Goal: Task Accomplishment & Management: Use online tool/utility

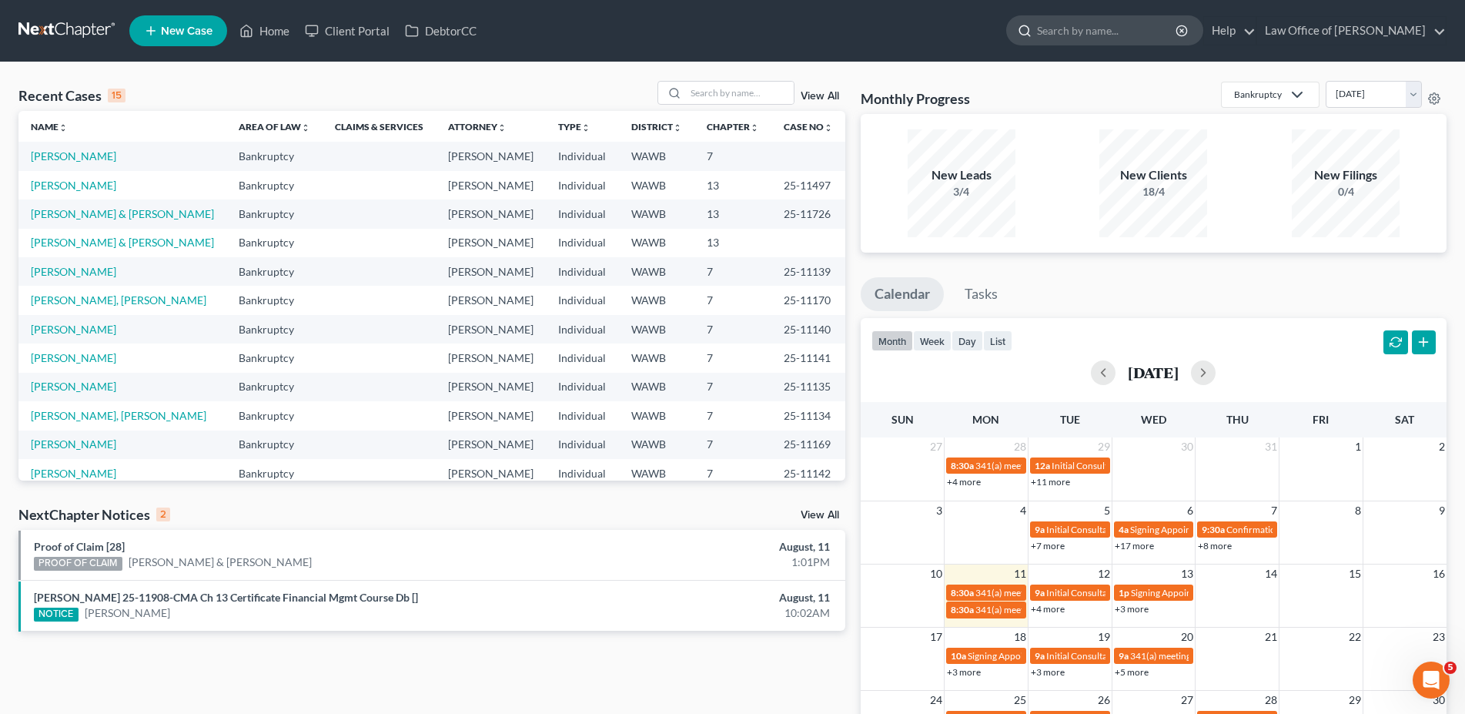
click at [1086, 29] on input "search" at bounding box center [1107, 30] width 141 height 28
type input "[PERSON_NAME]"
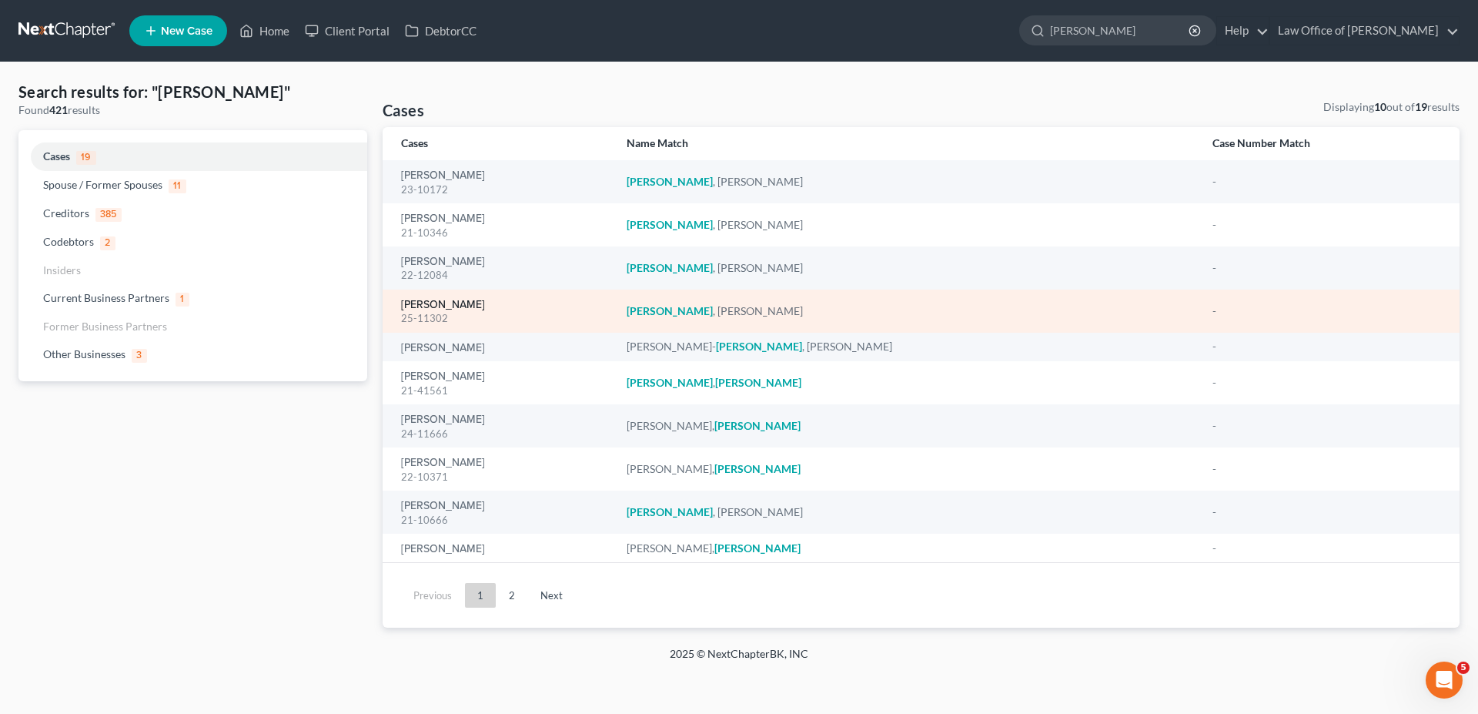
click at [456, 302] on link "[PERSON_NAME]" at bounding box center [443, 304] width 84 height 11
select select "6"
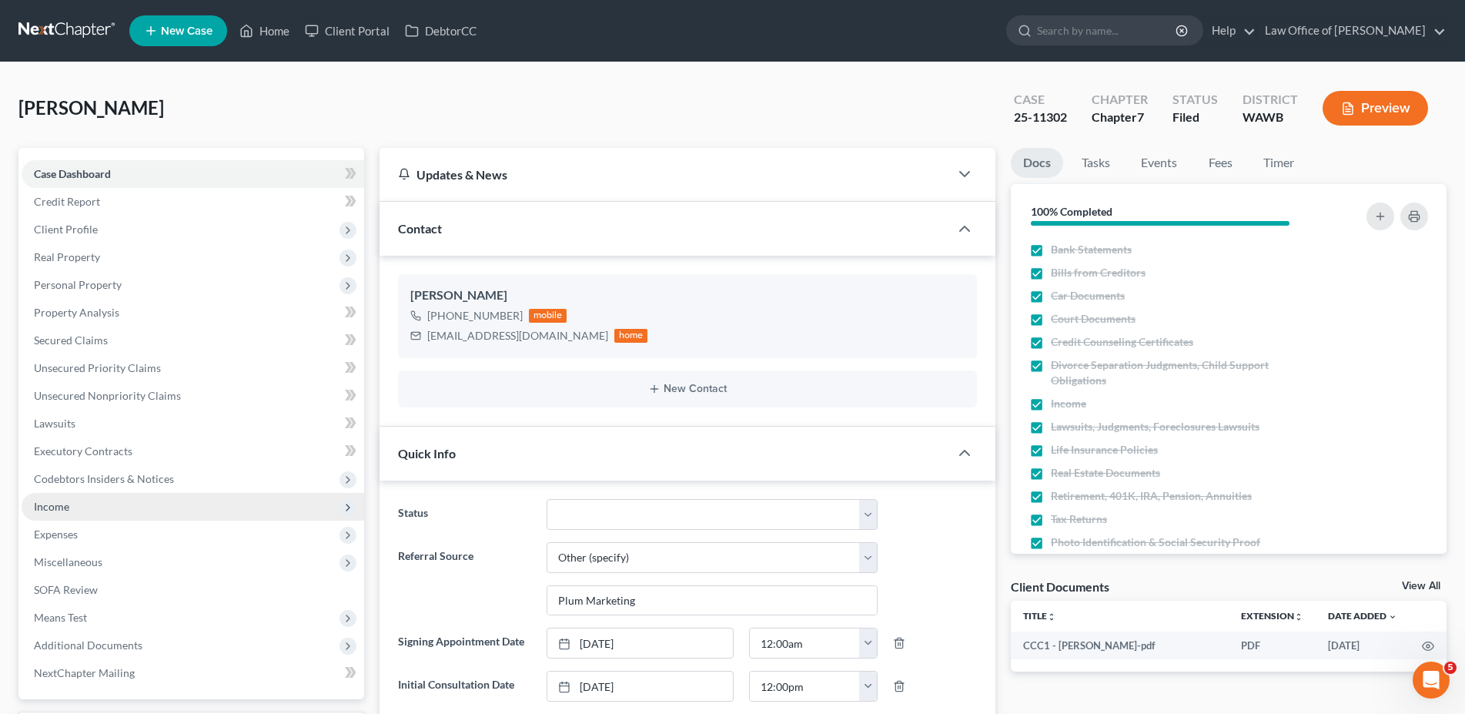
scroll to position [157, 0]
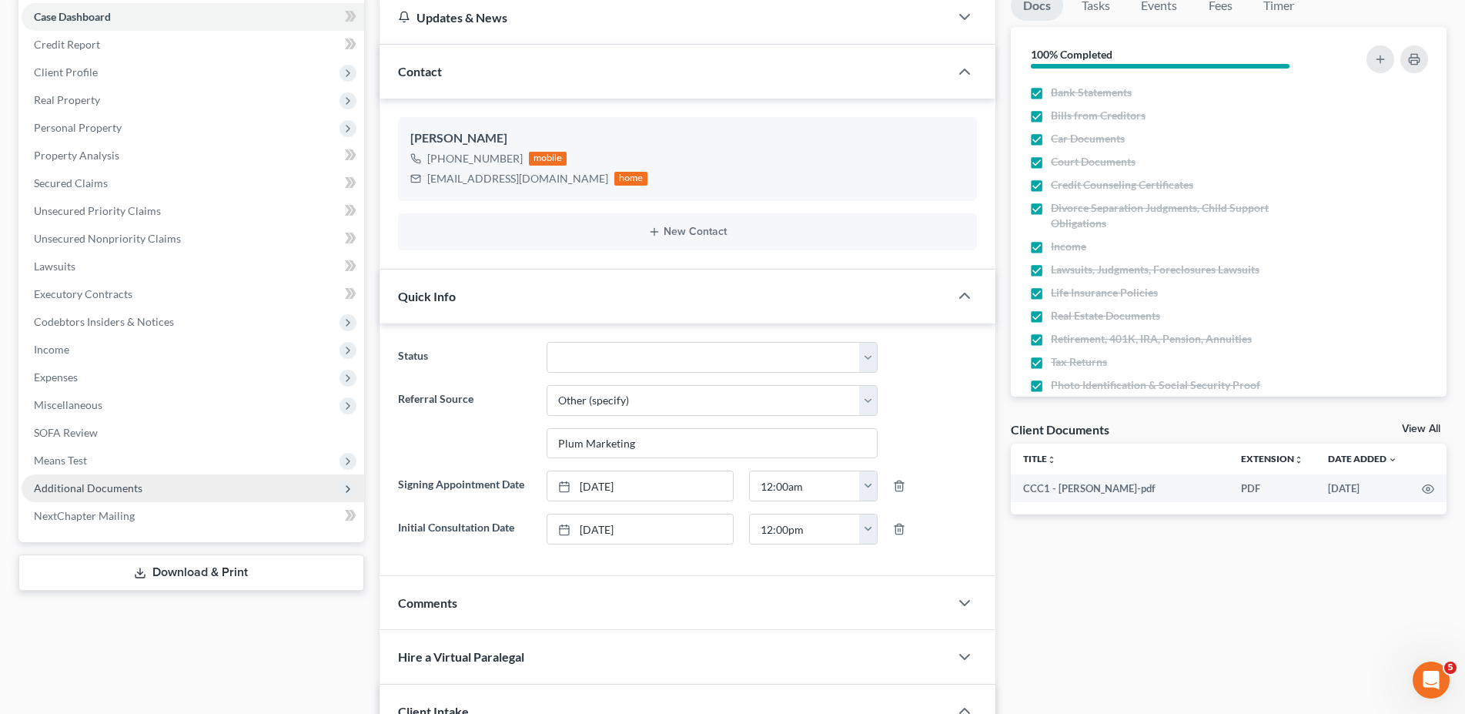
click at [115, 483] on span "Additional Documents" at bounding box center [88, 487] width 109 height 13
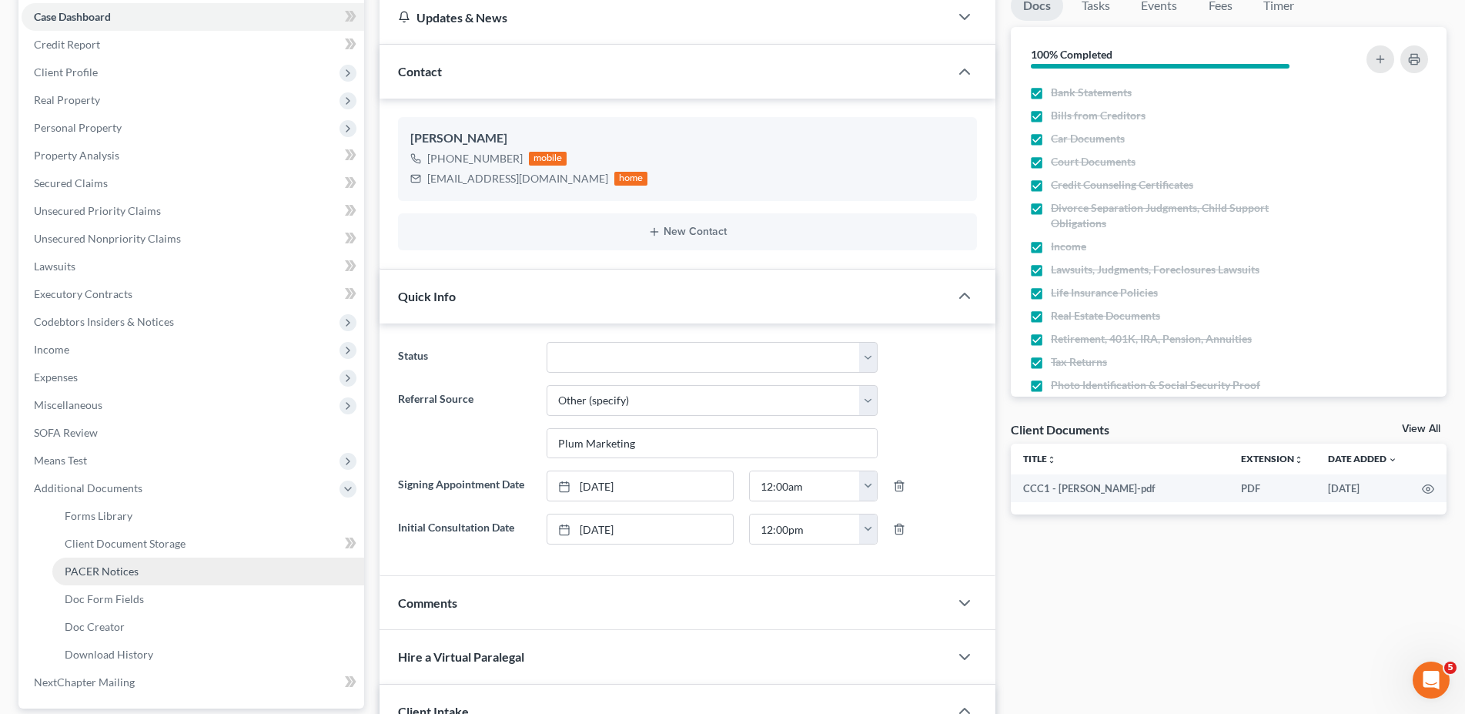
click at [110, 564] on span "PACER Notices" at bounding box center [102, 570] width 74 height 13
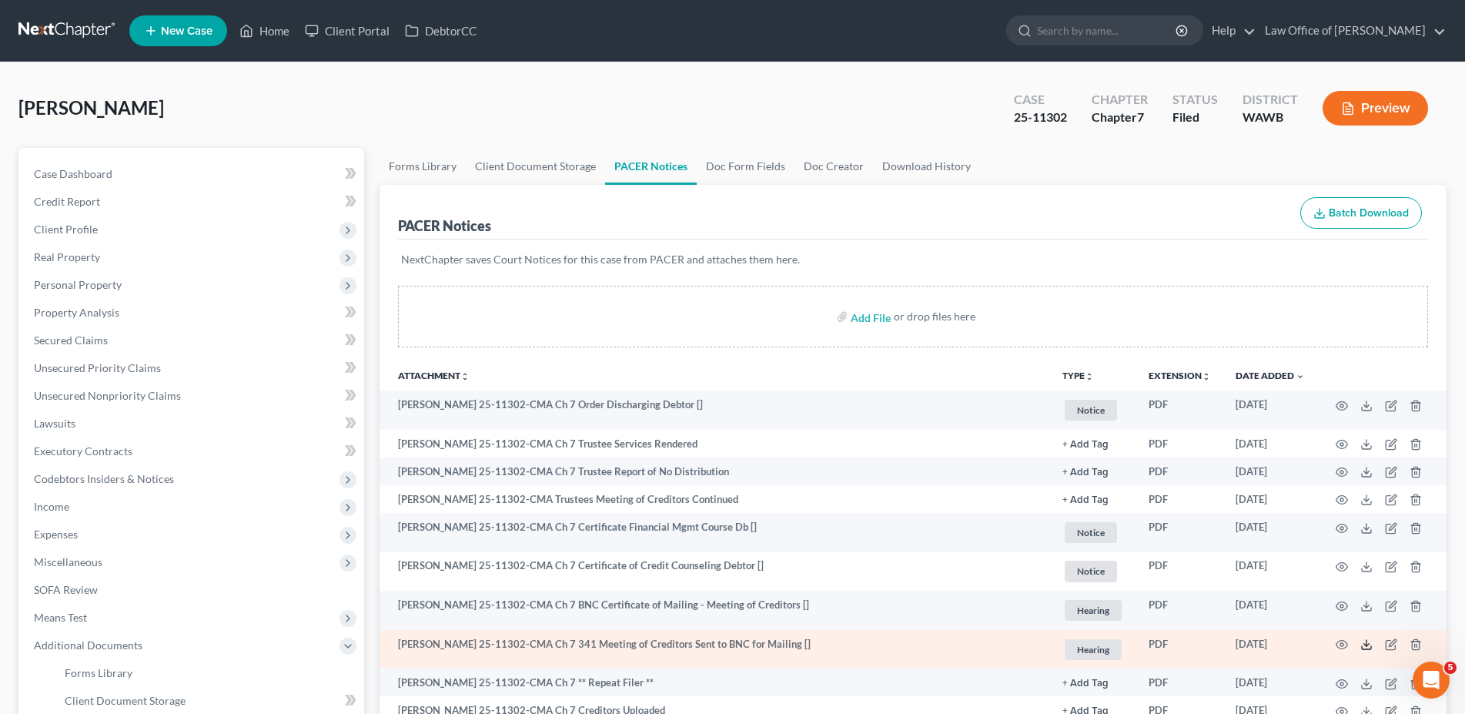
click at [1368, 640] on icon at bounding box center [1366, 644] width 12 height 12
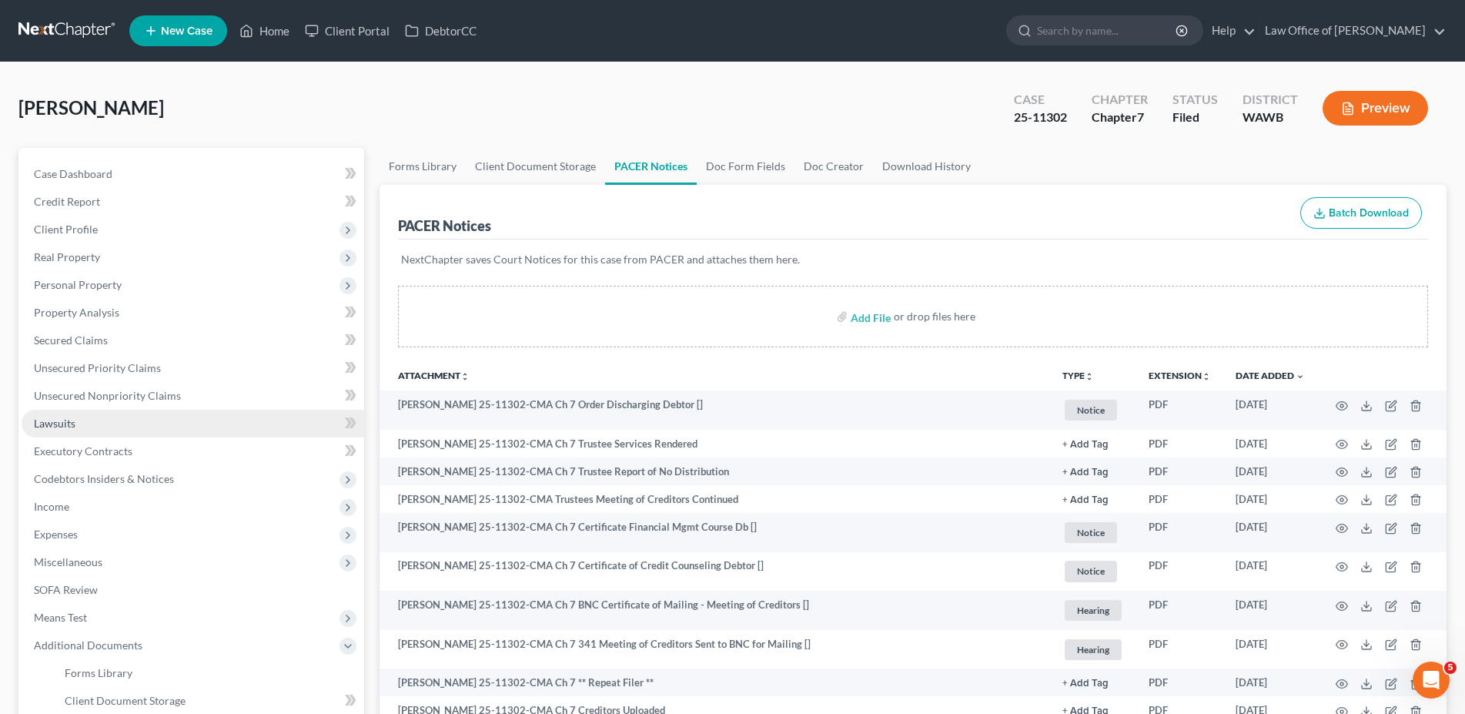
scroll to position [265, 0]
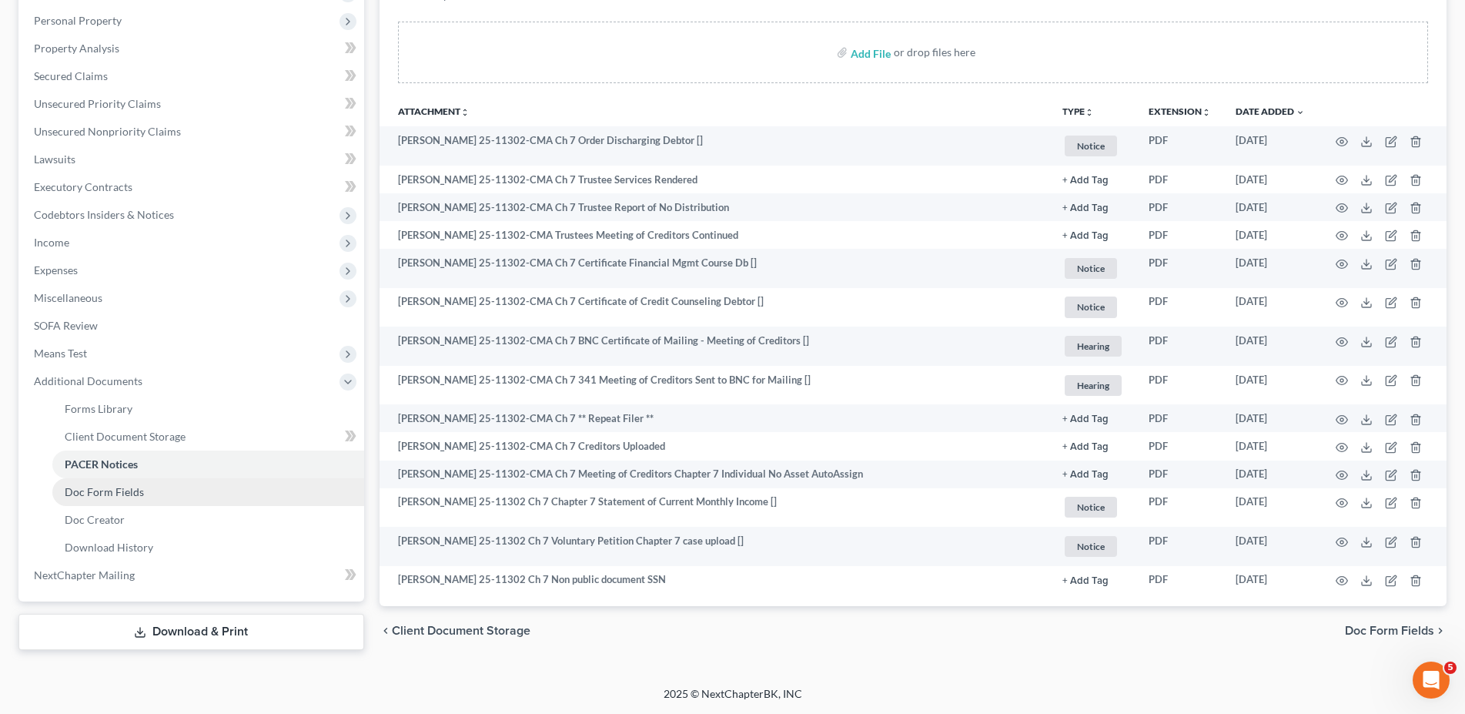
click at [165, 489] on link "Doc Form Fields" at bounding box center [208, 492] width 312 height 28
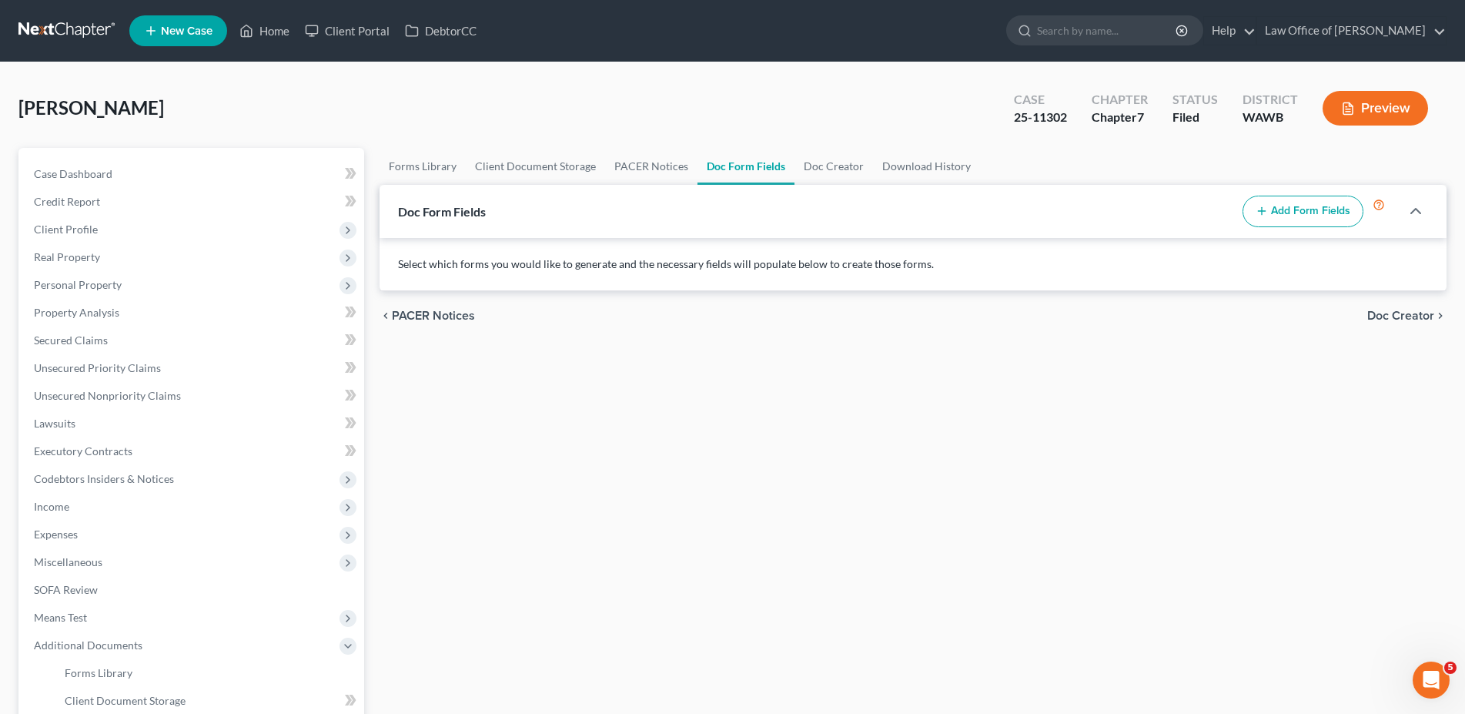
click at [1315, 212] on button "Add Form Fields" at bounding box center [1302, 212] width 121 height 32
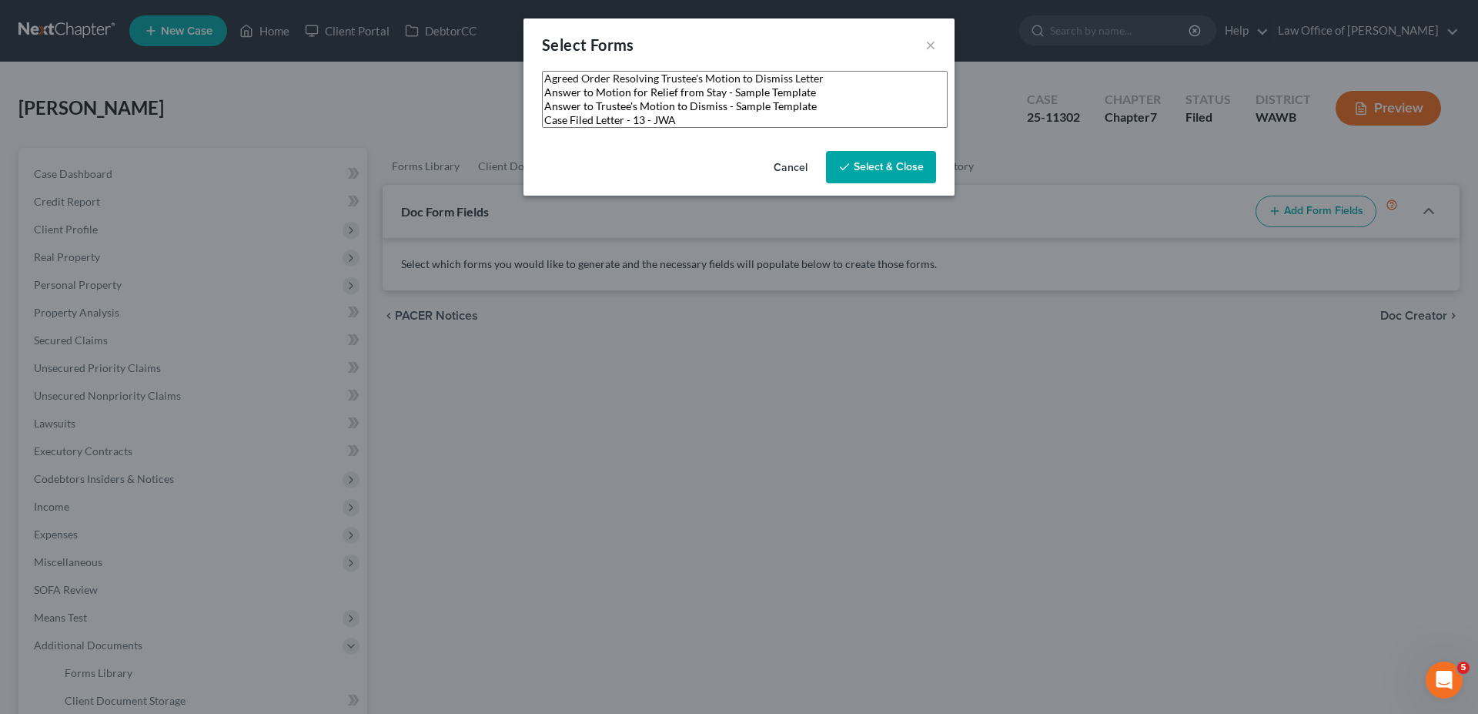
select select
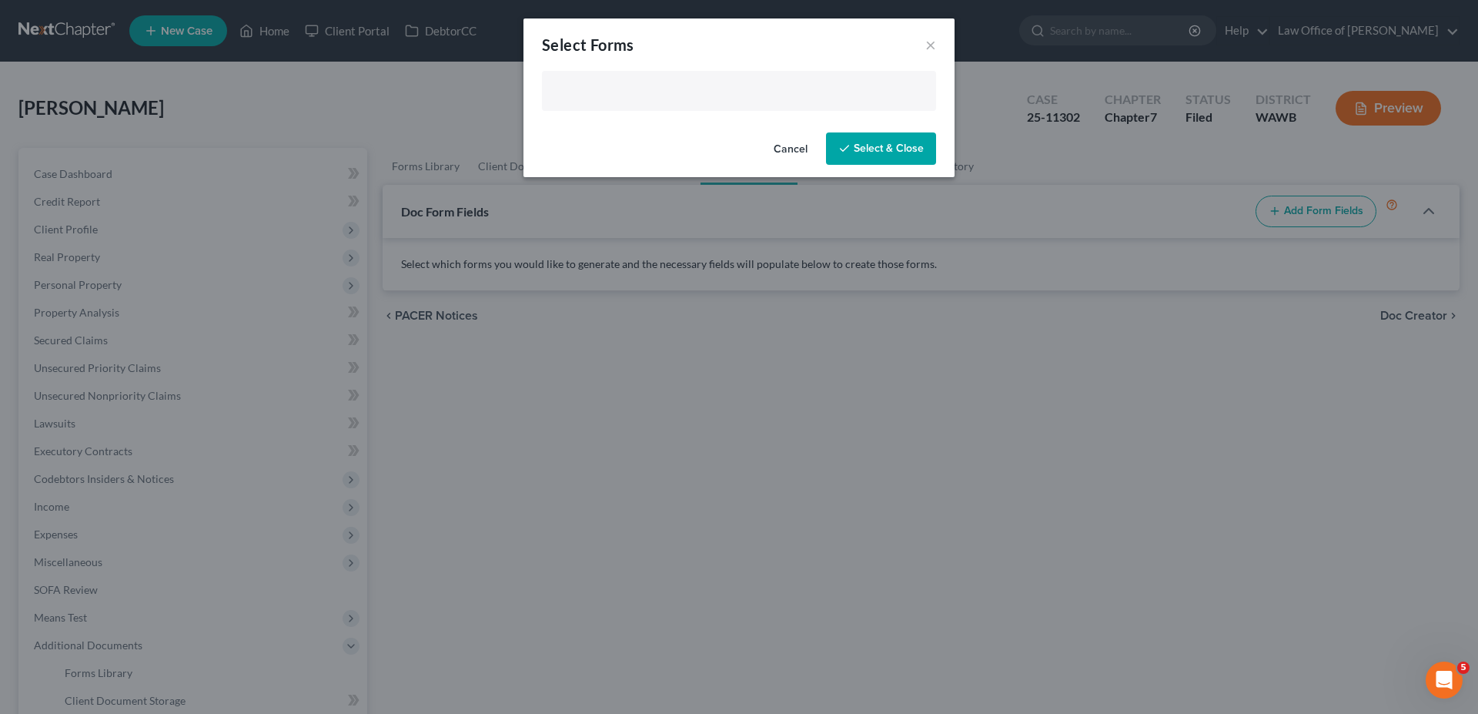
click at [577, 94] on input "text" at bounding box center [737, 92] width 373 height 23
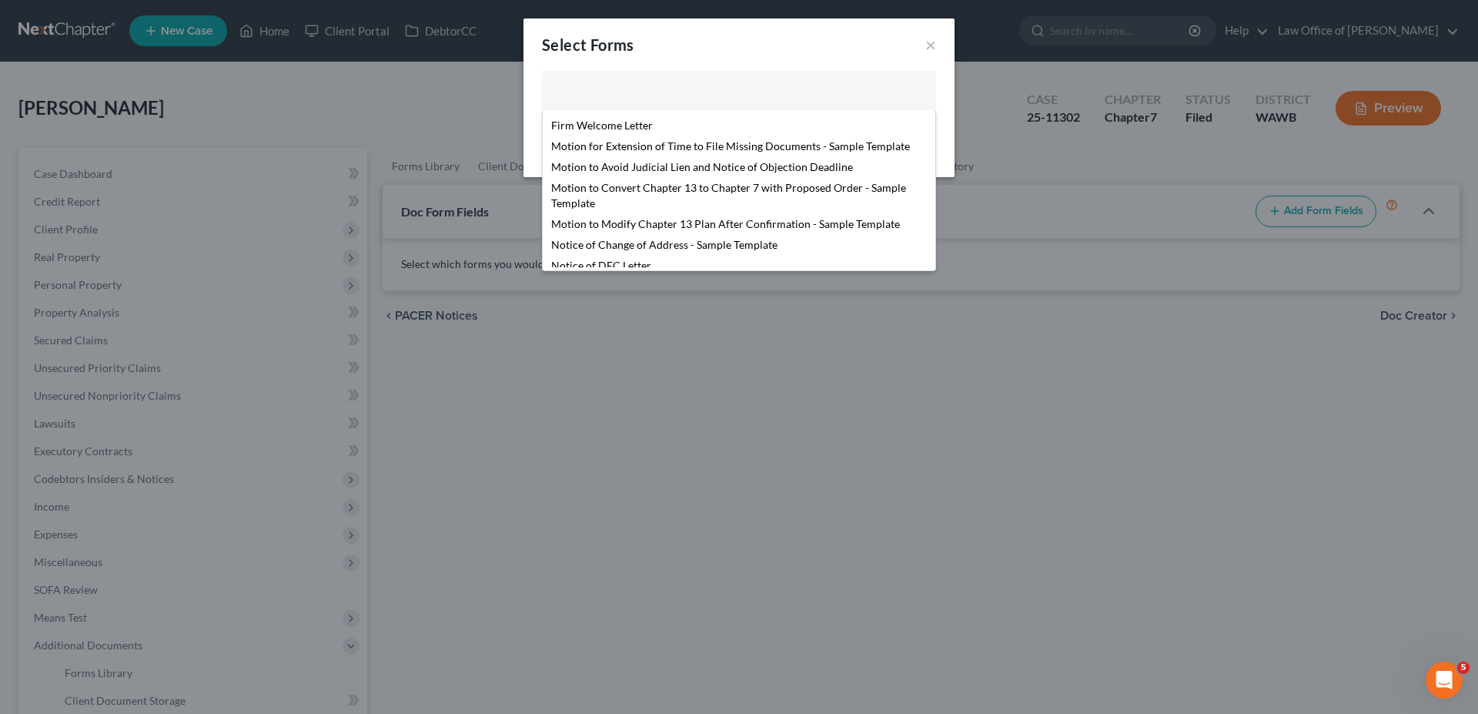
scroll to position [314, 0]
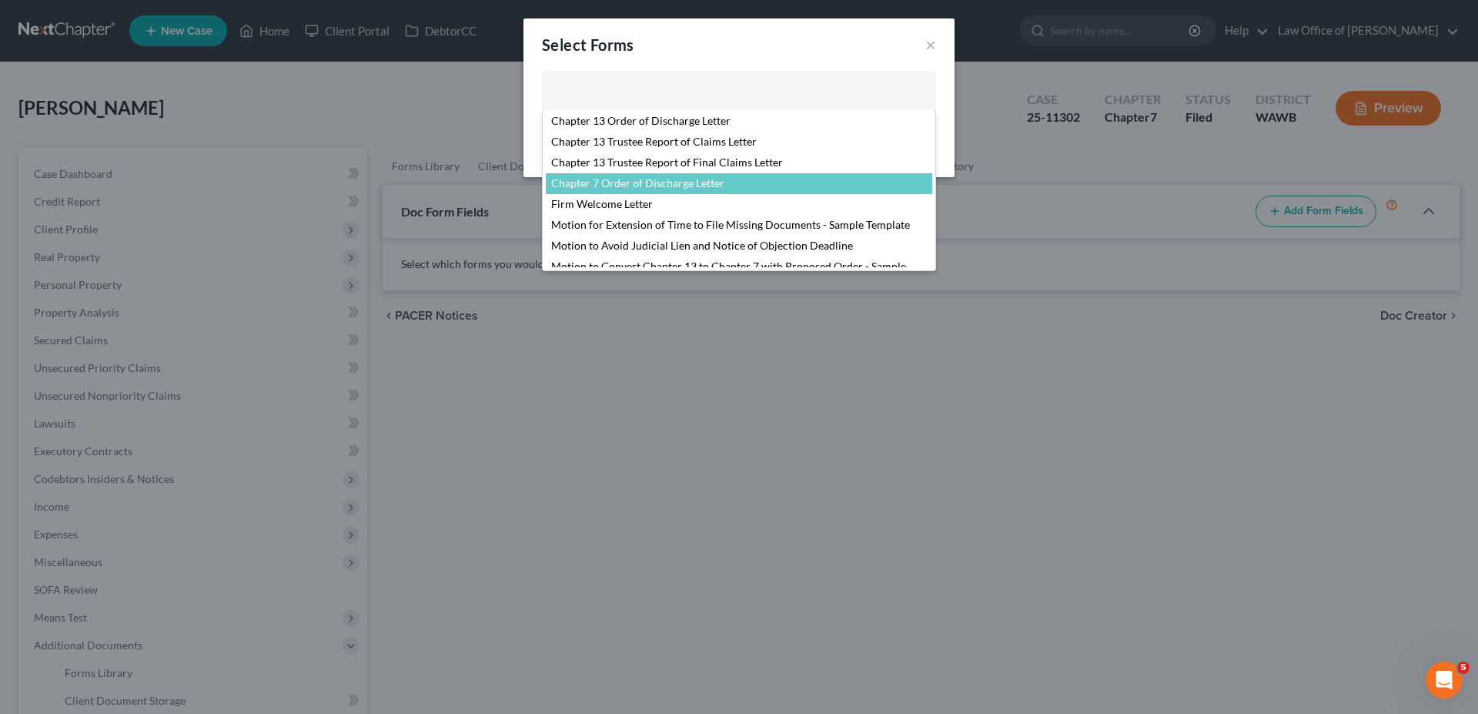
select select "103730"
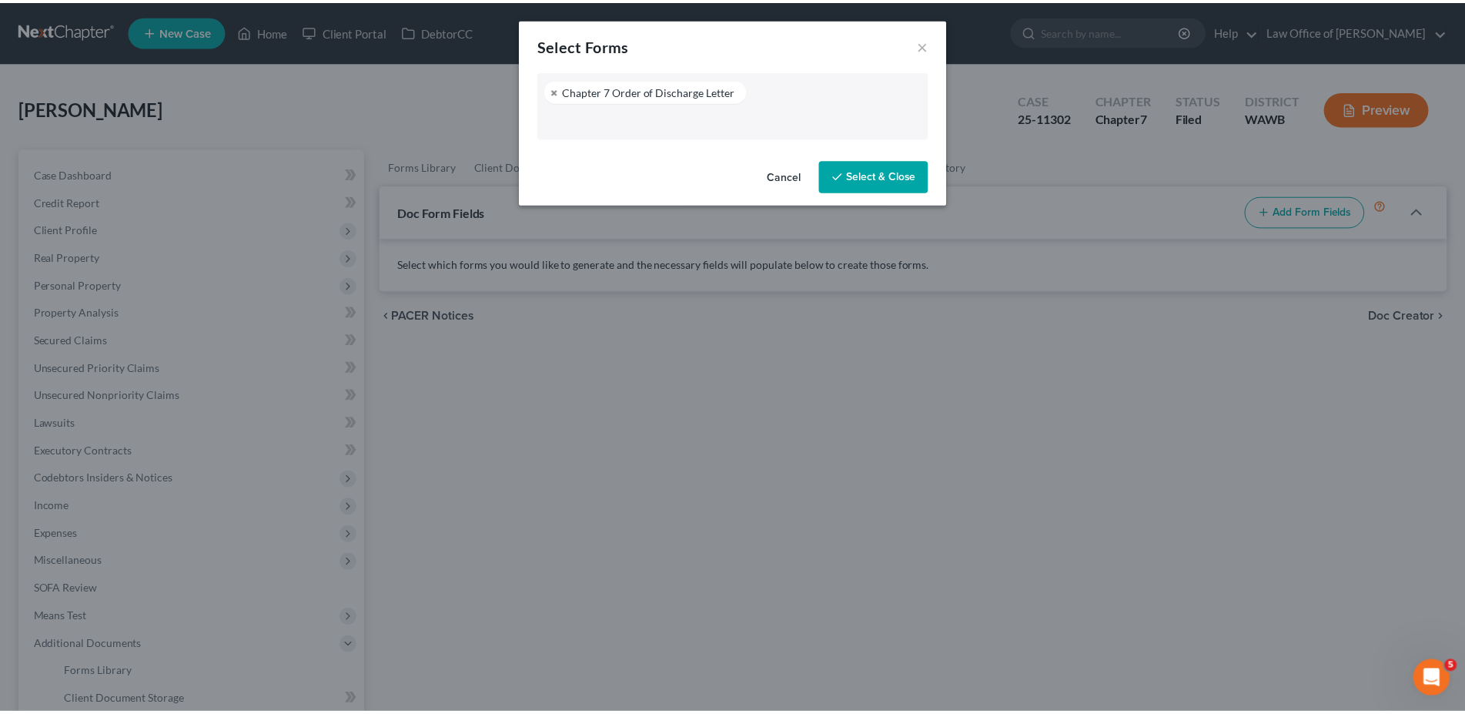
scroll to position [291, 0]
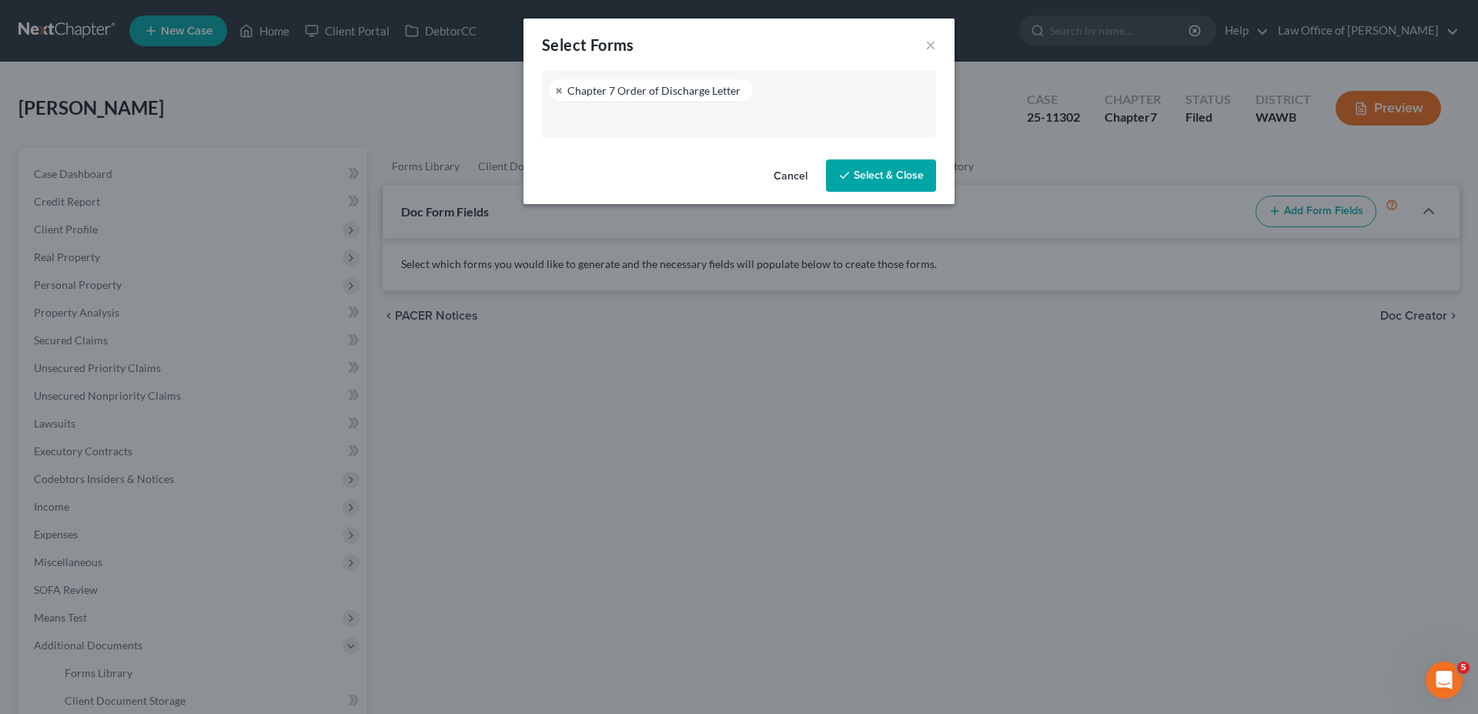
click at [850, 169] on button "Select & Close" at bounding box center [881, 175] width 110 height 32
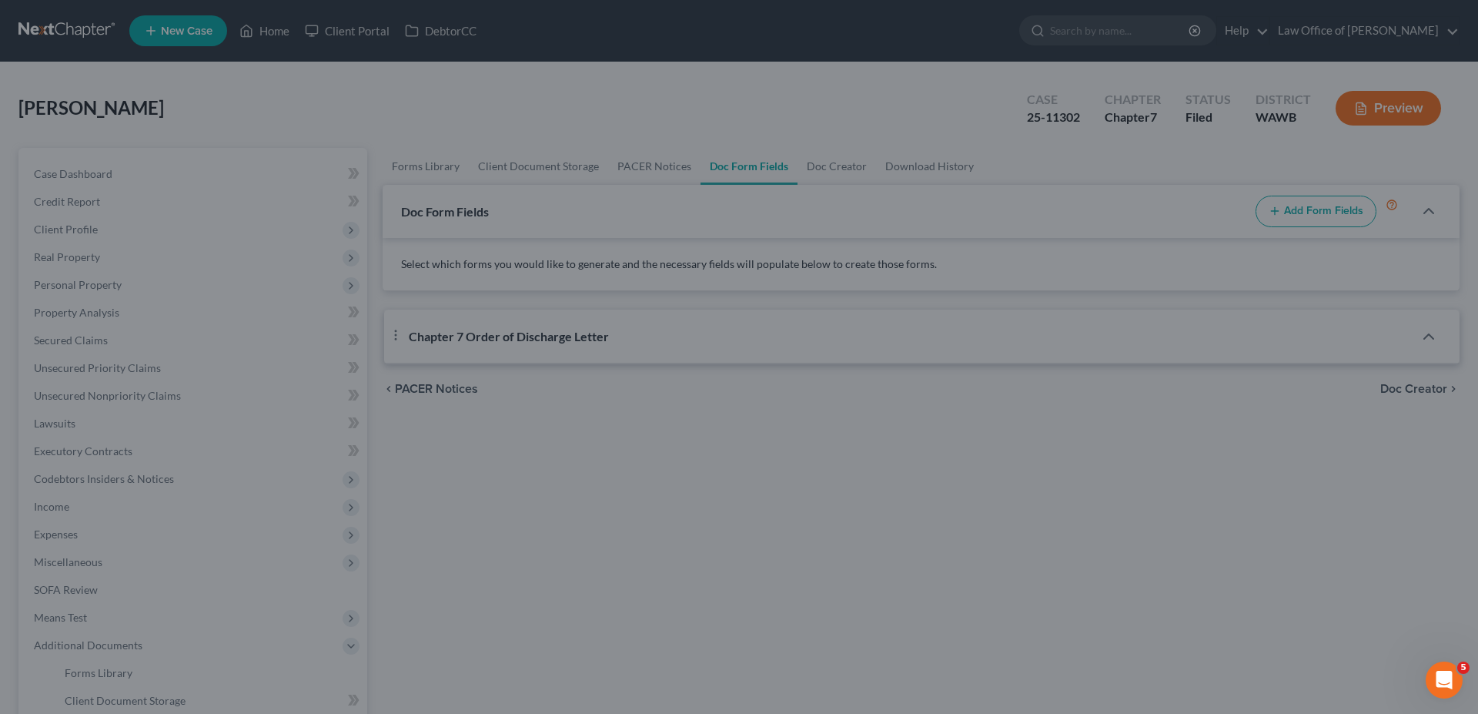
select select "3"
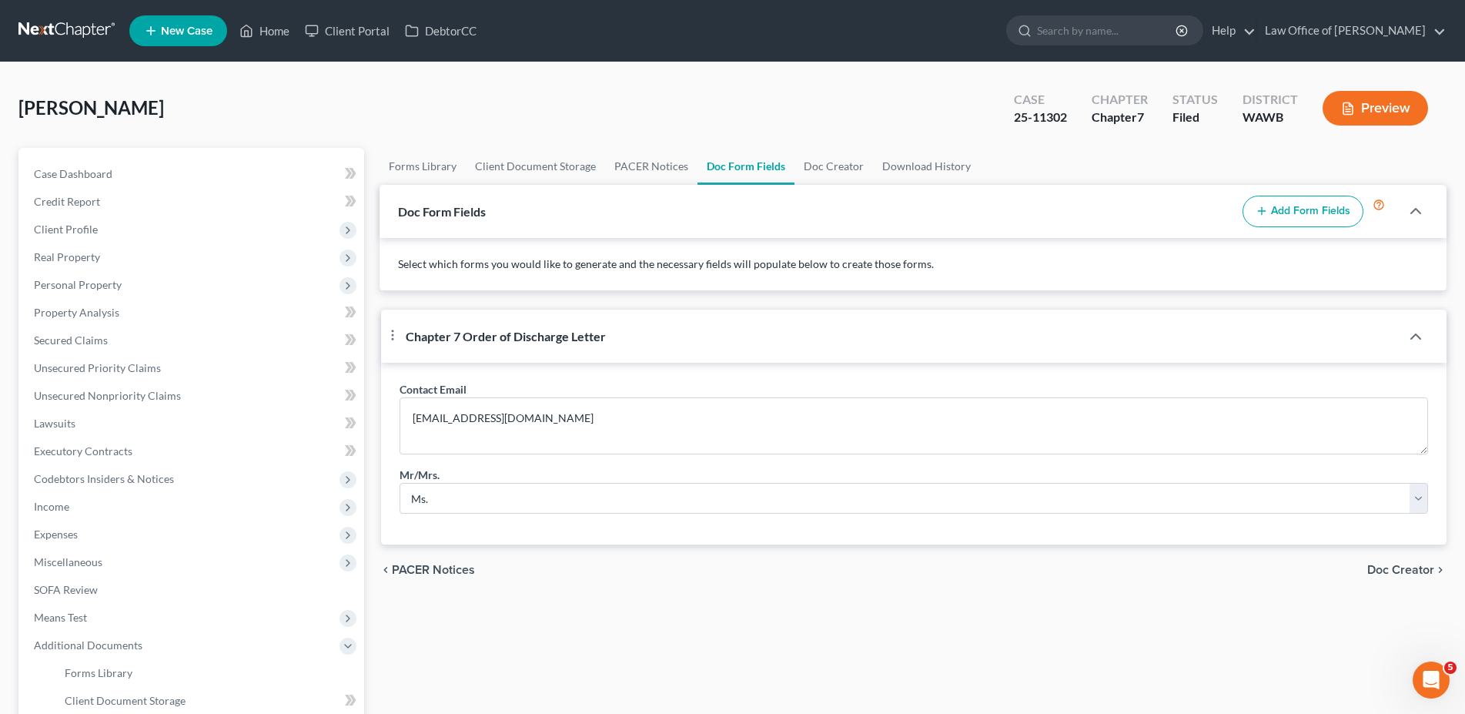
click at [1377, 576] on span "Doc Creator" at bounding box center [1400, 569] width 67 height 12
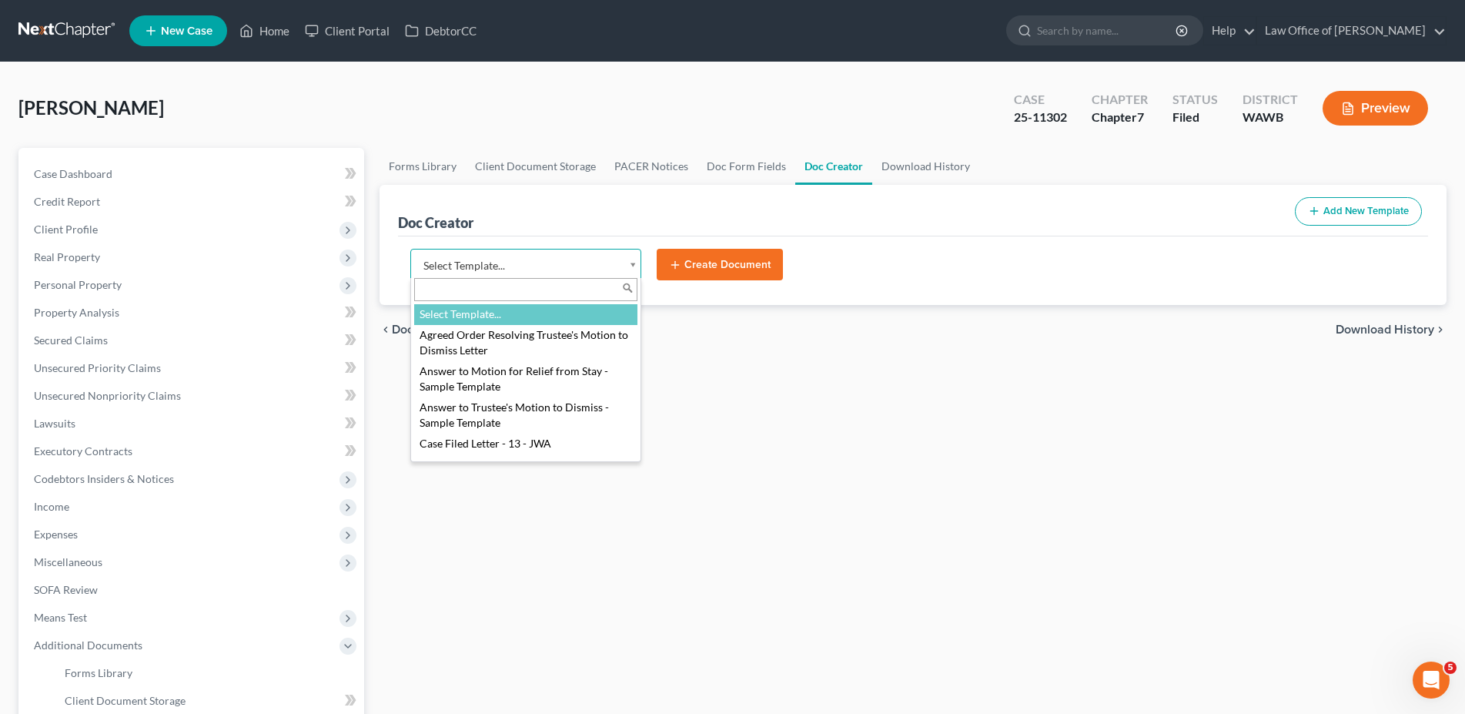
click at [475, 262] on body "Home New Case Client Portal DebtorCC Law Office of [PERSON_NAME] [EMAIL_ADDRESS…" at bounding box center [732, 486] width 1465 height 972
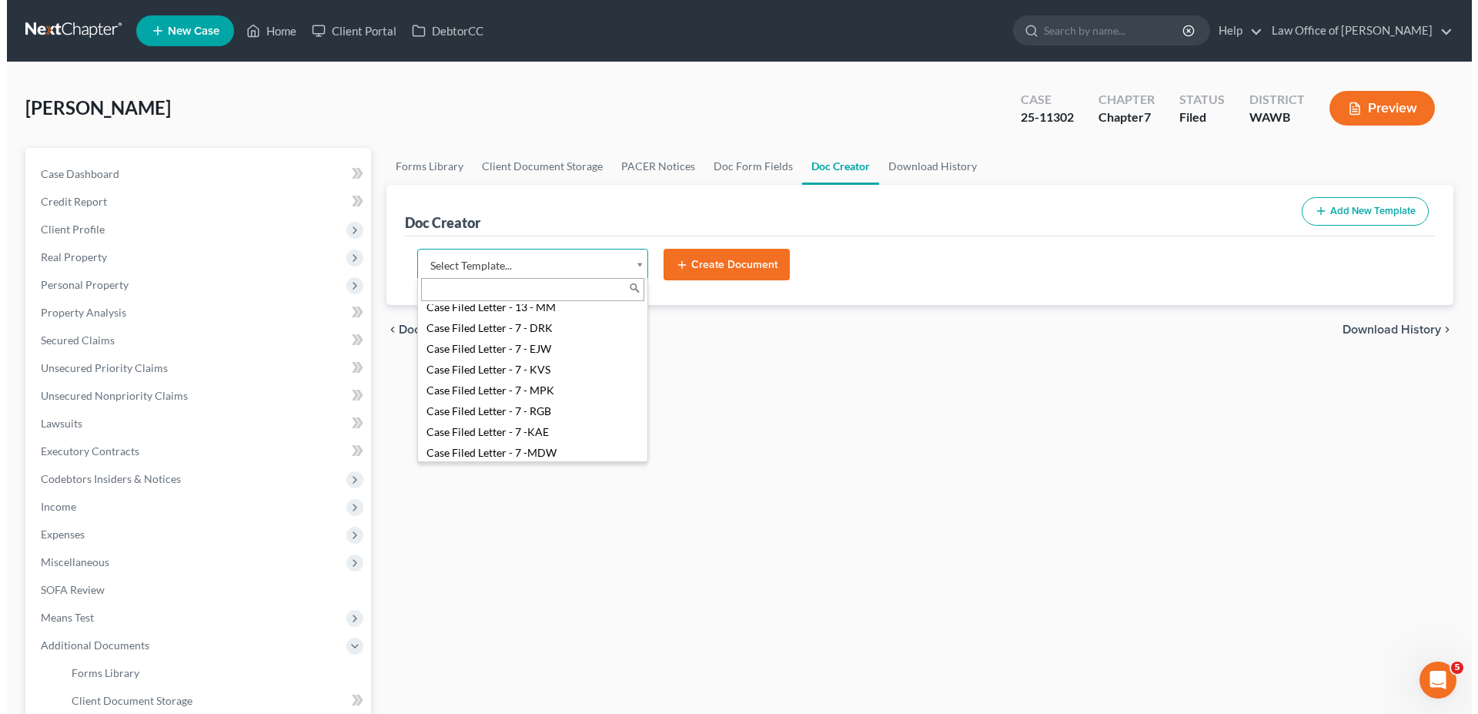
scroll to position [393, 0]
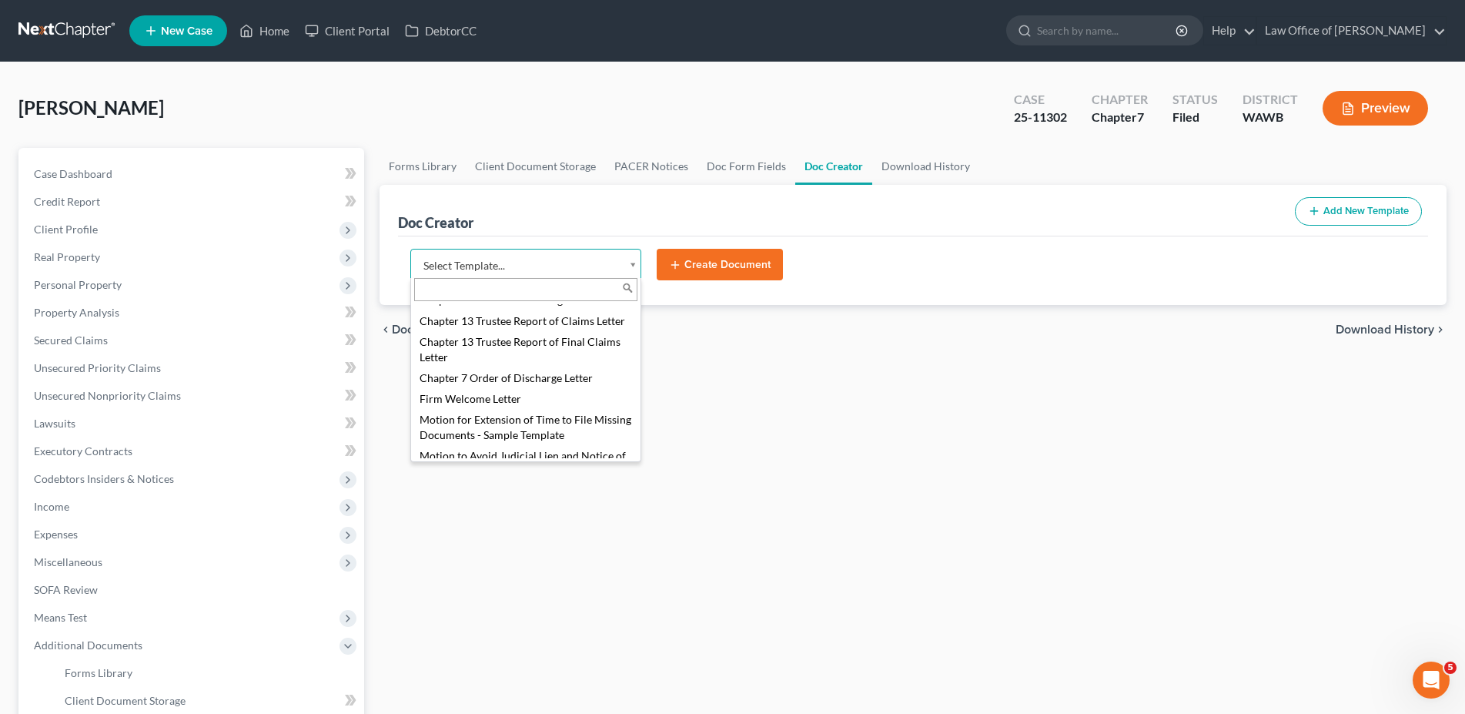
select select "103730"
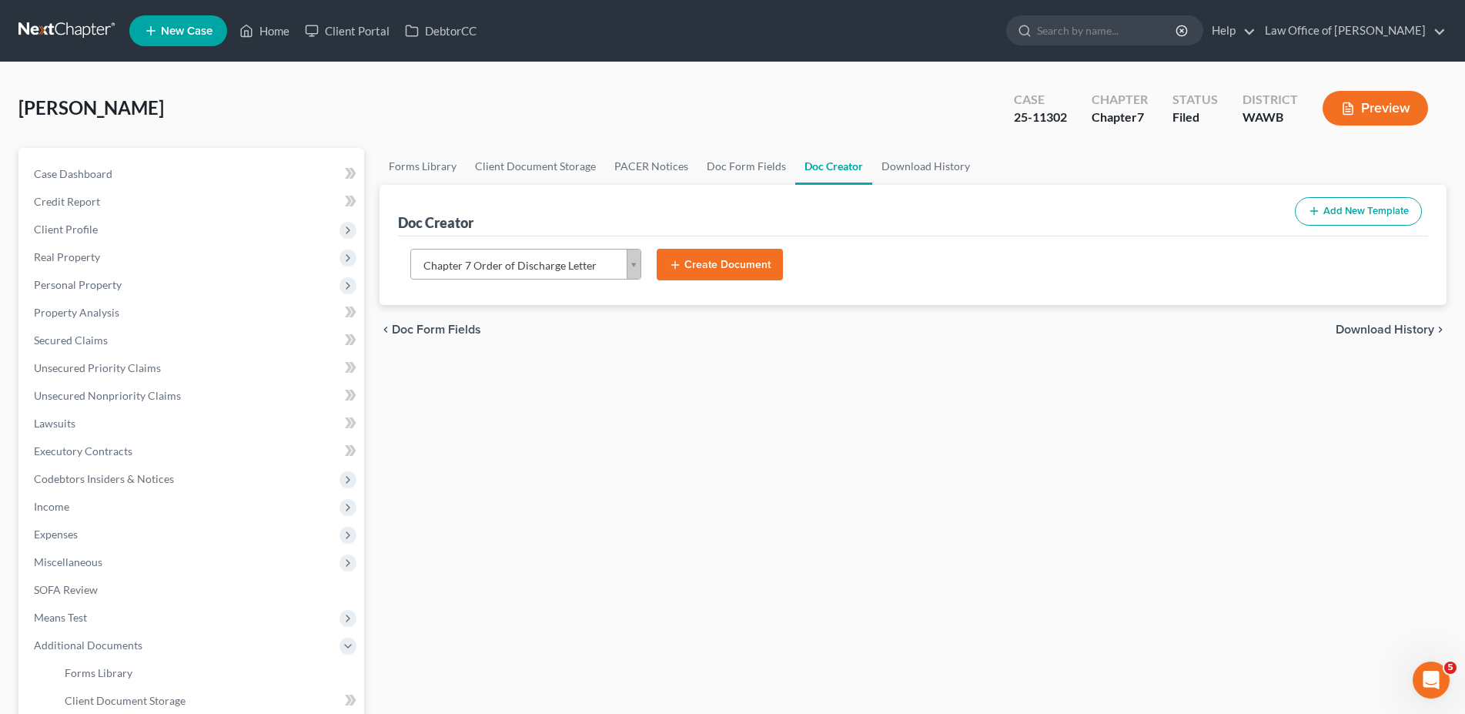
click at [697, 255] on button "Create Document" at bounding box center [720, 265] width 126 height 32
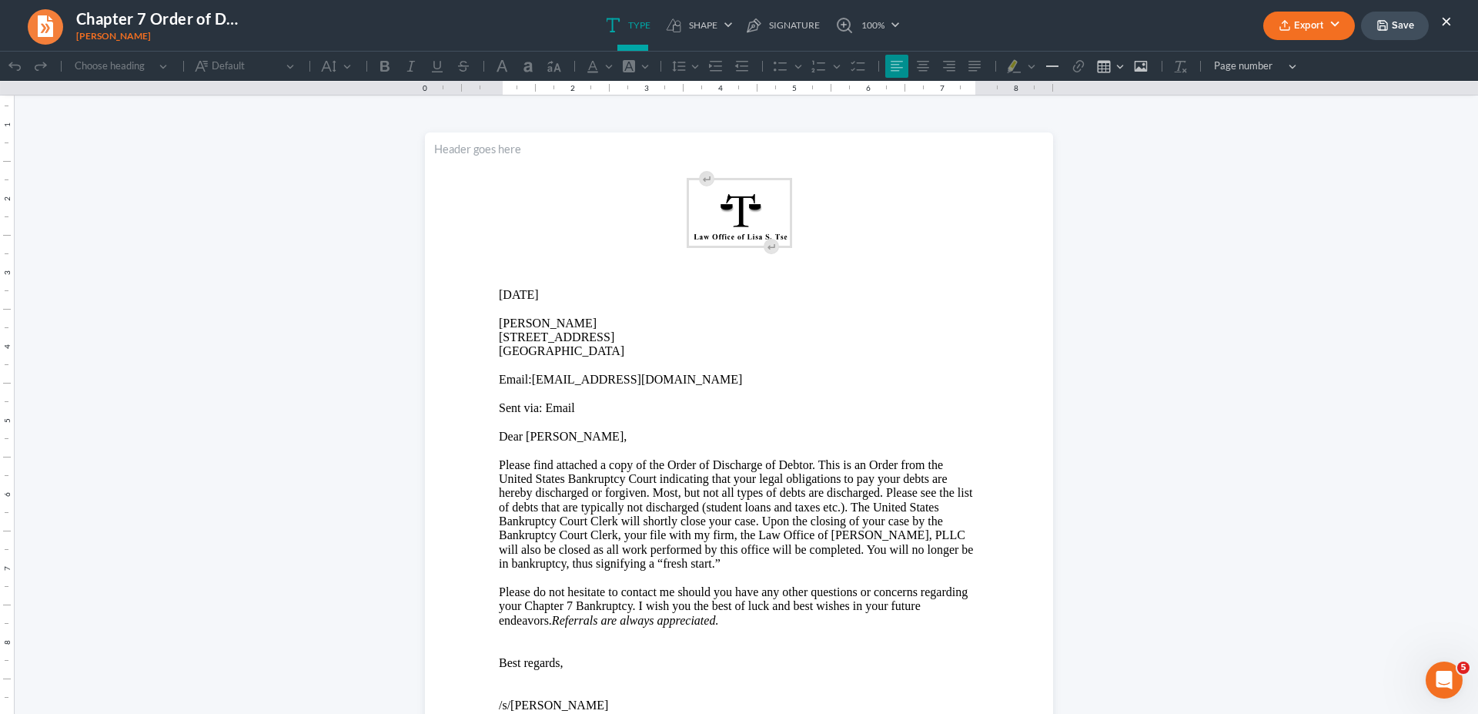
scroll to position [0, 0]
click at [564, 350] on p "[STREET_ADDRESS]" at bounding box center [739, 344] width 480 height 28
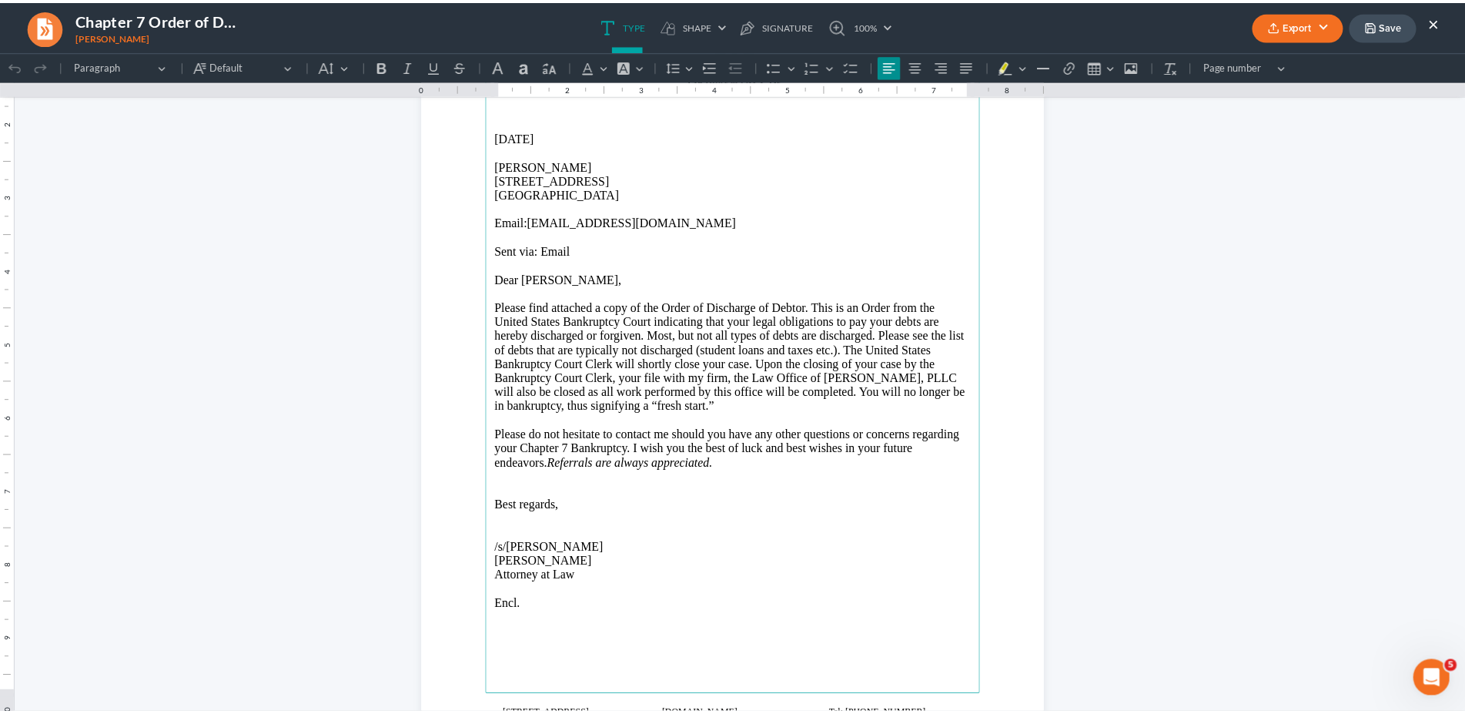
scroll to position [269, 0]
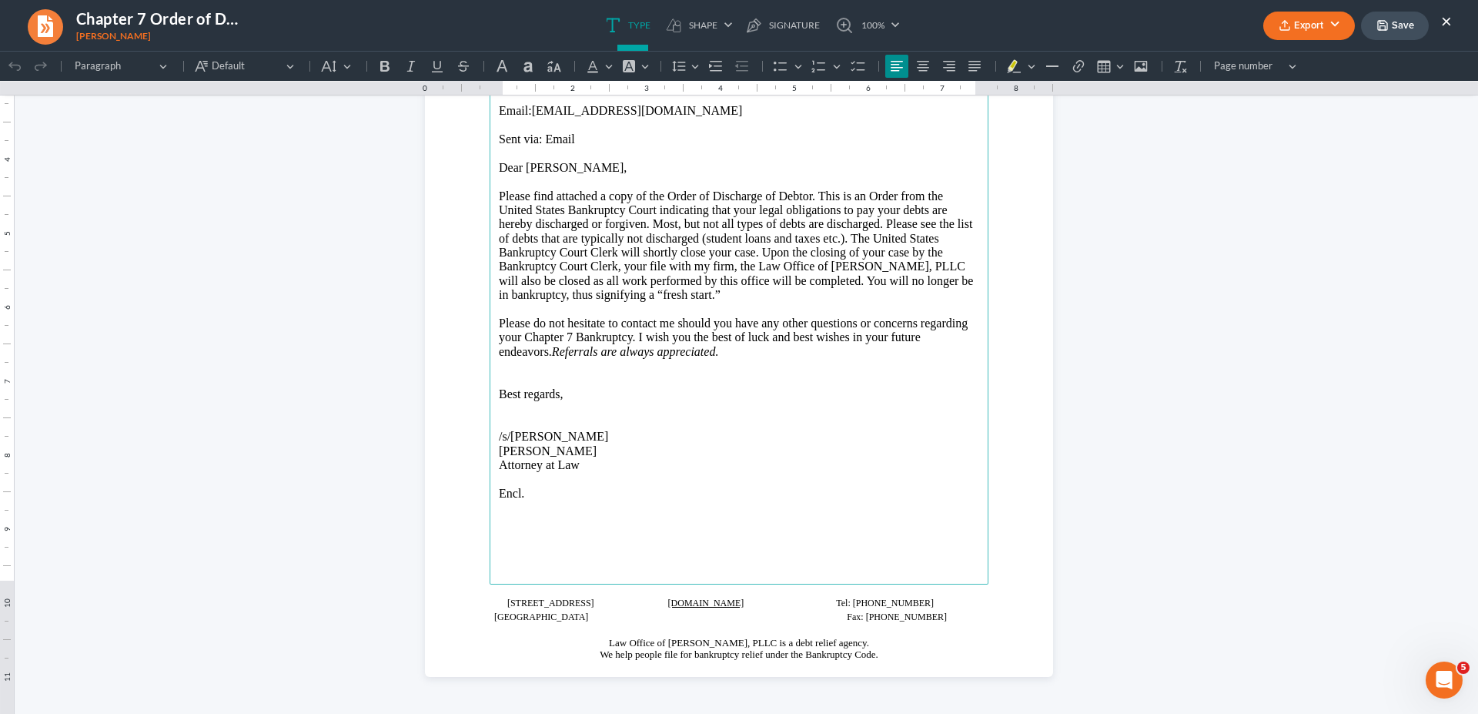
click at [1320, 24] on button "Export" at bounding box center [1309, 26] width 92 height 28
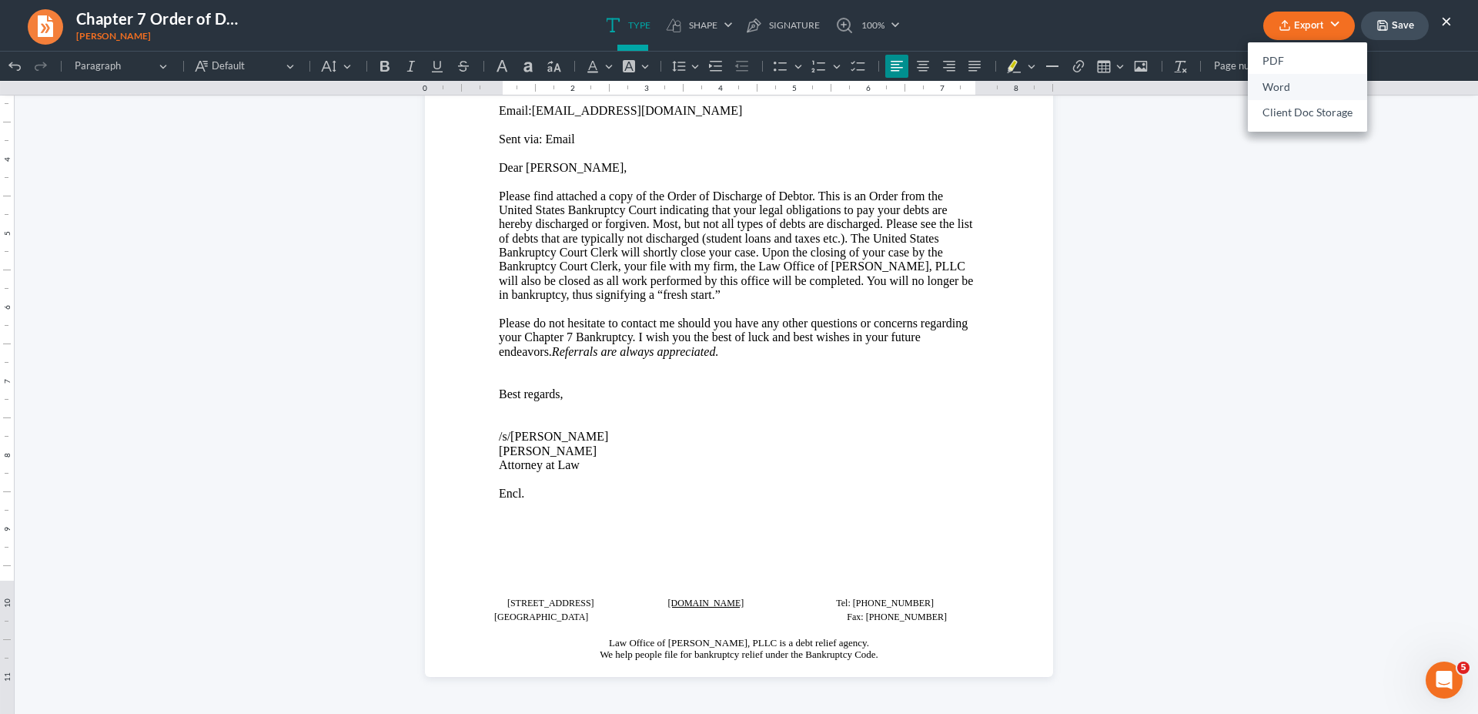
click at [1294, 83] on link "Word" at bounding box center [1307, 87] width 119 height 26
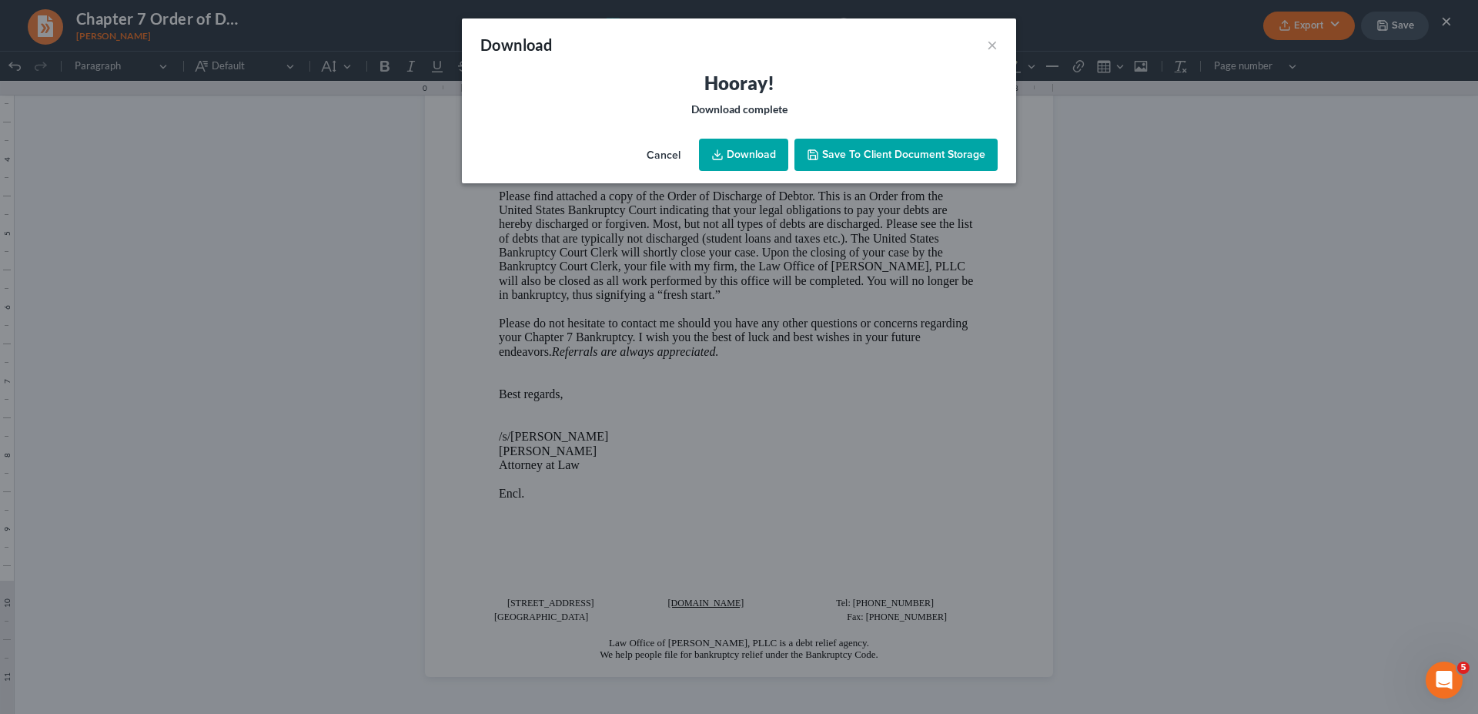
click at [761, 150] on link "Download" at bounding box center [743, 155] width 89 height 32
click at [991, 45] on button "×" at bounding box center [992, 44] width 11 height 18
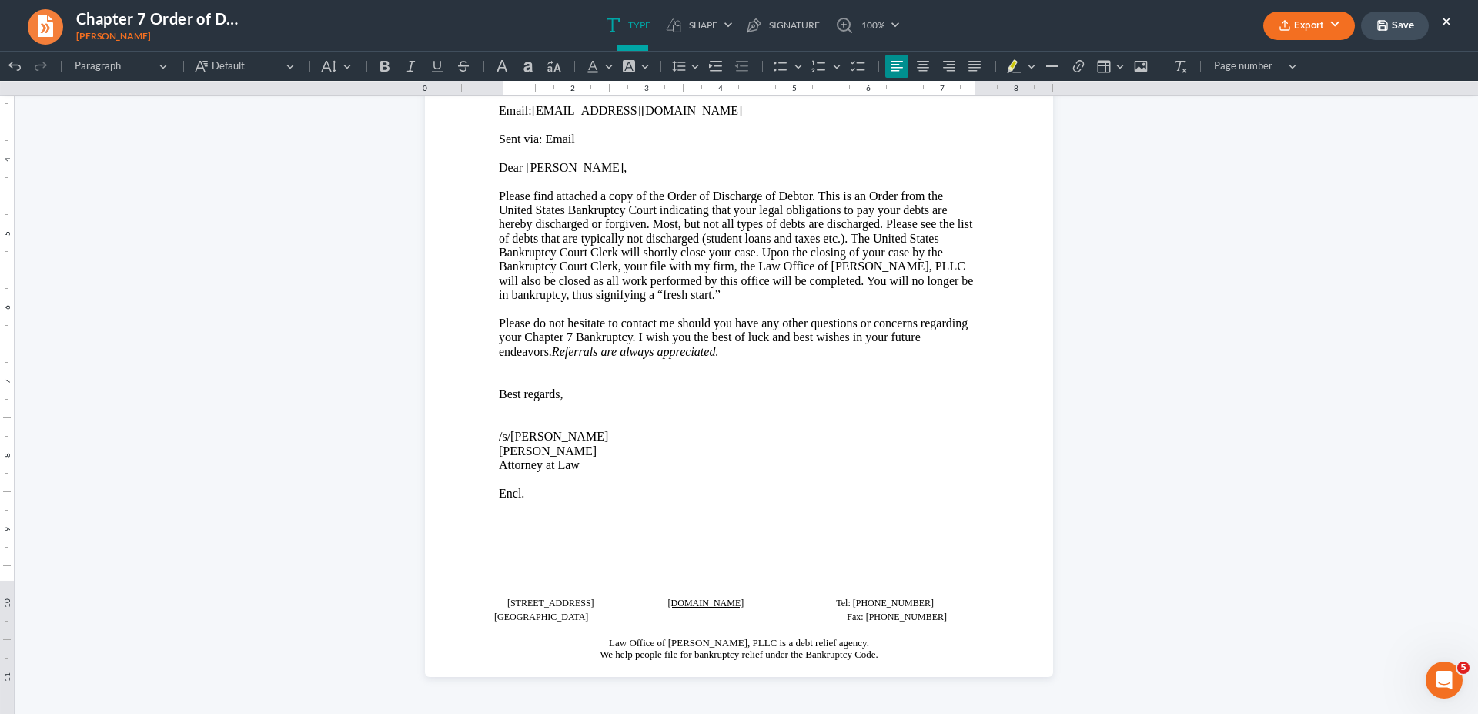
click at [1442, 20] on button "×" at bounding box center [1446, 21] width 11 height 18
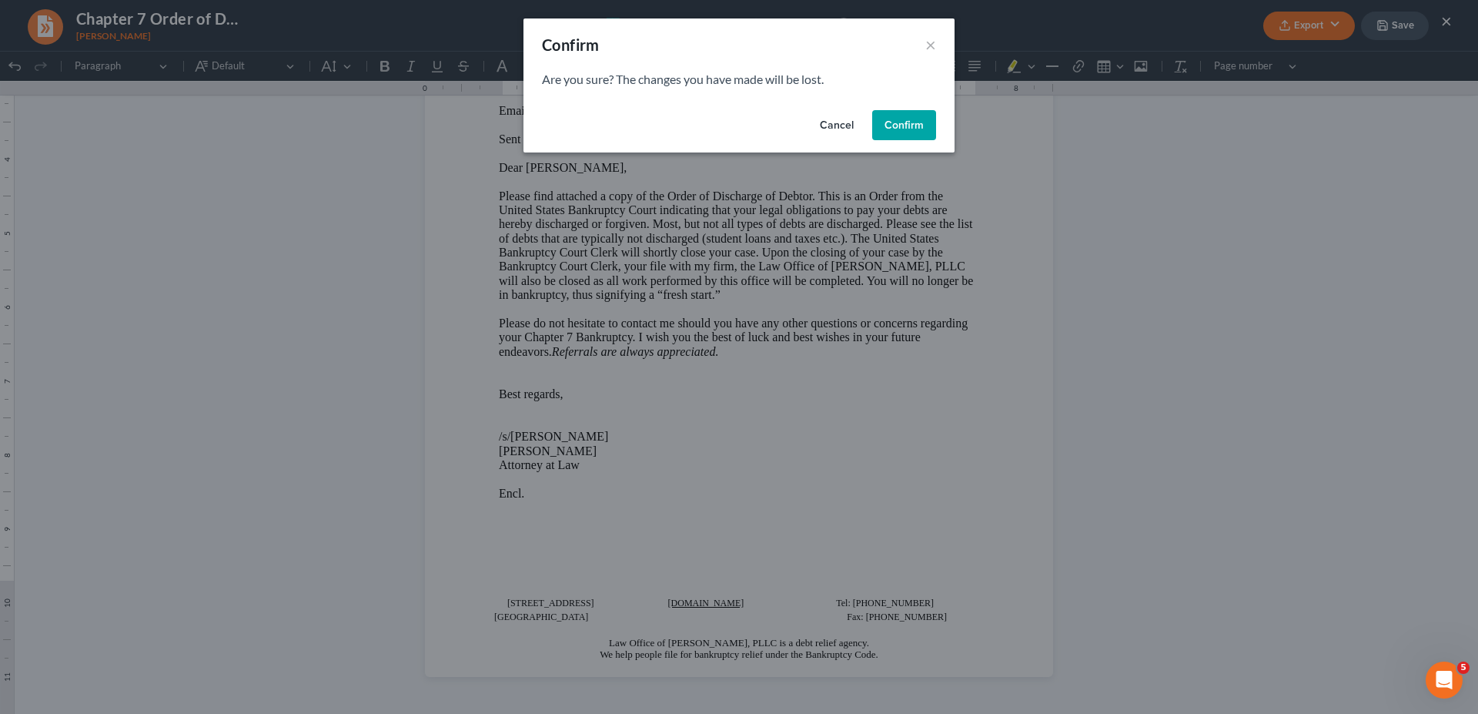
click at [900, 114] on button "Confirm" at bounding box center [904, 125] width 64 height 31
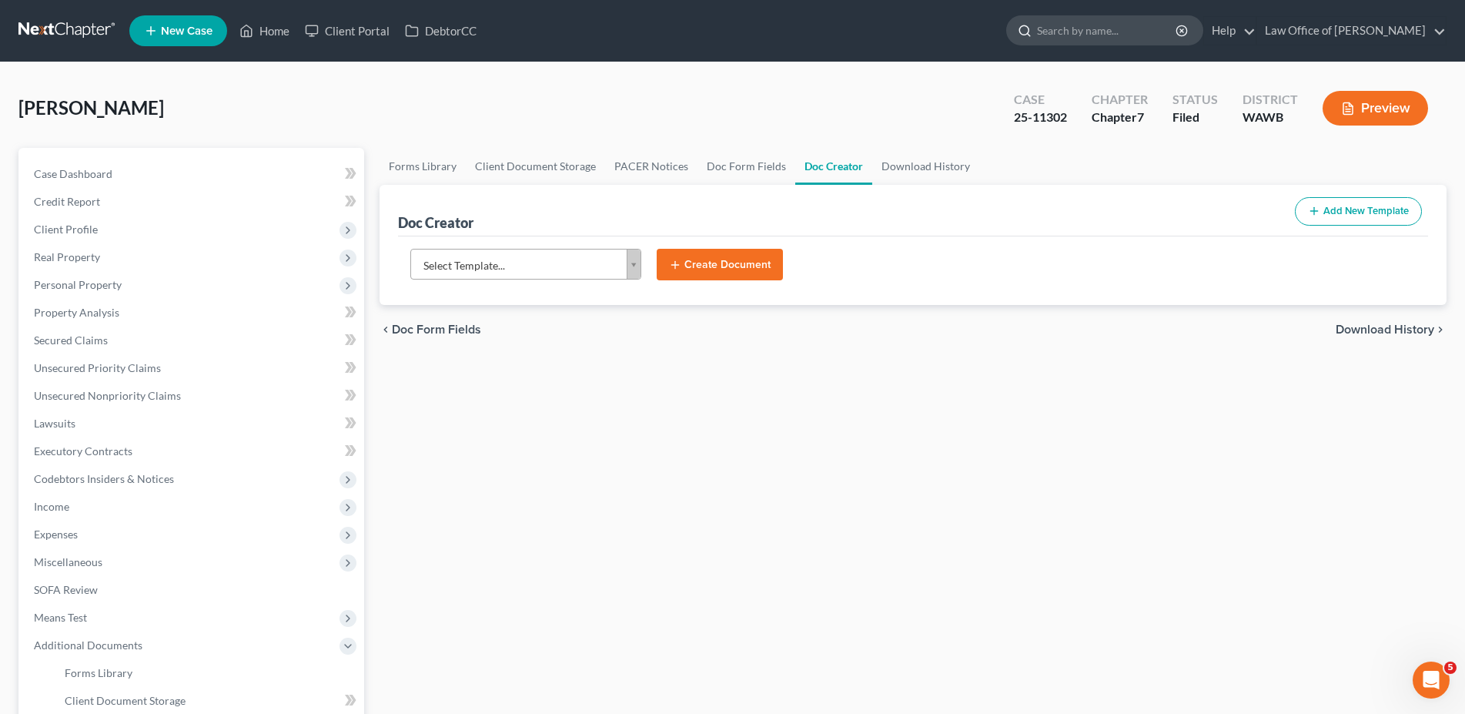
click at [1116, 30] on input "search" at bounding box center [1107, 30] width 141 height 28
type input "[PERSON_NAME]"
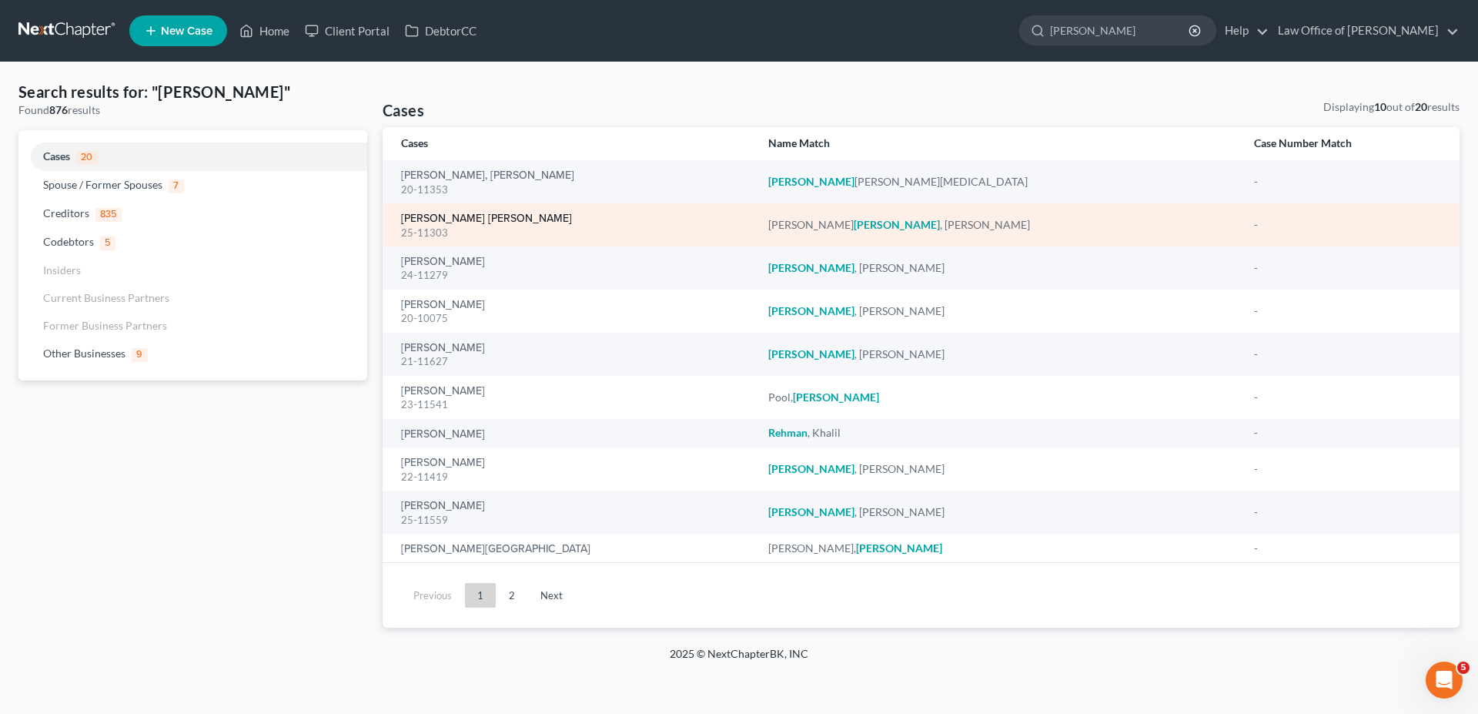
click at [477, 215] on link "[PERSON_NAME] [PERSON_NAME]" at bounding box center [486, 218] width 171 height 11
select select "6"
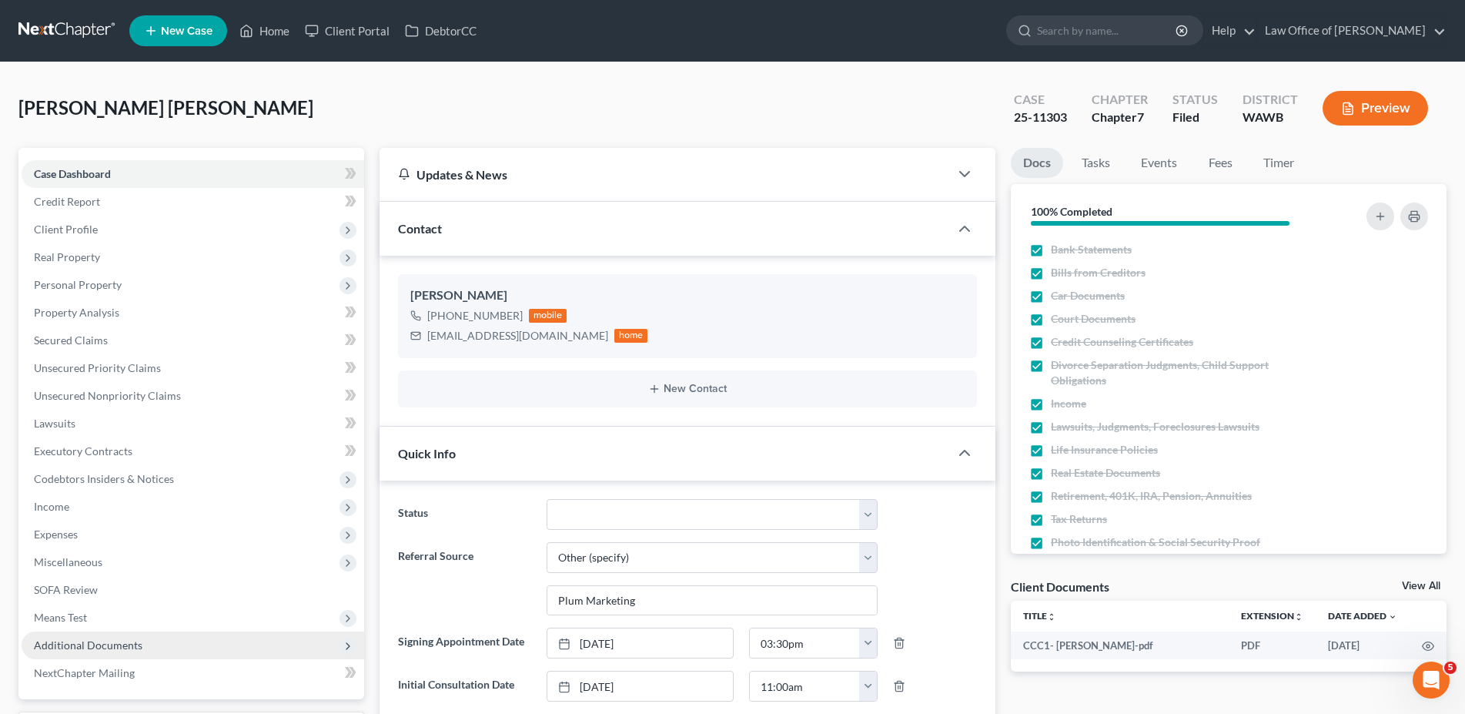
scroll to position [157, 0]
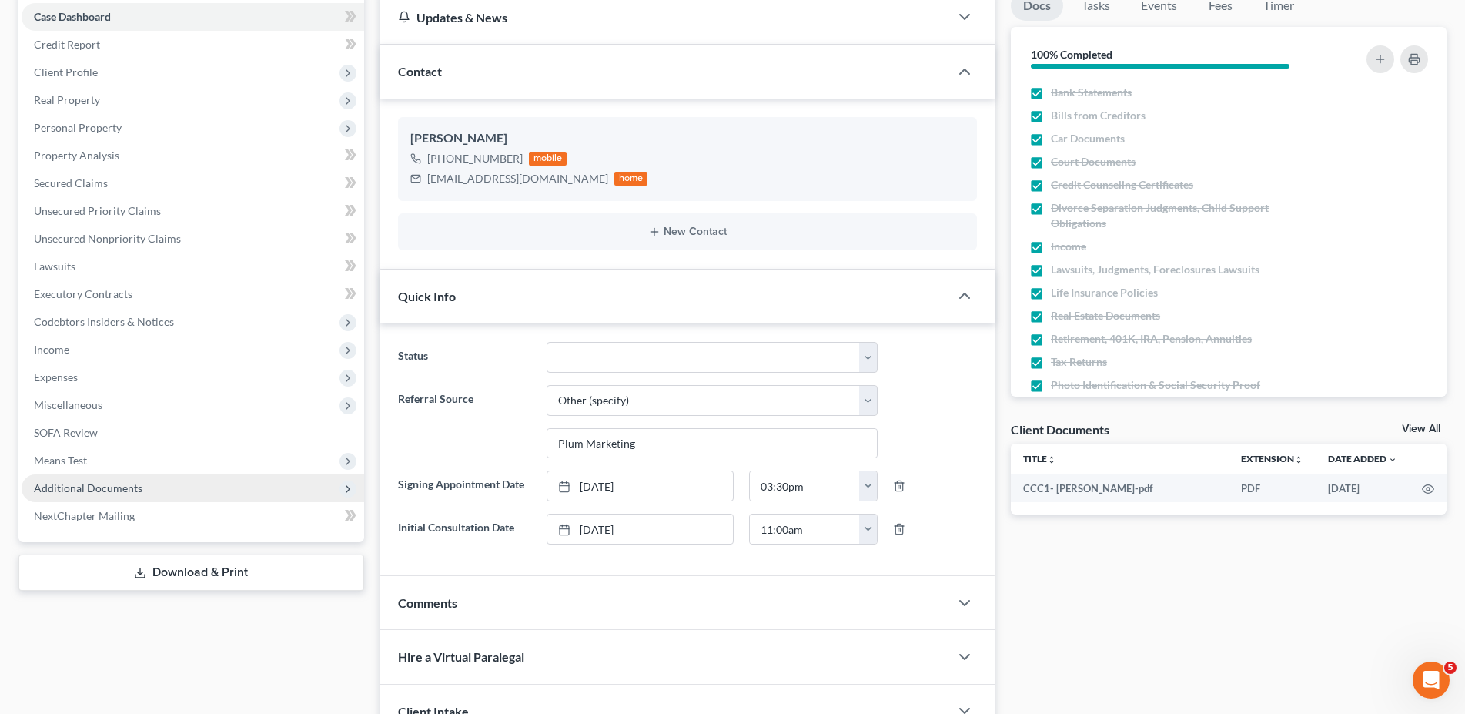
click at [133, 489] on span "Additional Documents" at bounding box center [88, 487] width 109 height 13
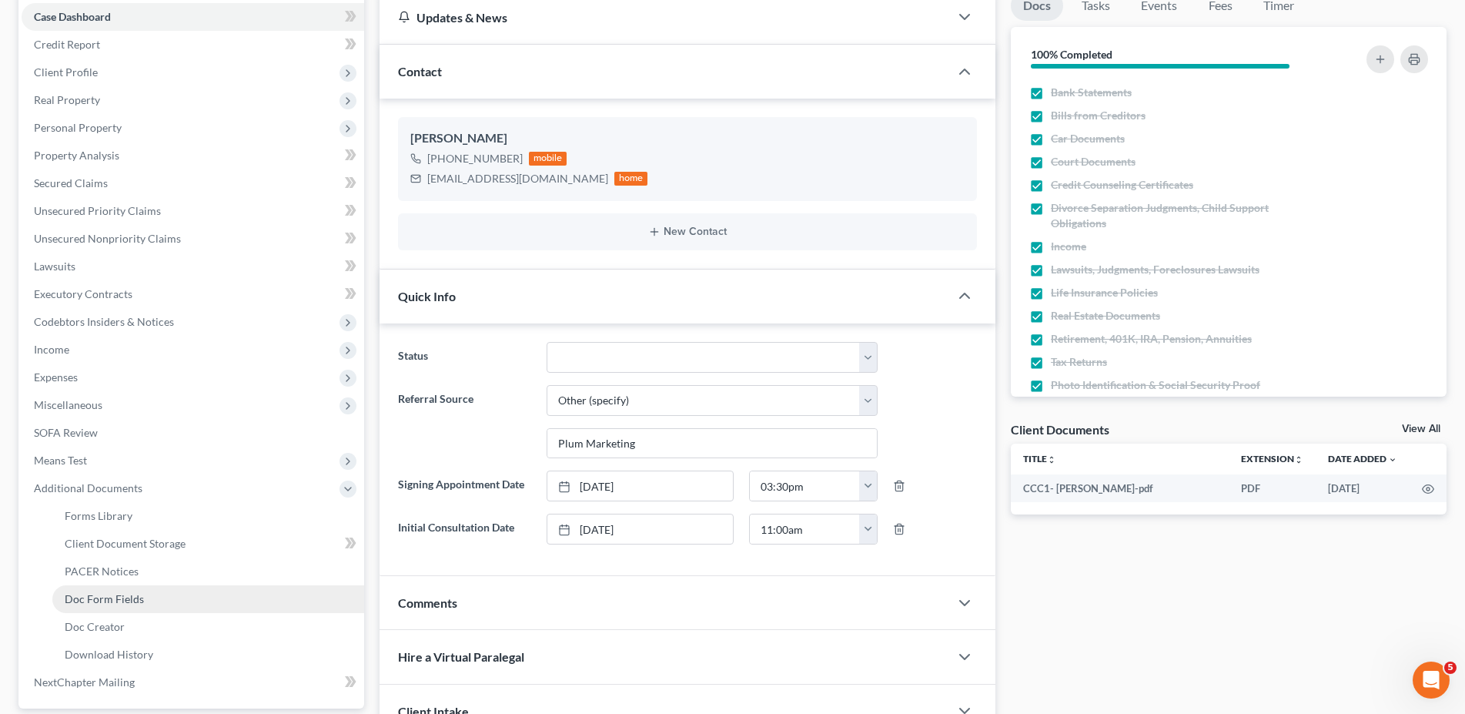
click at [125, 595] on span "Doc Form Fields" at bounding box center [104, 598] width 79 height 13
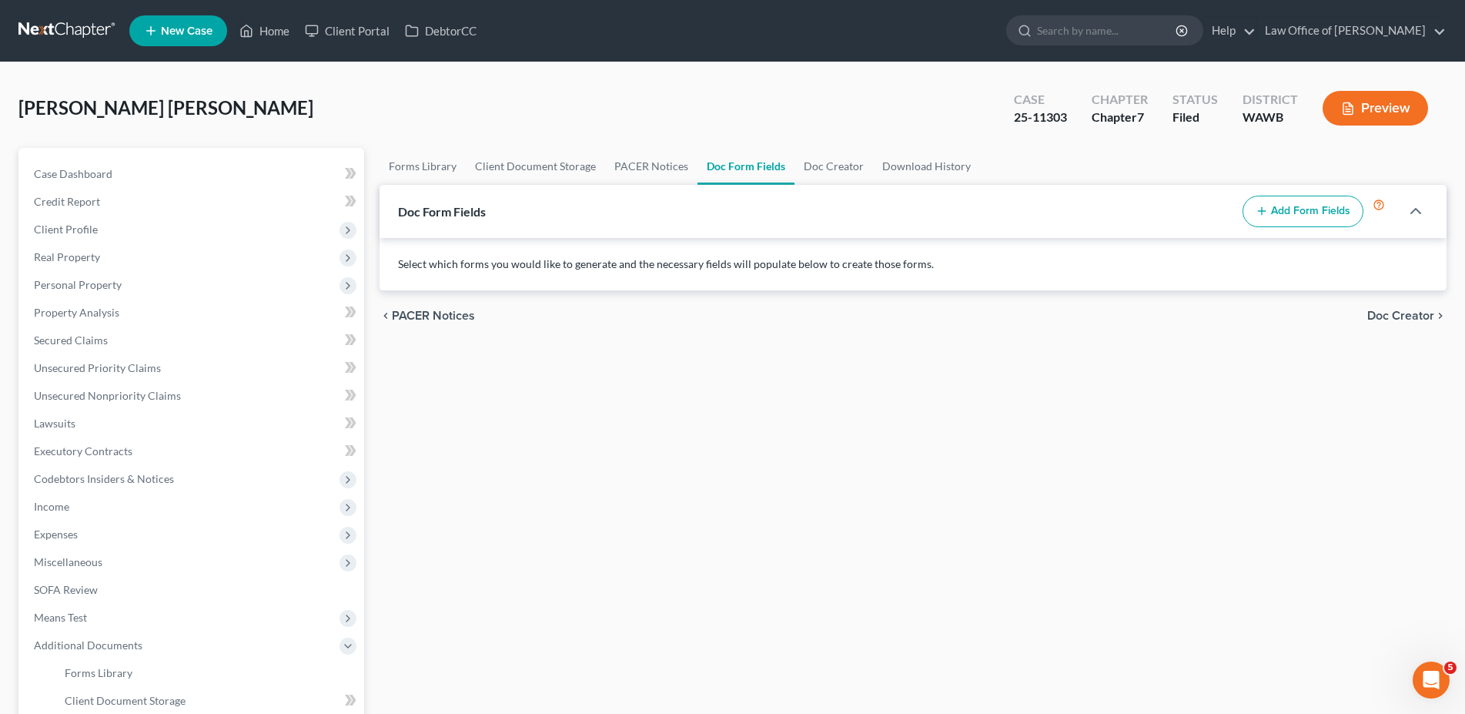
click at [1278, 210] on button "Add Form Fields" at bounding box center [1302, 212] width 121 height 32
select select
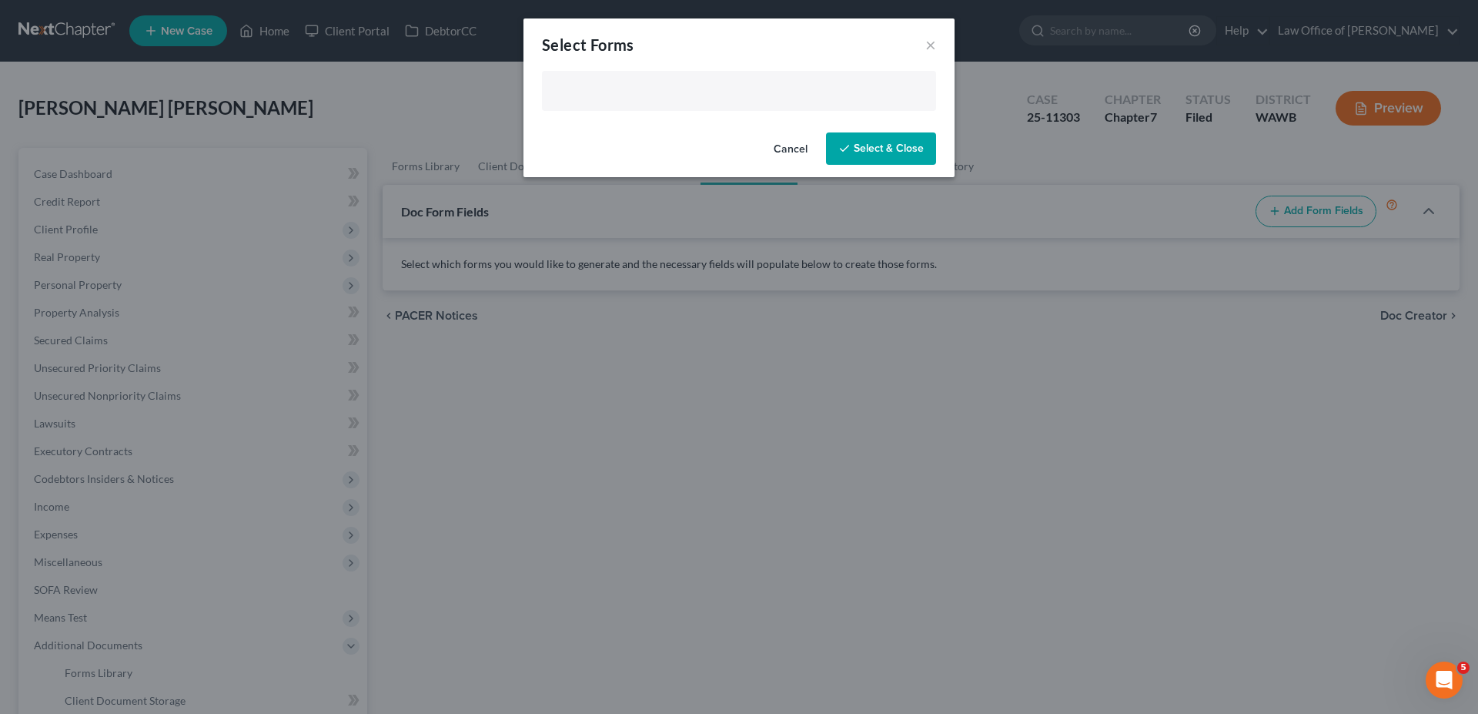
click at [583, 89] on input "text" at bounding box center [737, 92] width 373 height 23
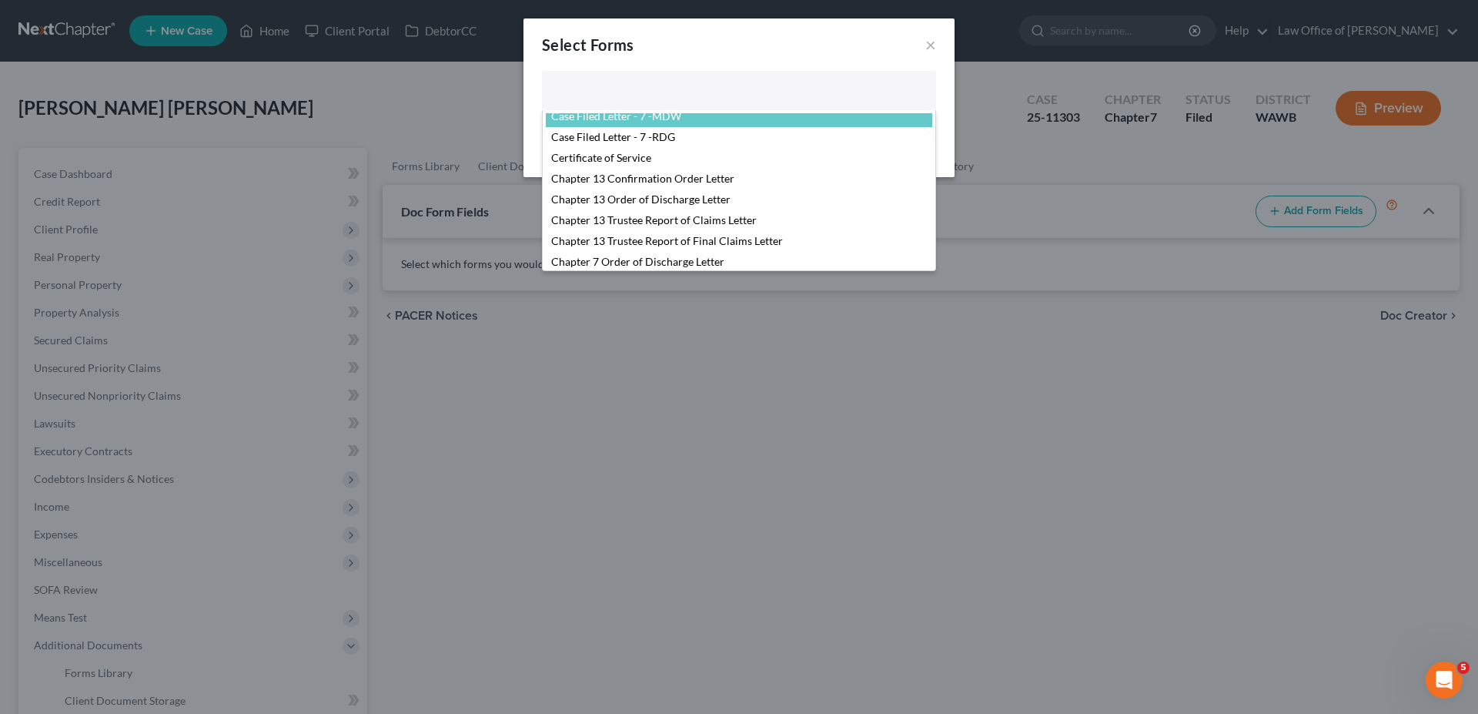
scroll to position [314, 0]
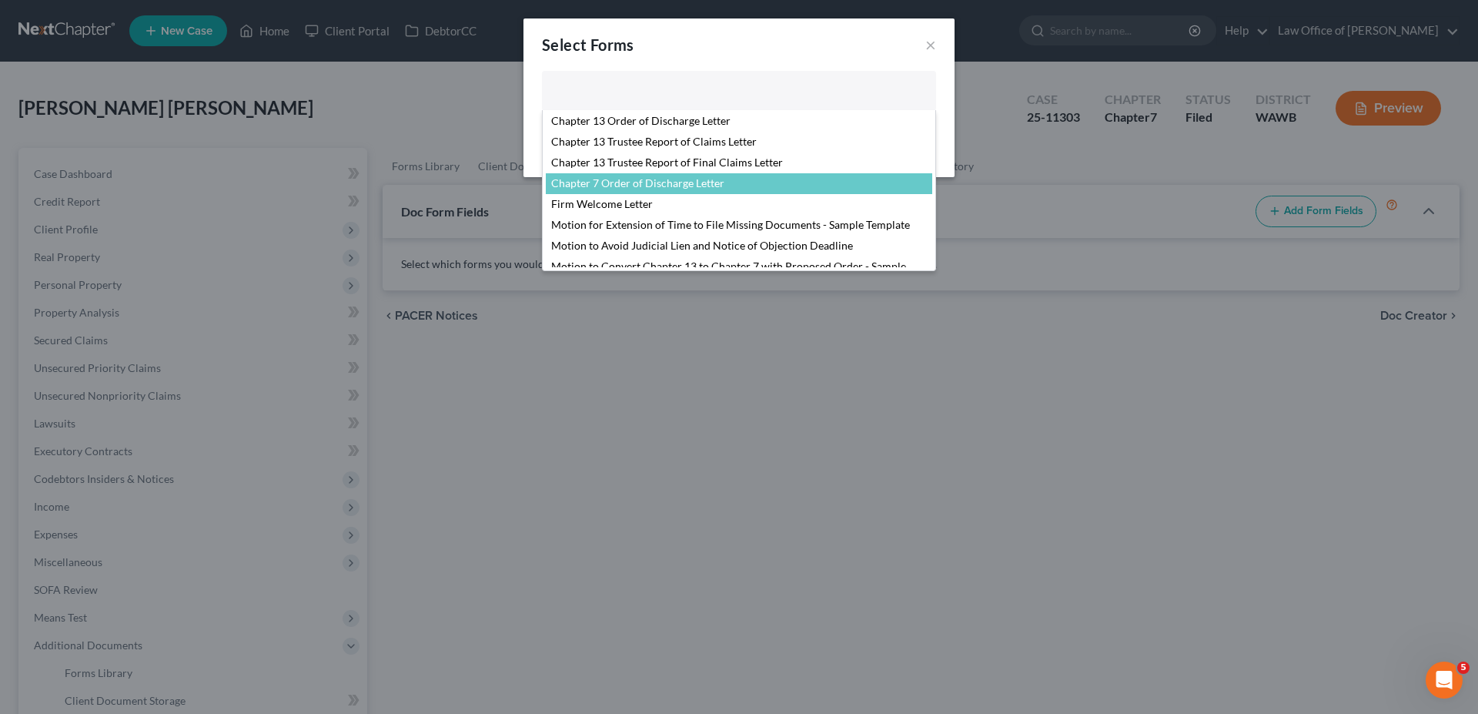
select select "103730"
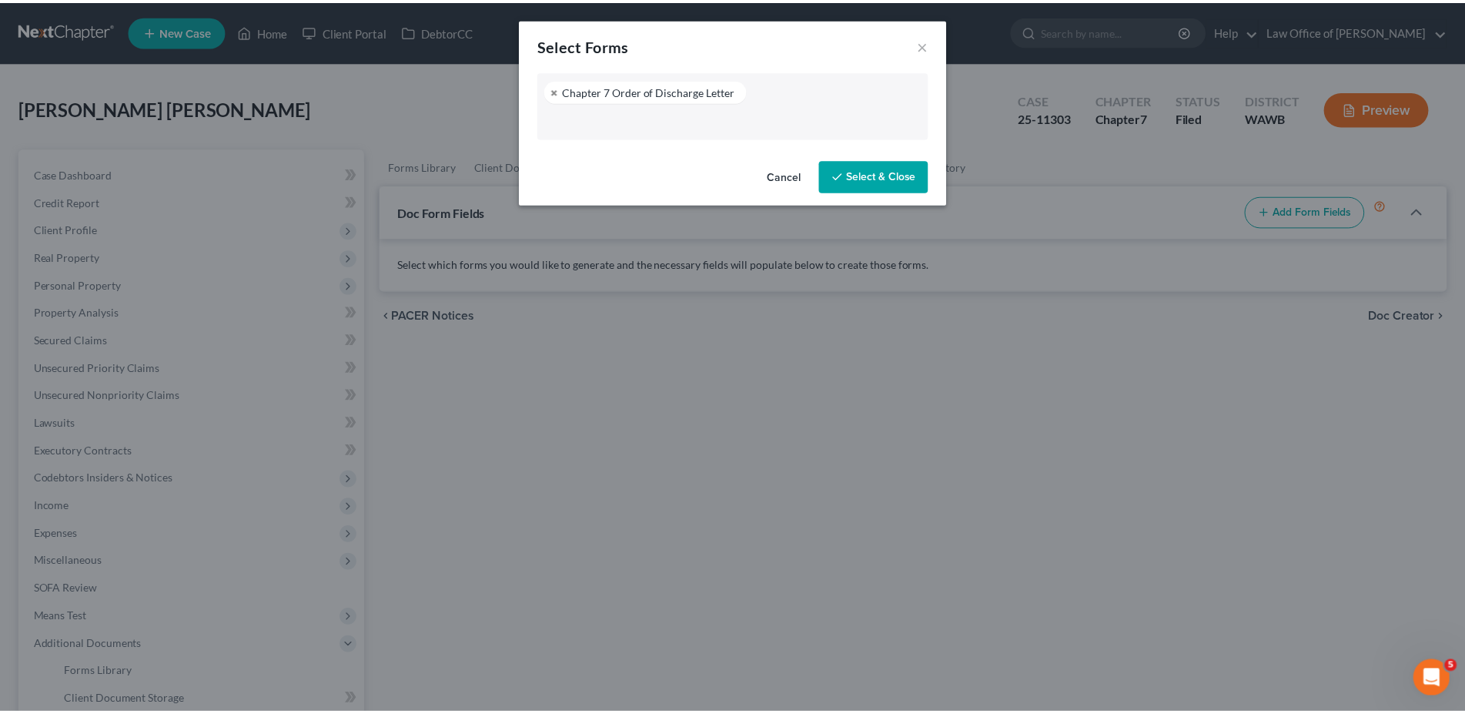
scroll to position [291, 0]
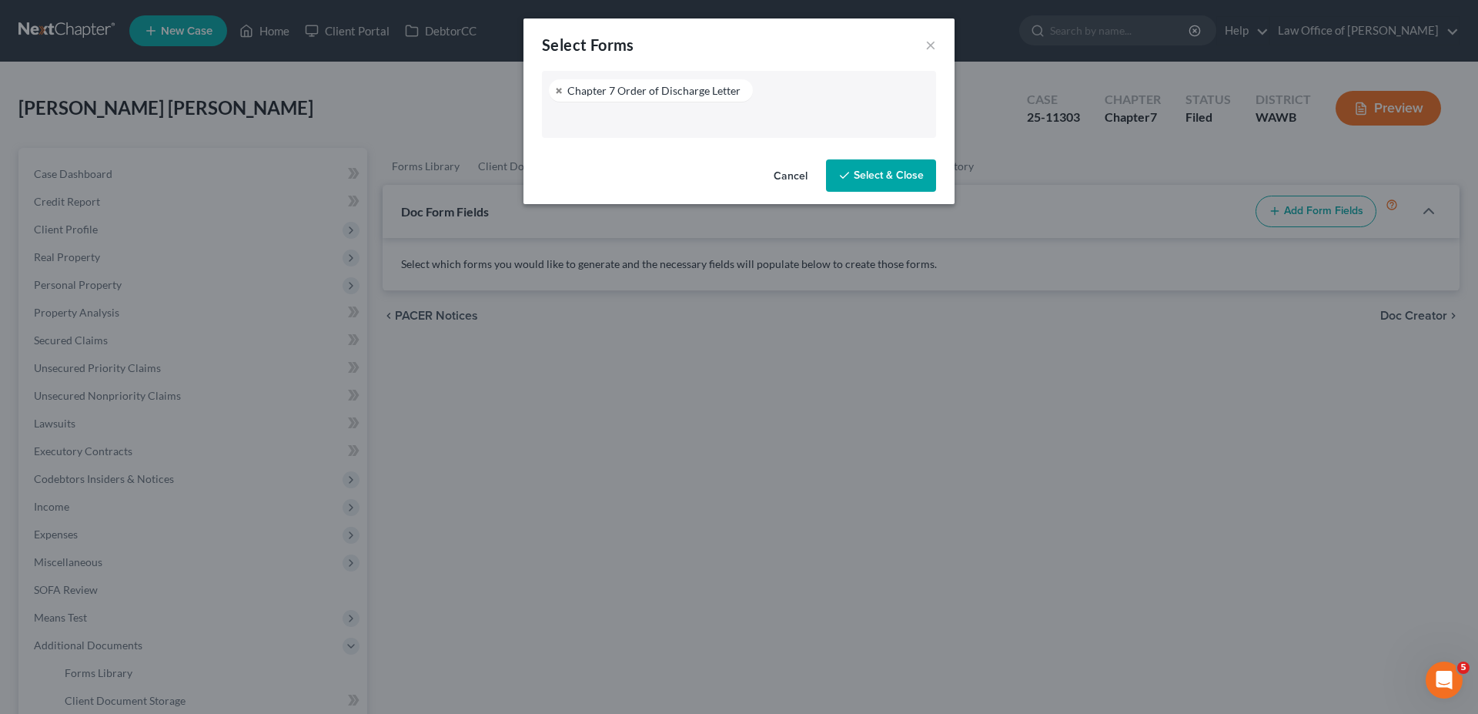
click at [887, 171] on button "Select & Close" at bounding box center [881, 175] width 110 height 32
select select "0"
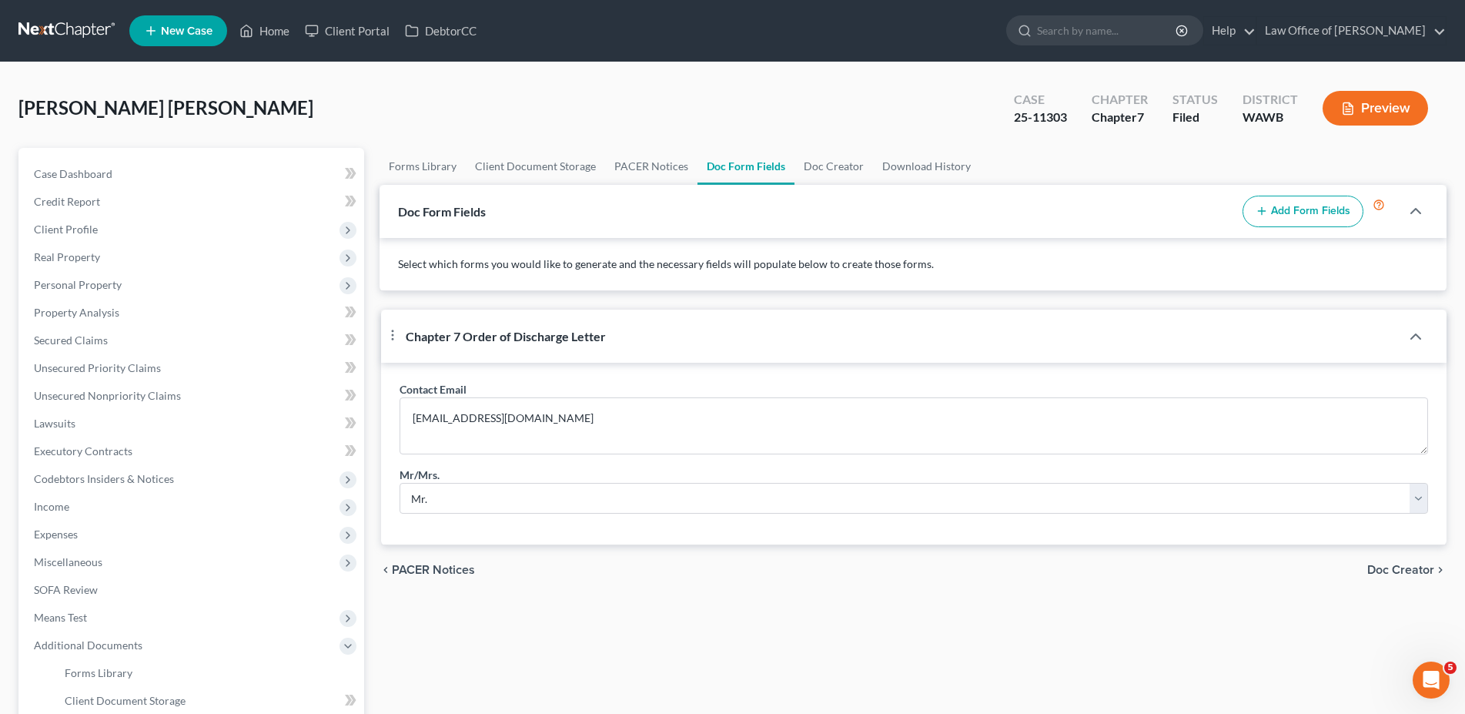
click at [1390, 576] on span "Doc Creator" at bounding box center [1400, 569] width 67 height 12
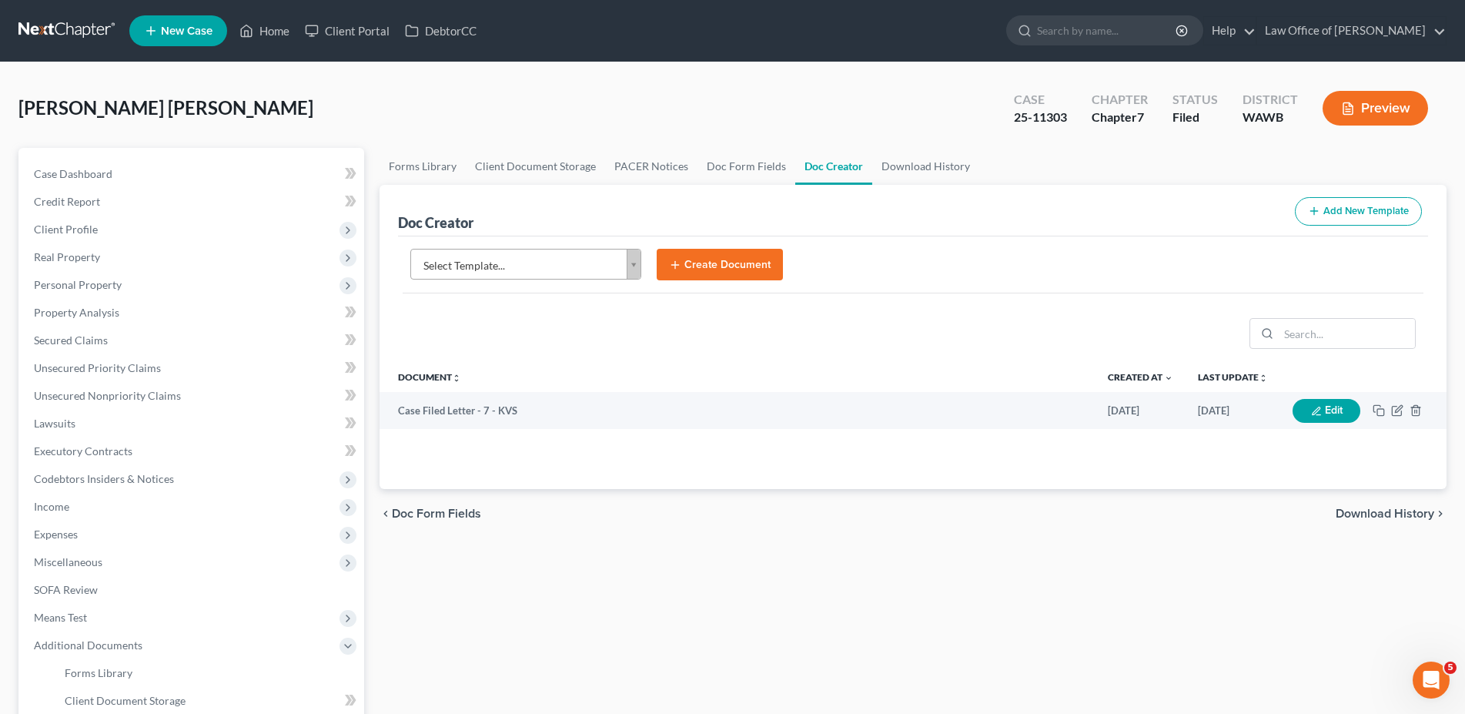
click at [521, 261] on body "Home New Case Client Portal DebtorCC Law Office of [PERSON_NAME] [EMAIL_ADDRESS…" at bounding box center [732, 486] width 1465 height 972
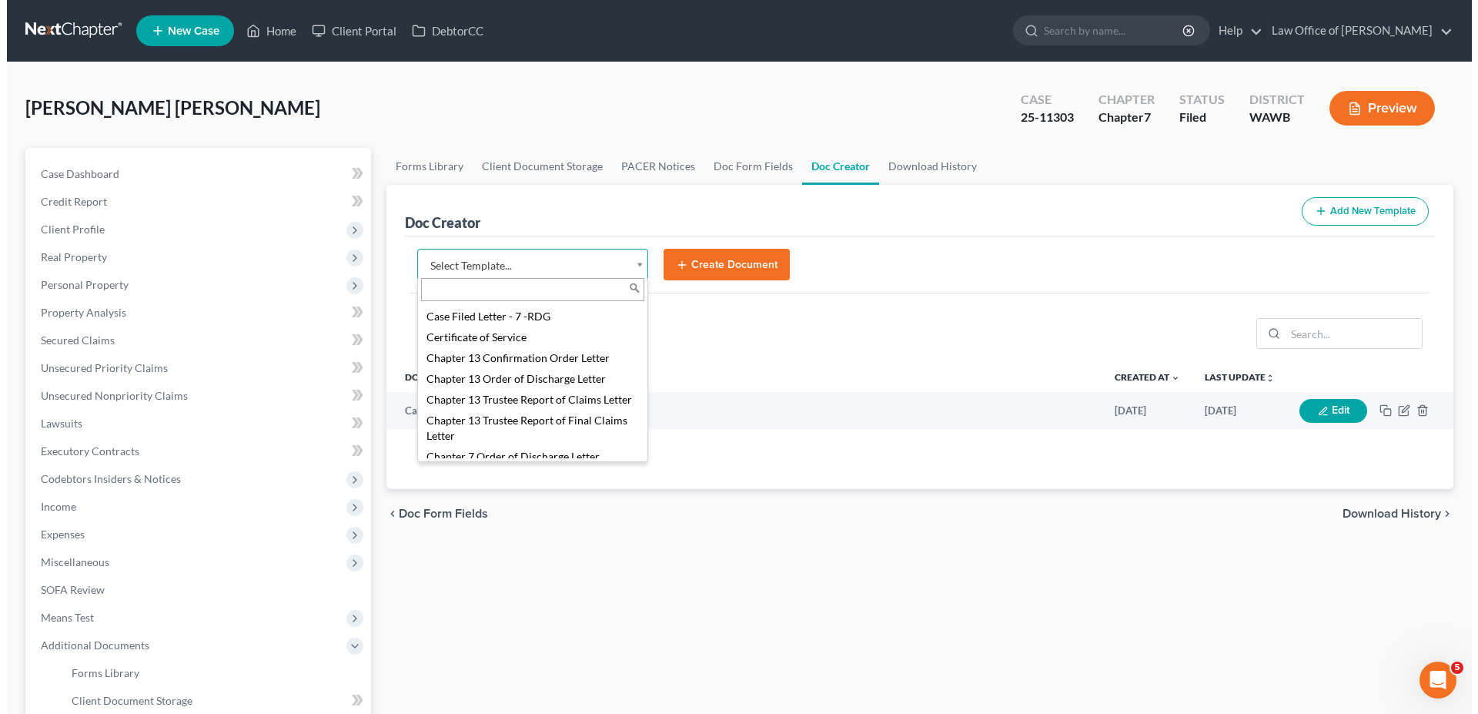
scroll to position [393, 0]
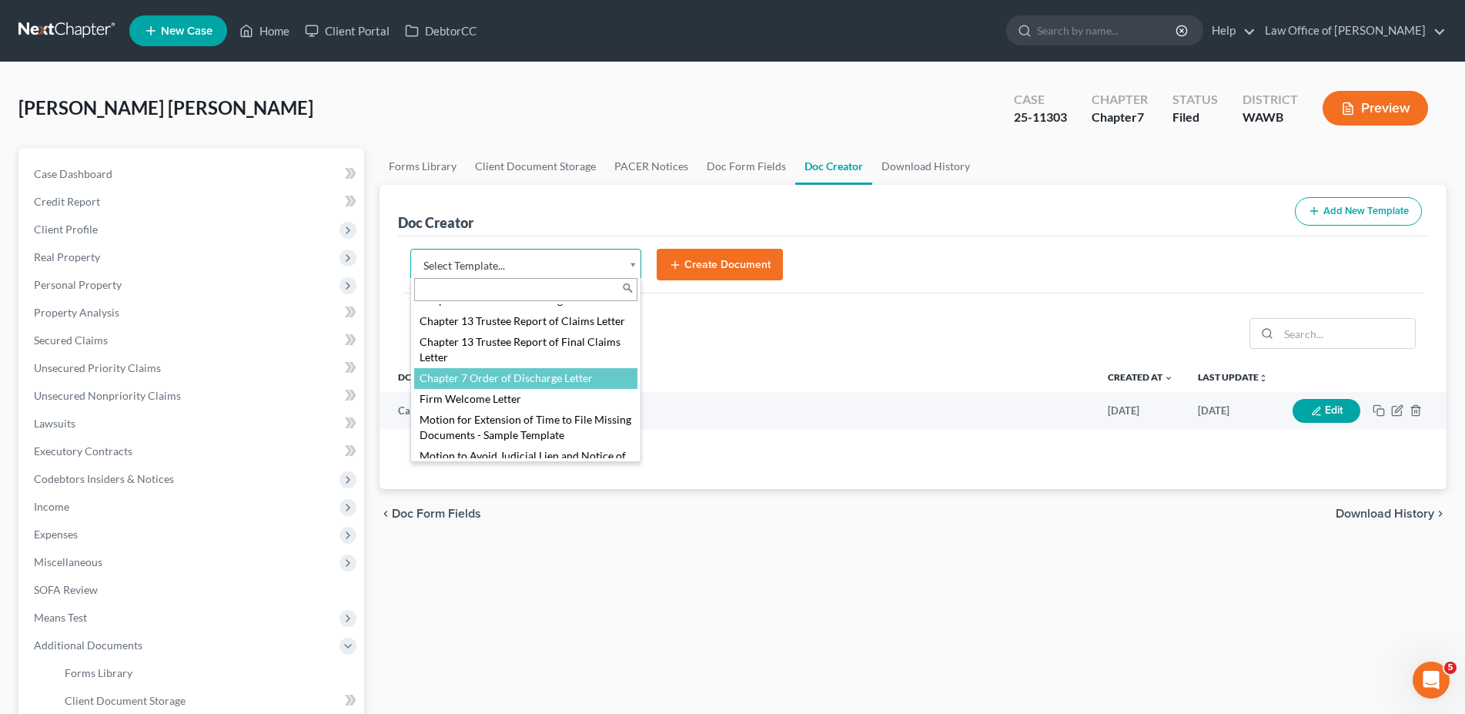
select select "103730"
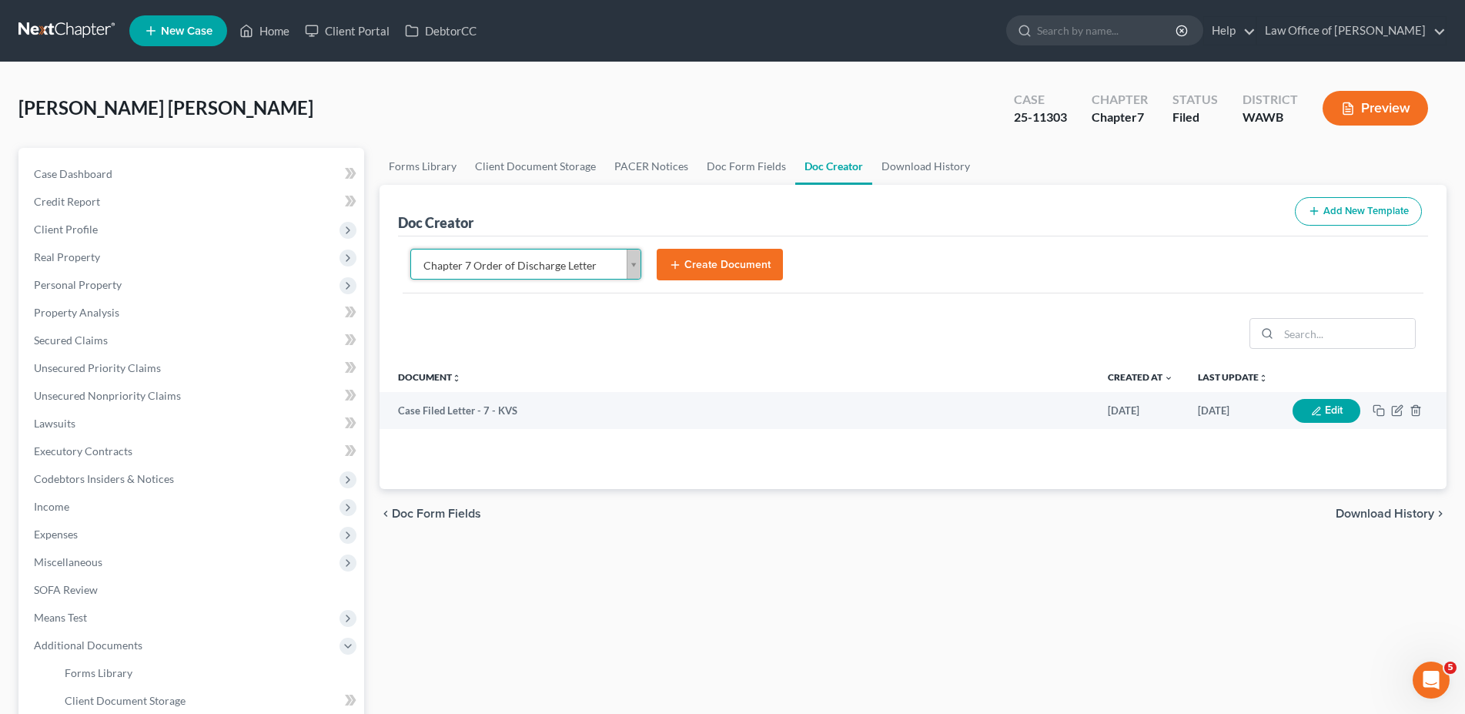
click at [704, 263] on button "Create Document" at bounding box center [720, 265] width 126 height 32
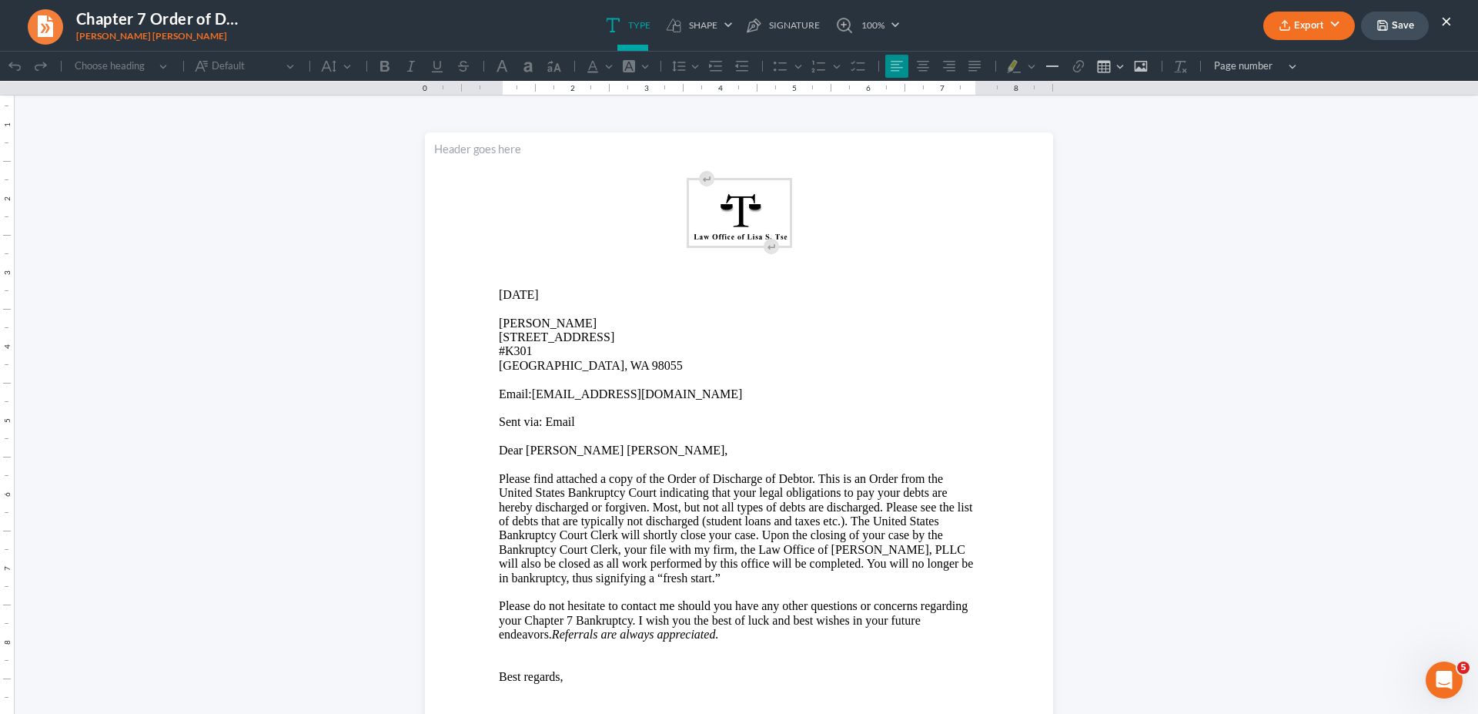
scroll to position [0, 0]
click at [667, 341] on p "[STREET_ADDRESS]" at bounding box center [739, 351] width 480 height 42
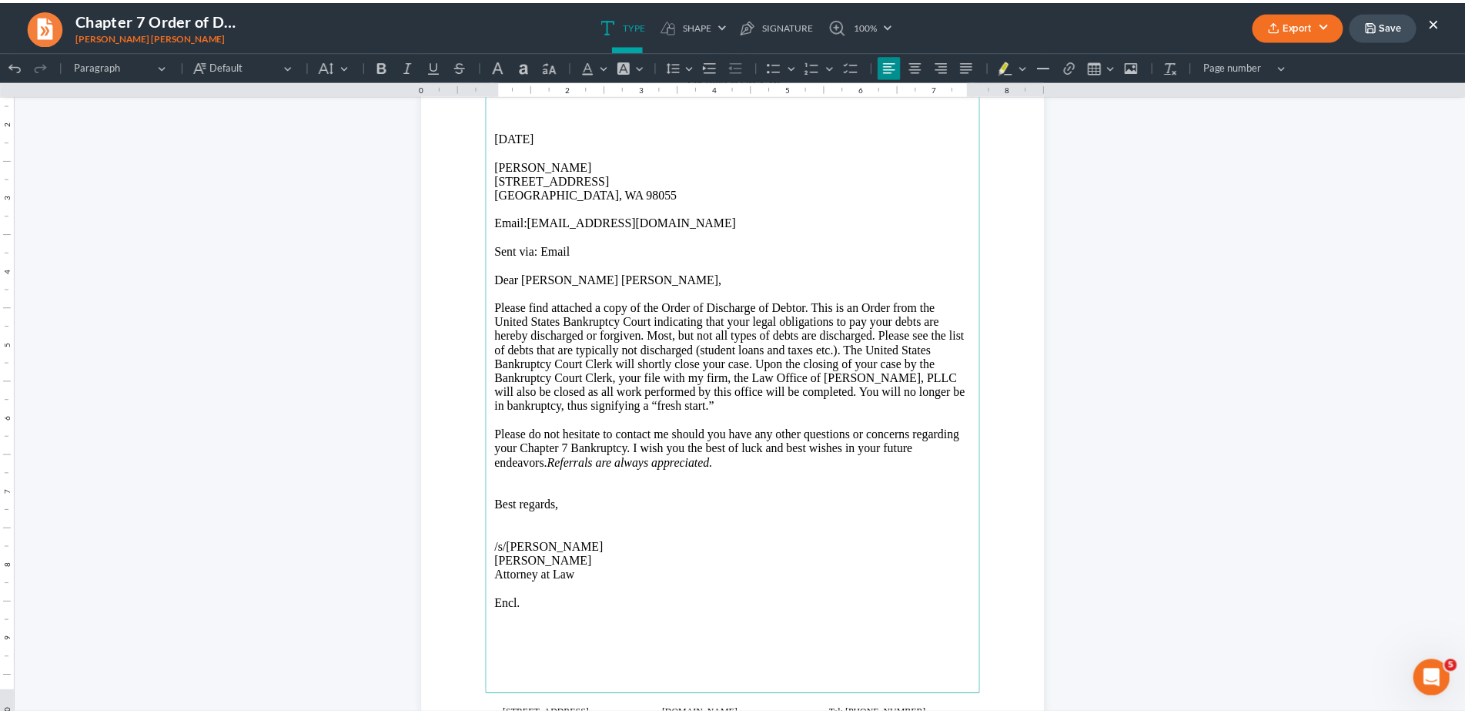
scroll to position [236, 0]
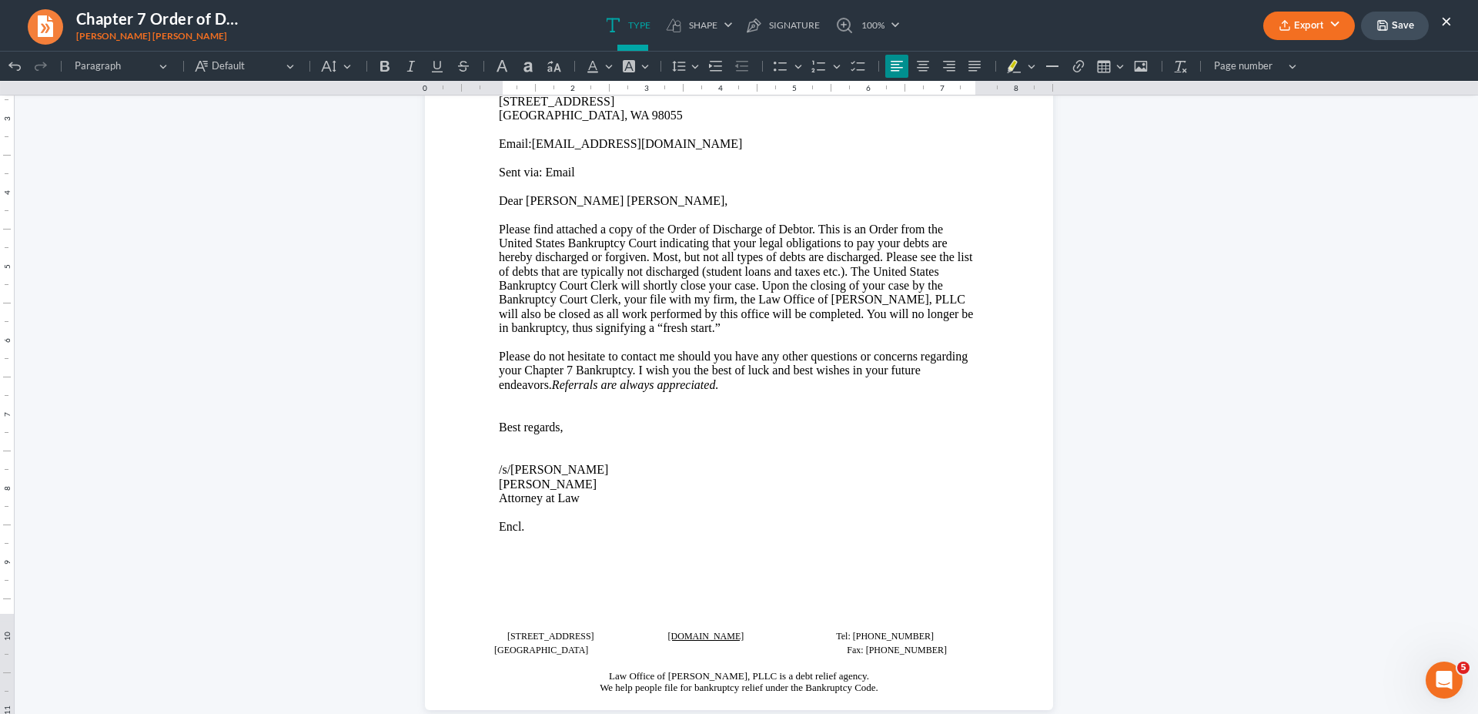
click at [1307, 22] on button "Export" at bounding box center [1309, 26] width 92 height 28
click at [1286, 88] on link "Word" at bounding box center [1307, 87] width 119 height 26
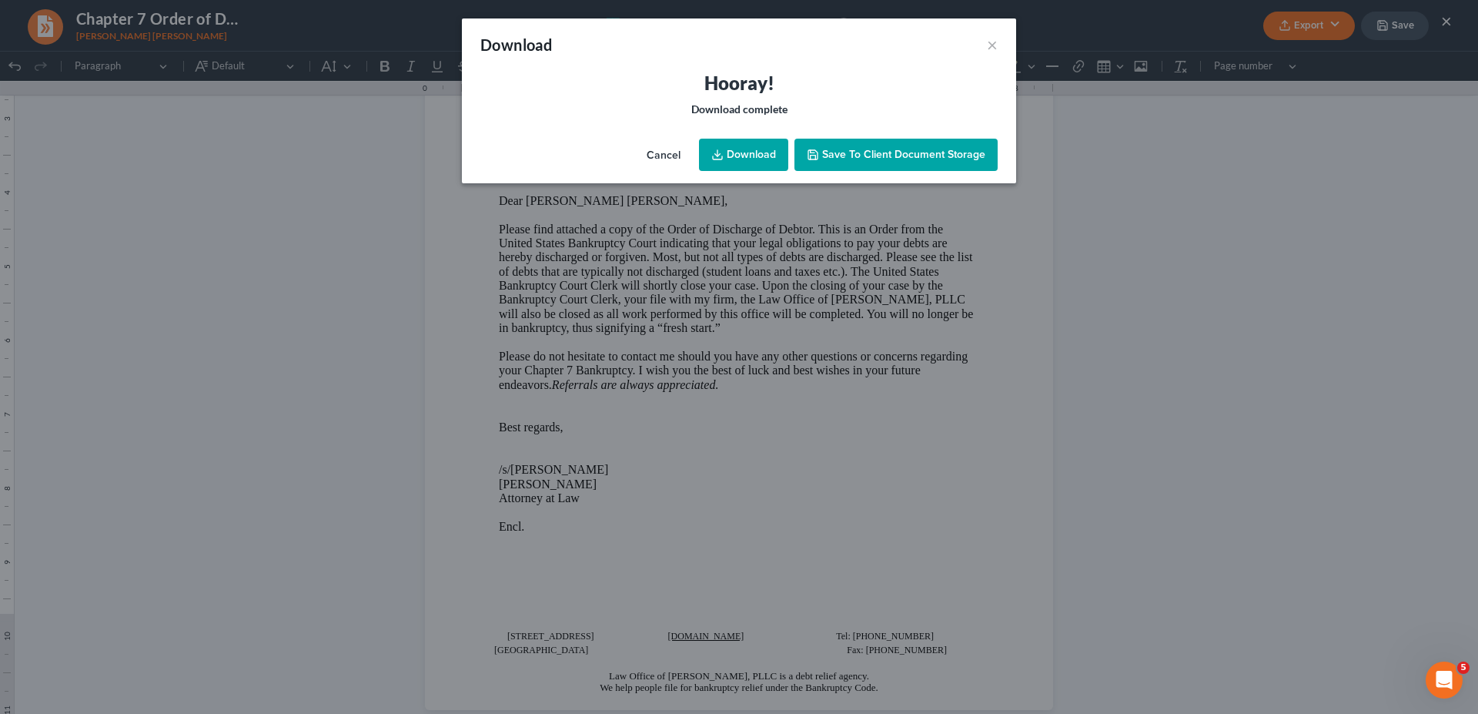
click at [750, 157] on link "Download" at bounding box center [743, 155] width 89 height 32
click at [988, 44] on button "×" at bounding box center [992, 44] width 11 height 18
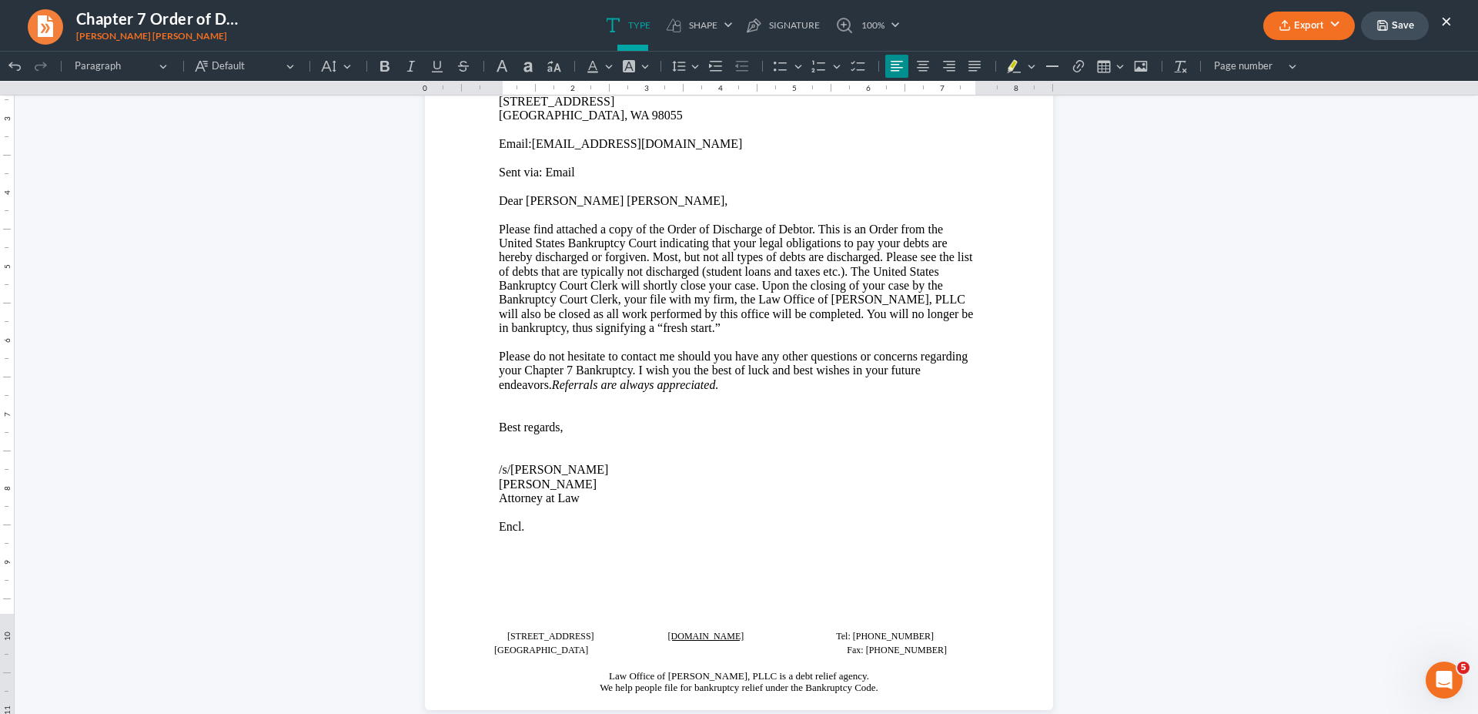
click at [1442, 18] on button "×" at bounding box center [1446, 21] width 11 height 18
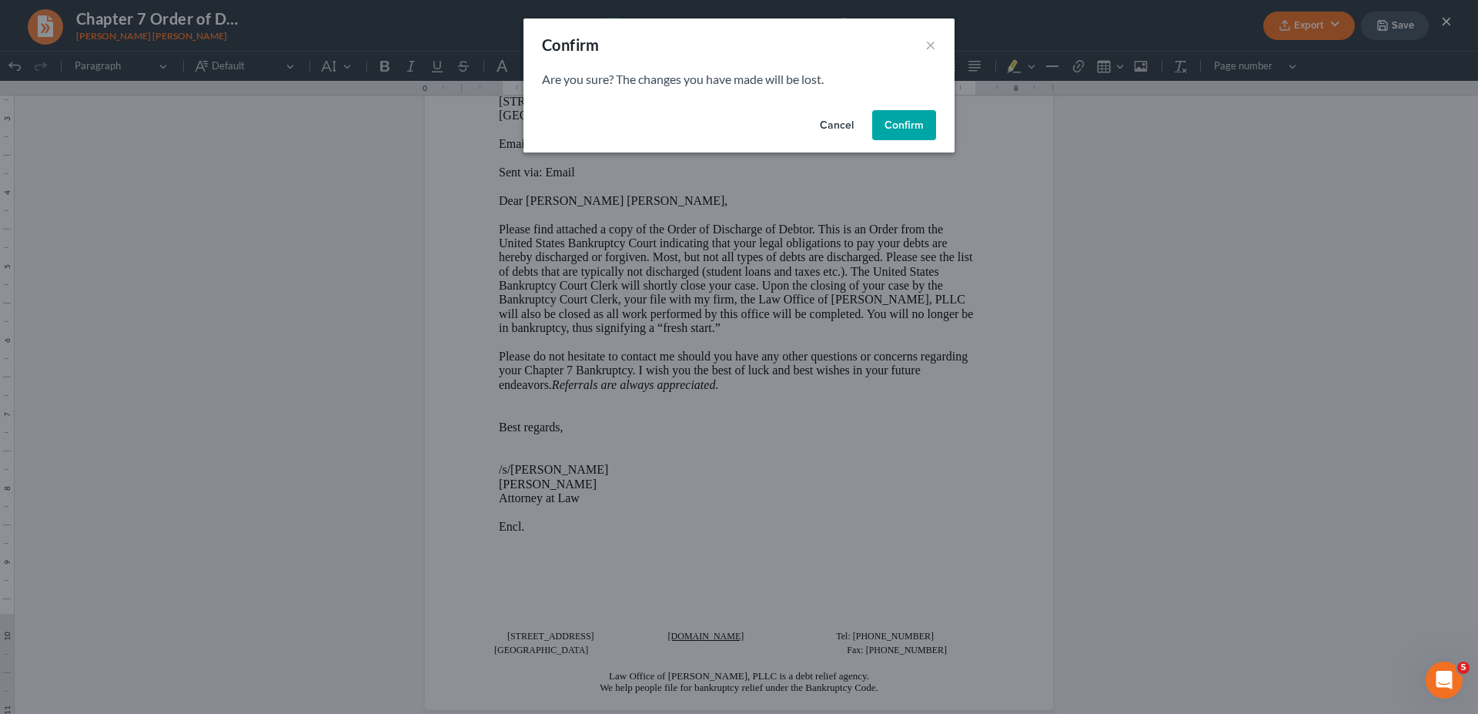
click at [902, 121] on button "Confirm" at bounding box center [904, 125] width 64 height 31
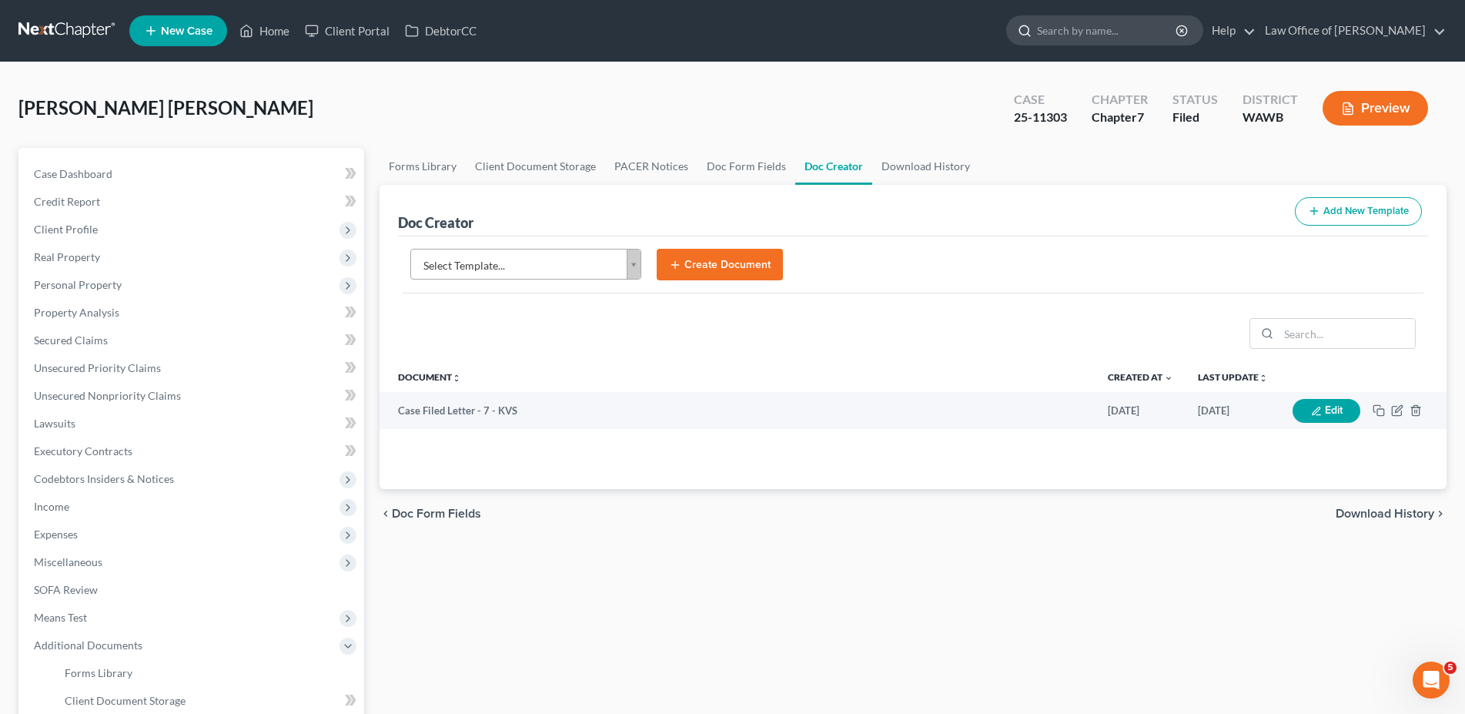
click at [1104, 23] on input "search" at bounding box center [1107, 30] width 141 height 28
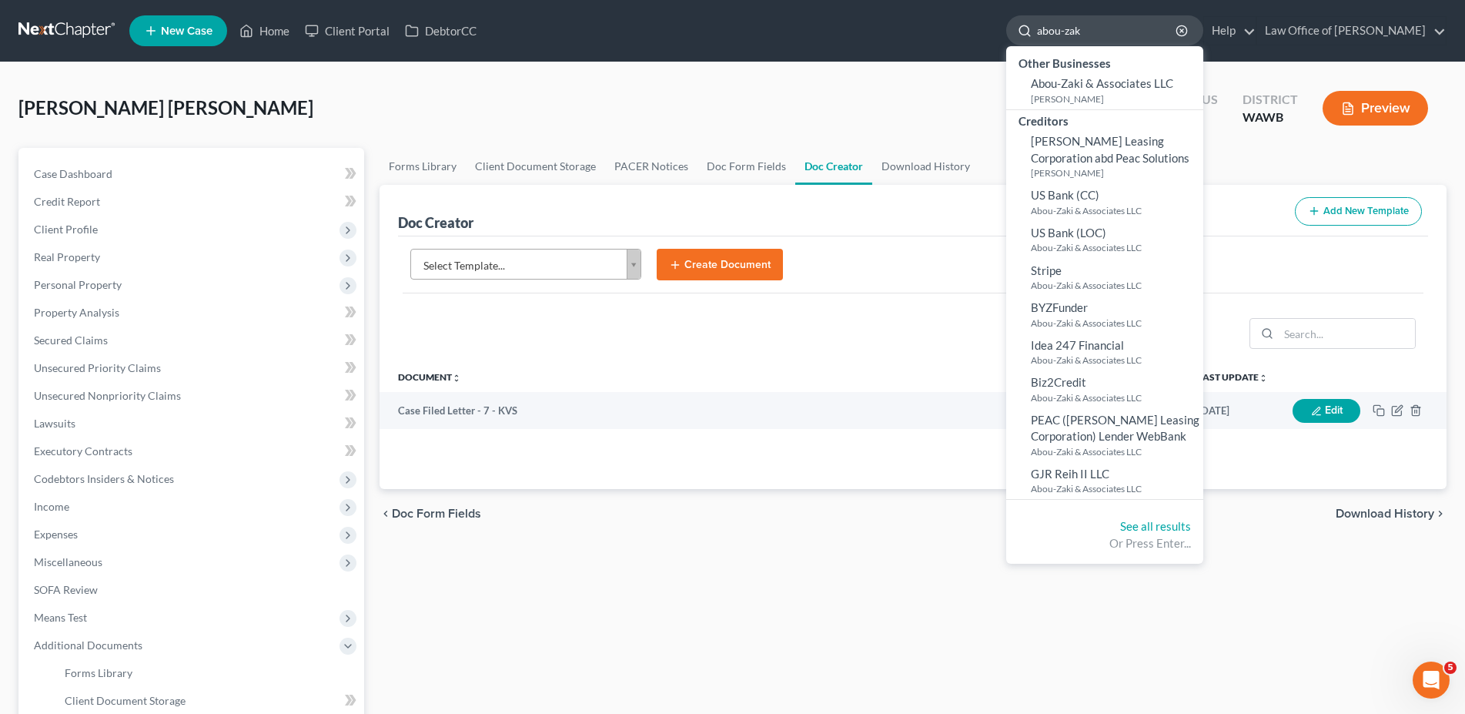
type input "abou-zaki"
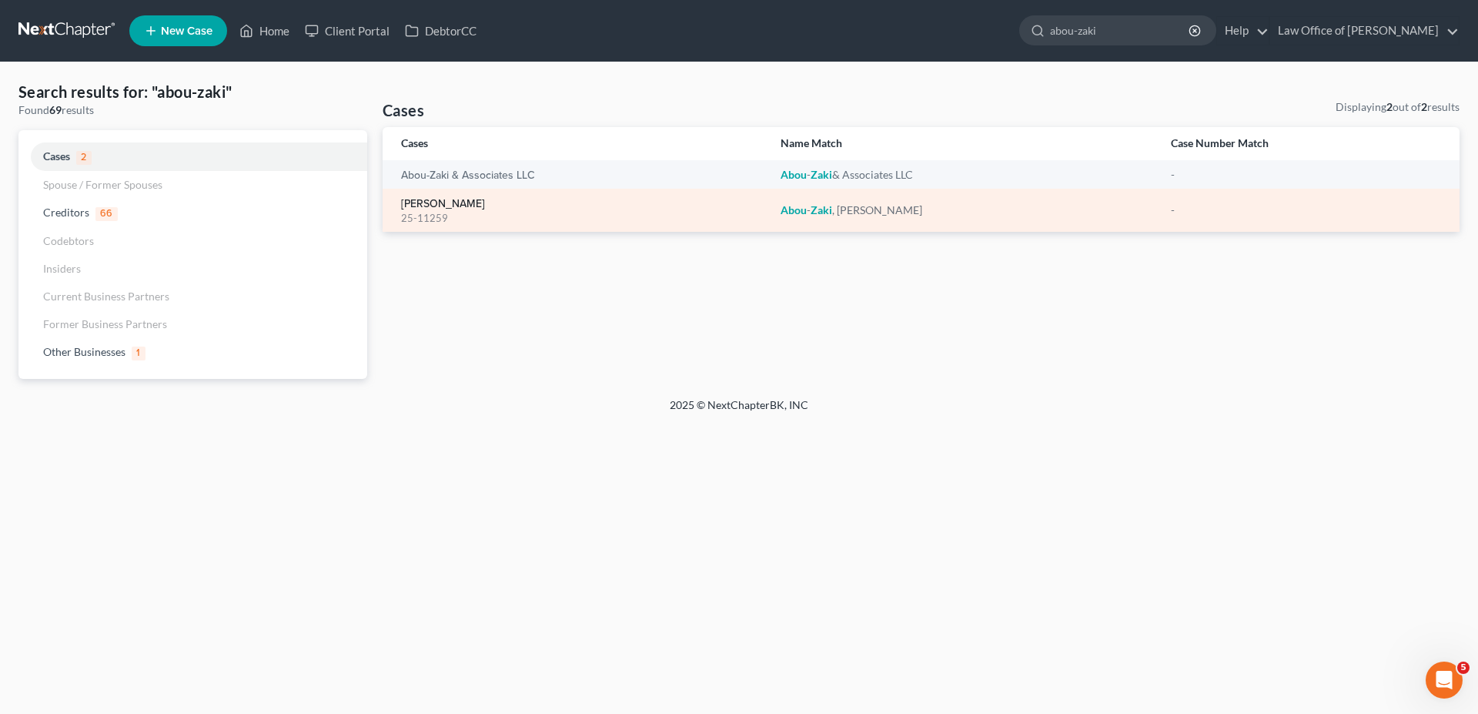
click at [463, 209] on link "[PERSON_NAME]" at bounding box center [443, 204] width 84 height 11
select select "6"
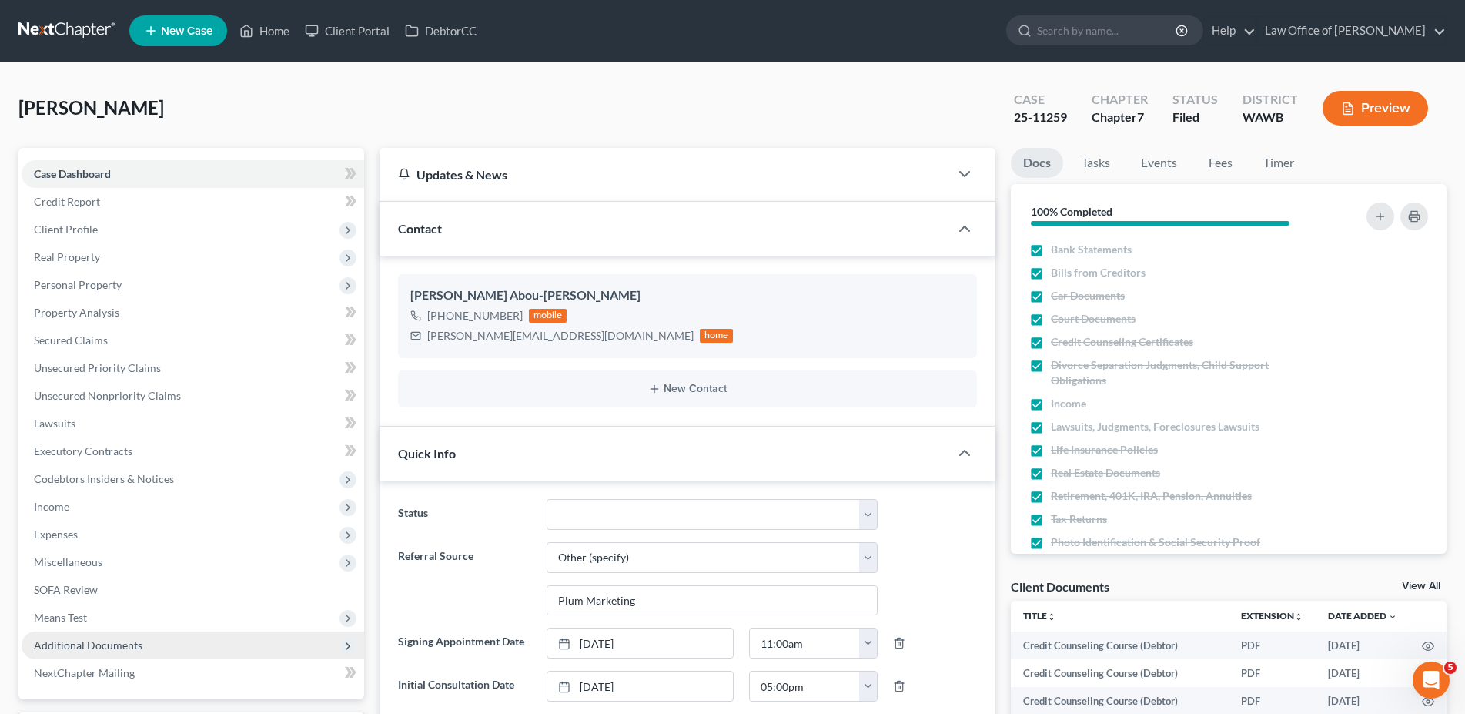
click at [50, 633] on span "Additional Documents" at bounding box center [193, 645] width 343 height 28
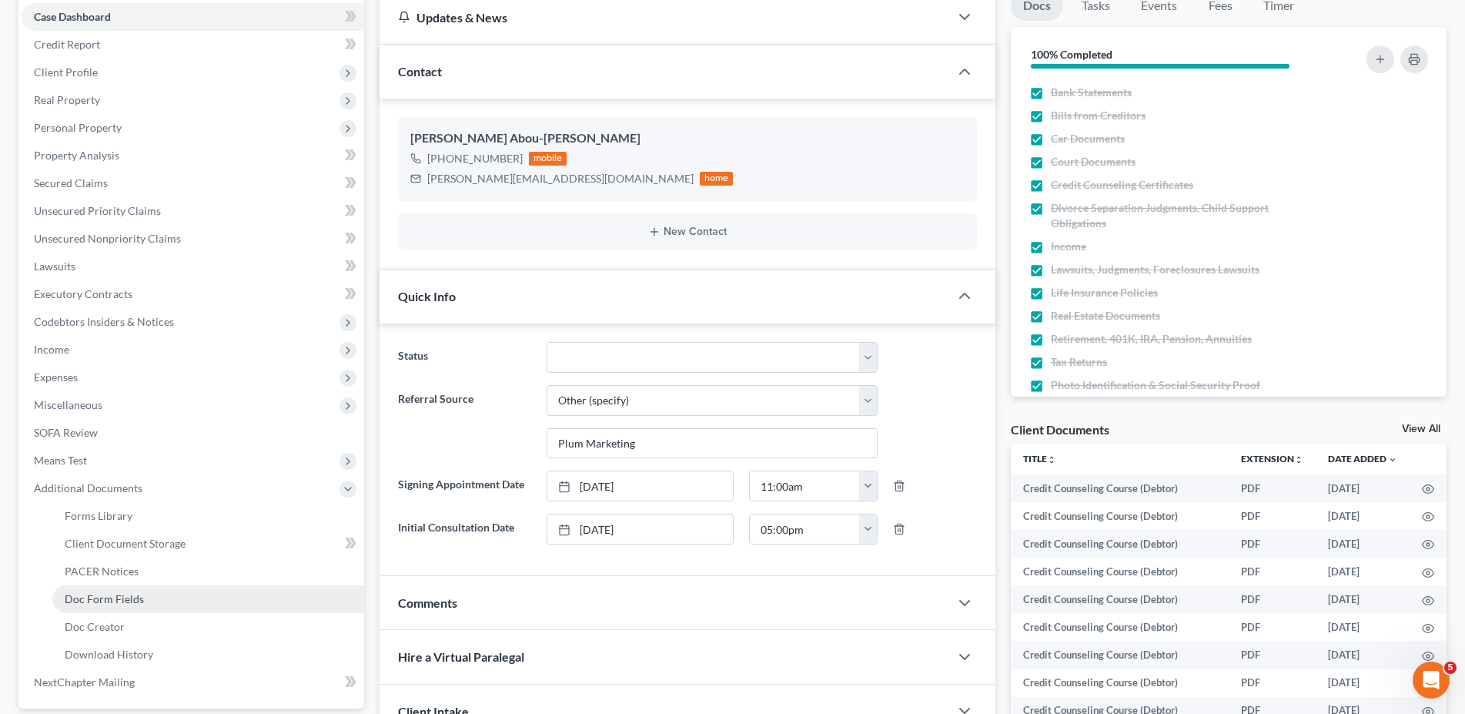
click at [114, 597] on span "Doc Form Fields" at bounding box center [104, 598] width 79 height 13
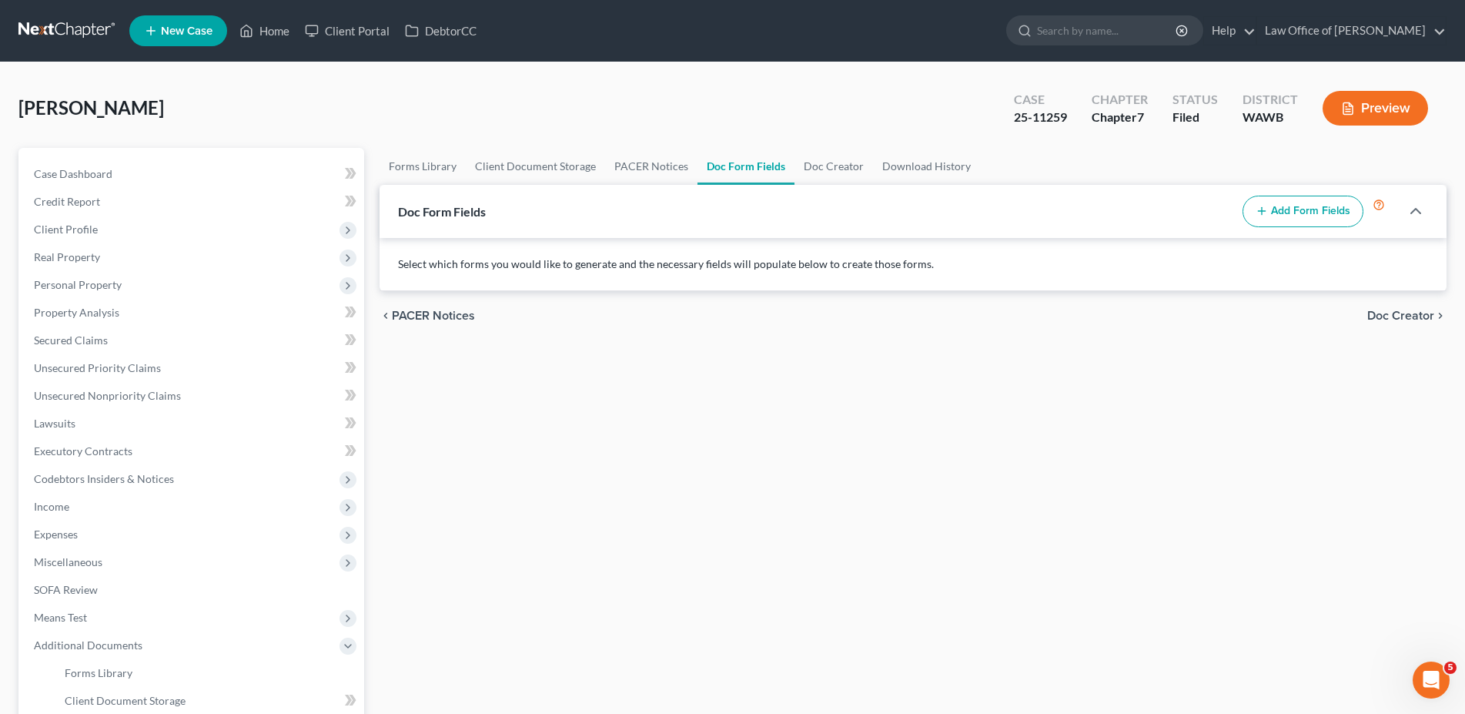
click at [1279, 213] on button "Add Form Fields" at bounding box center [1302, 212] width 121 height 32
select select
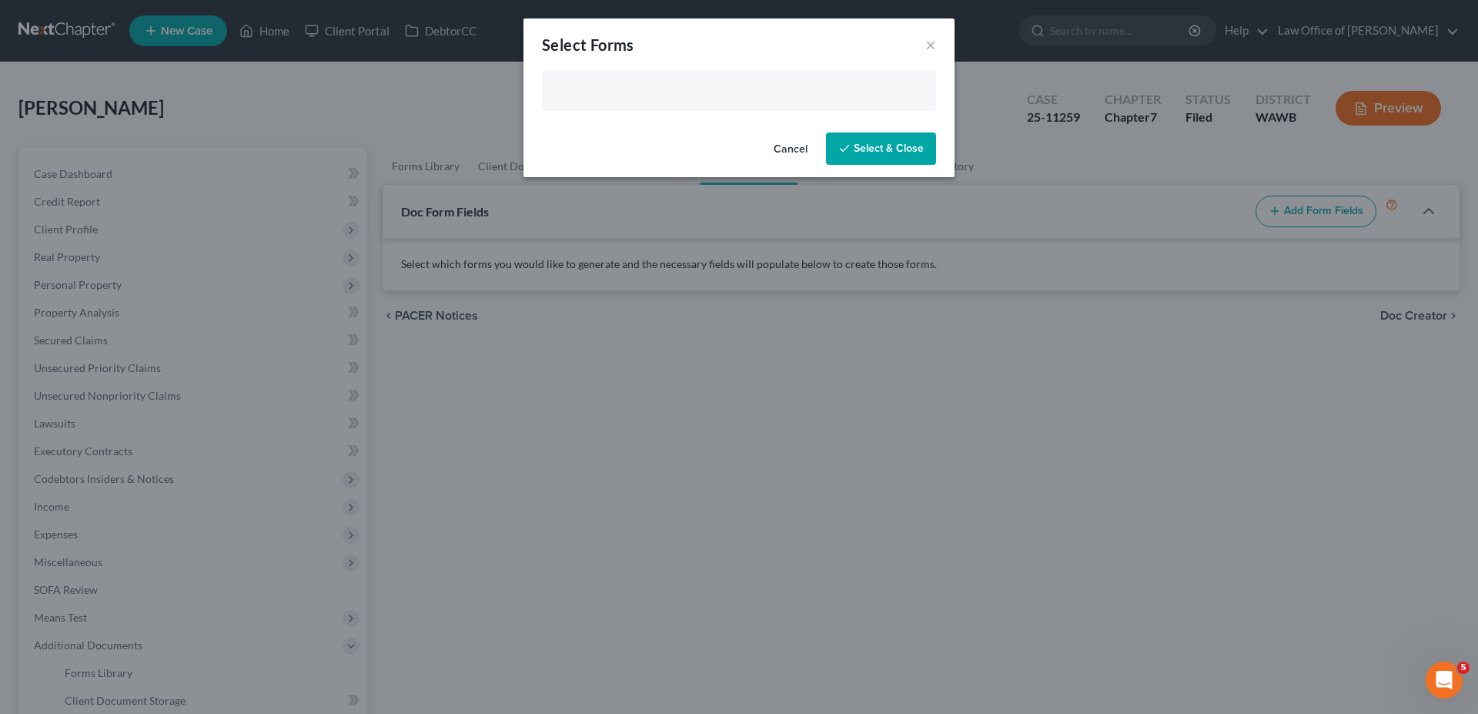
click at [634, 99] on input "text" at bounding box center [737, 92] width 373 height 23
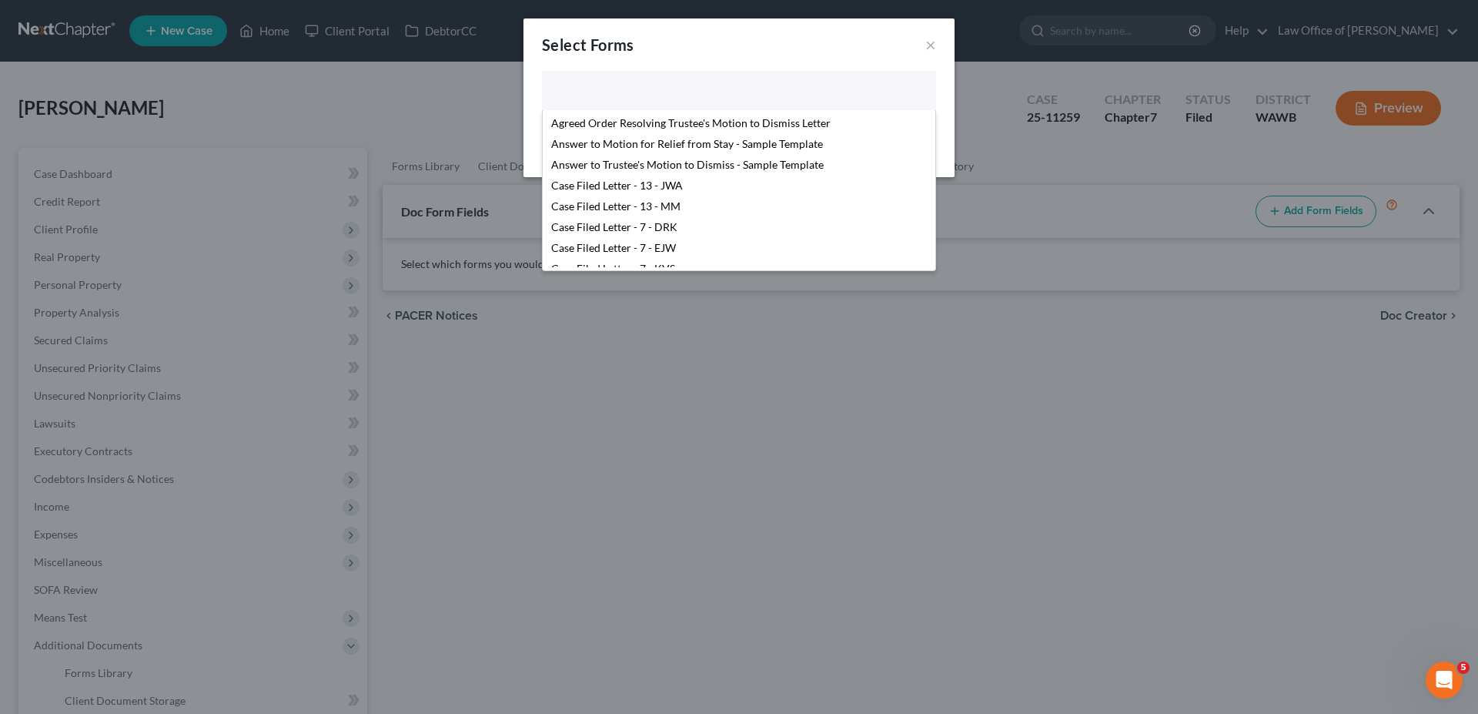
scroll to position [236, 0]
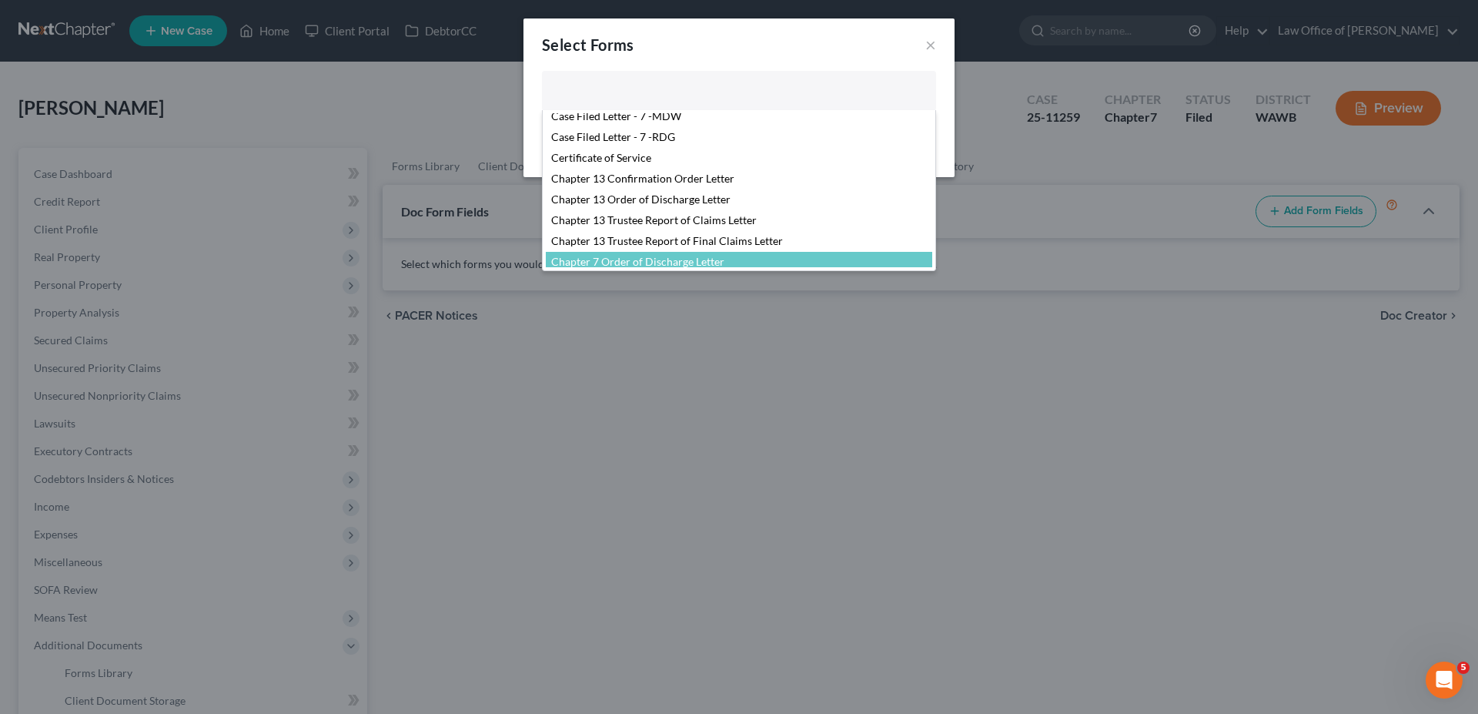
select select "103730"
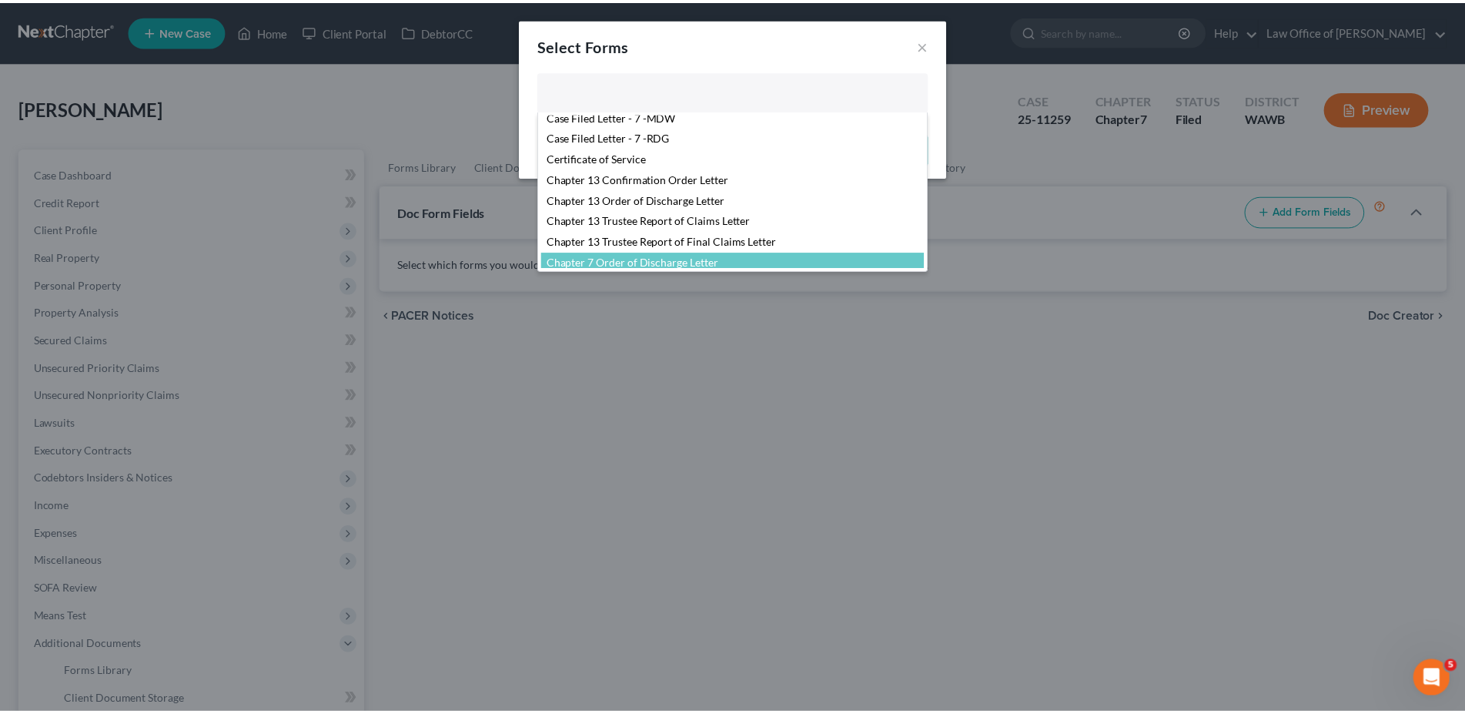
scroll to position [291, 0]
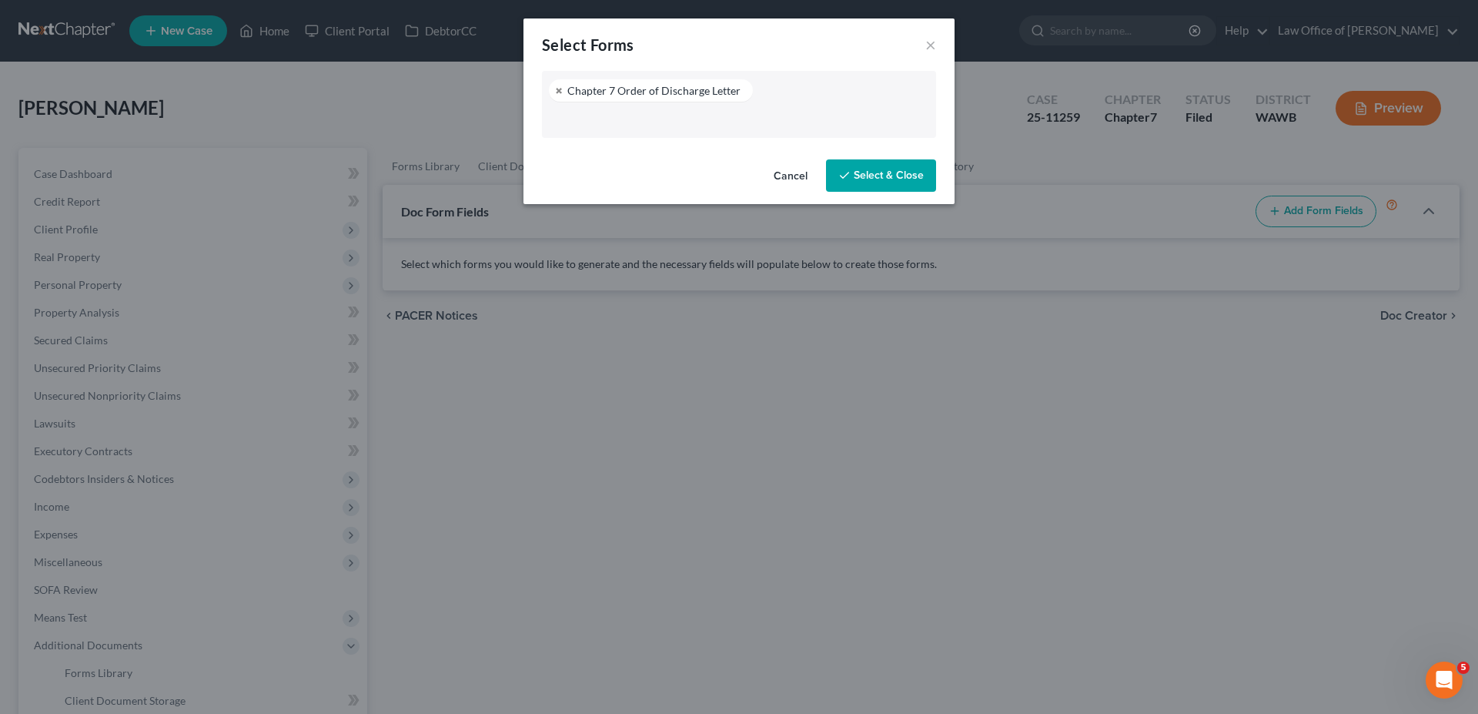
click at [875, 175] on button "Select & Close" at bounding box center [881, 175] width 110 height 32
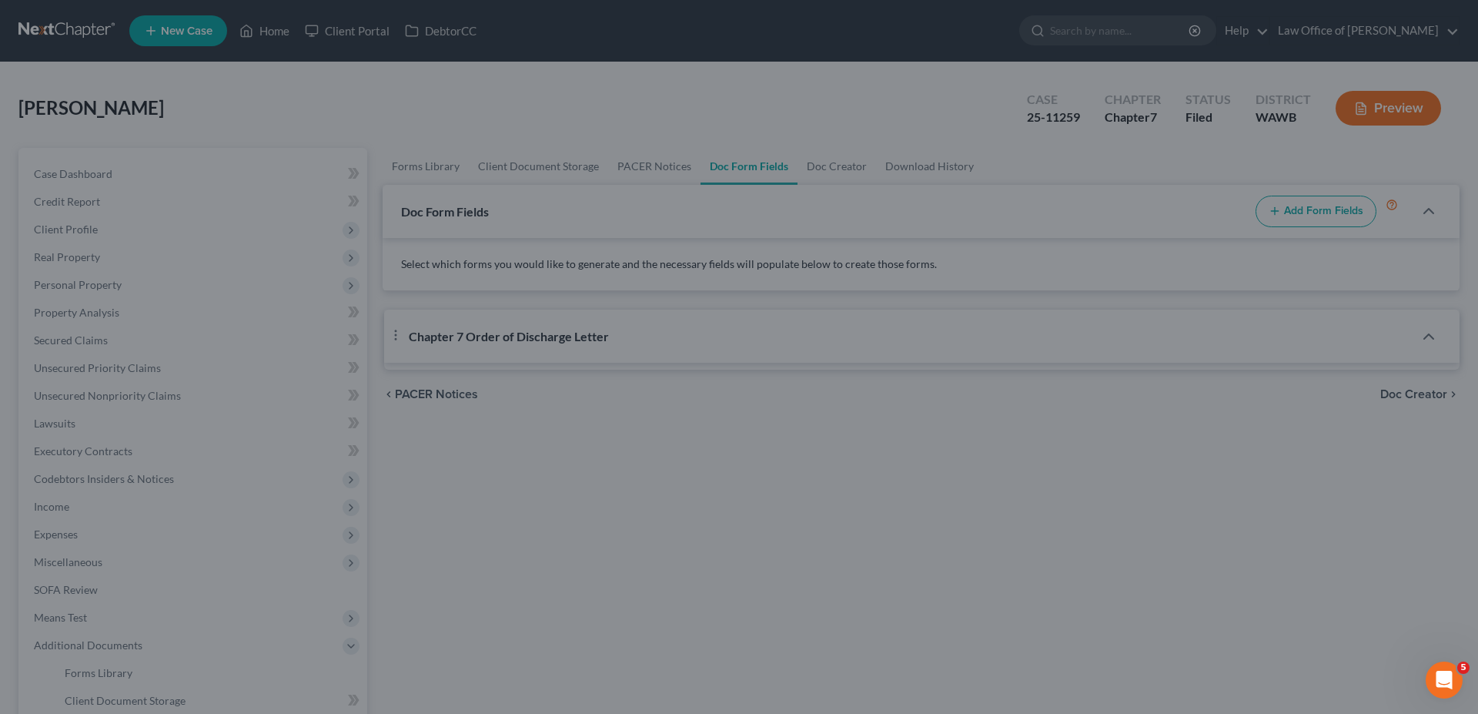
select select "3"
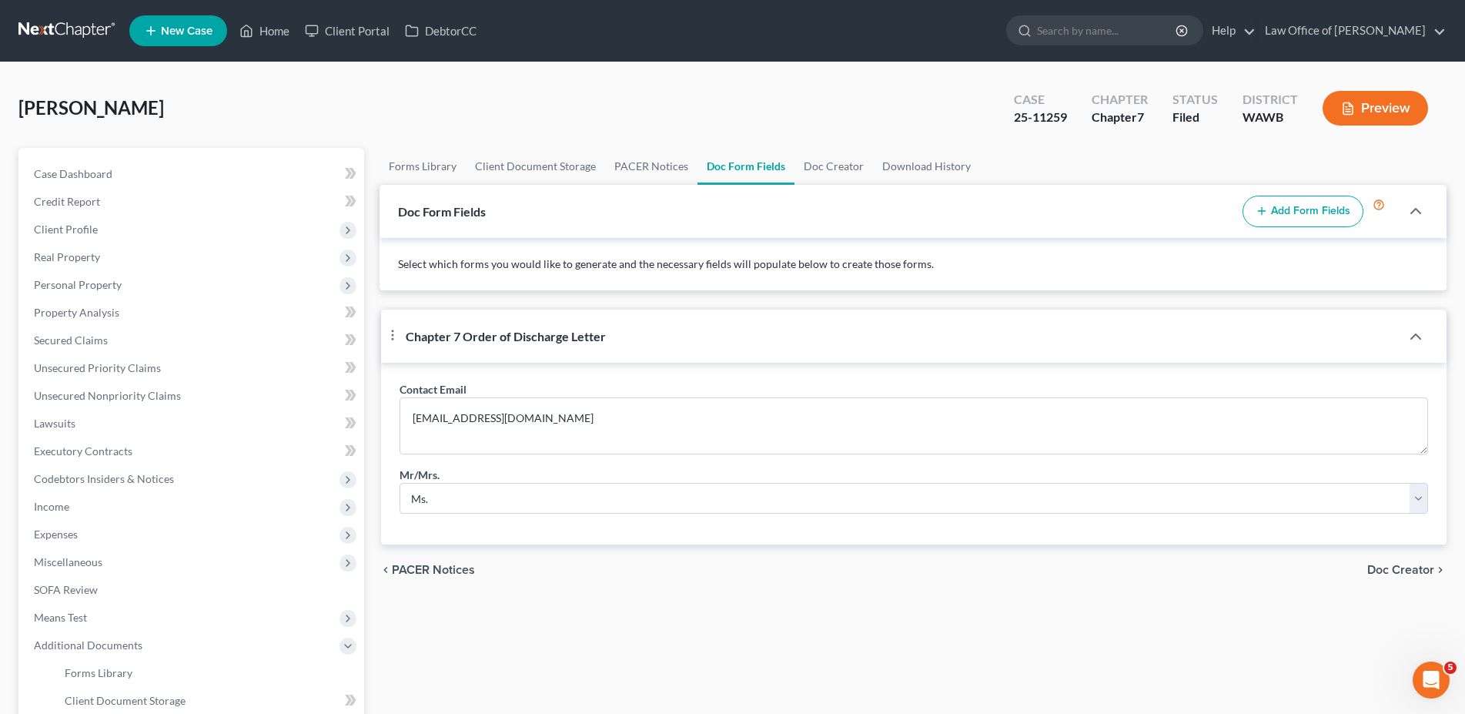
click at [1392, 576] on span "Doc Creator" at bounding box center [1400, 569] width 67 height 12
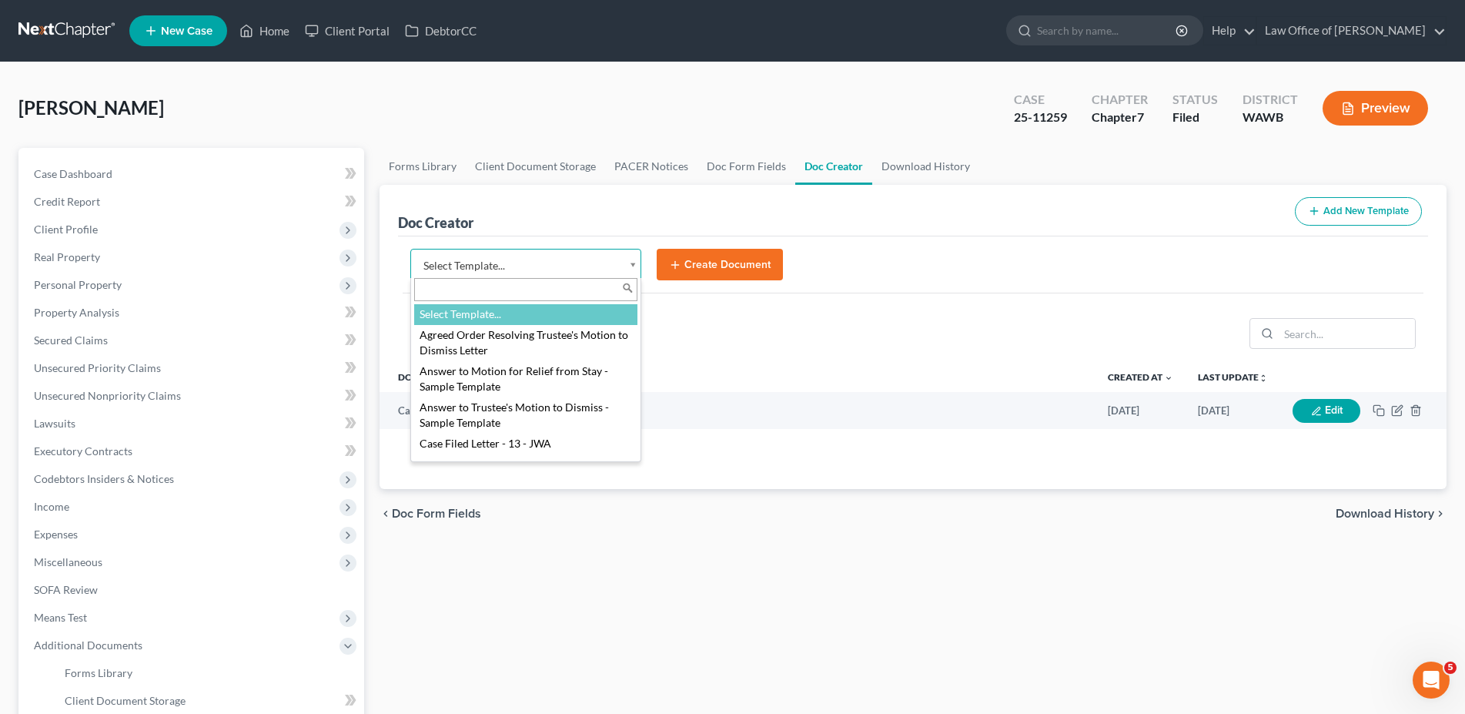
click at [490, 267] on body "Home New Case Client Portal DebtorCC Law Office of [PERSON_NAME] [EMAIL_ADDRESS…" at bounding box center [732, 486] width 1465 height 972
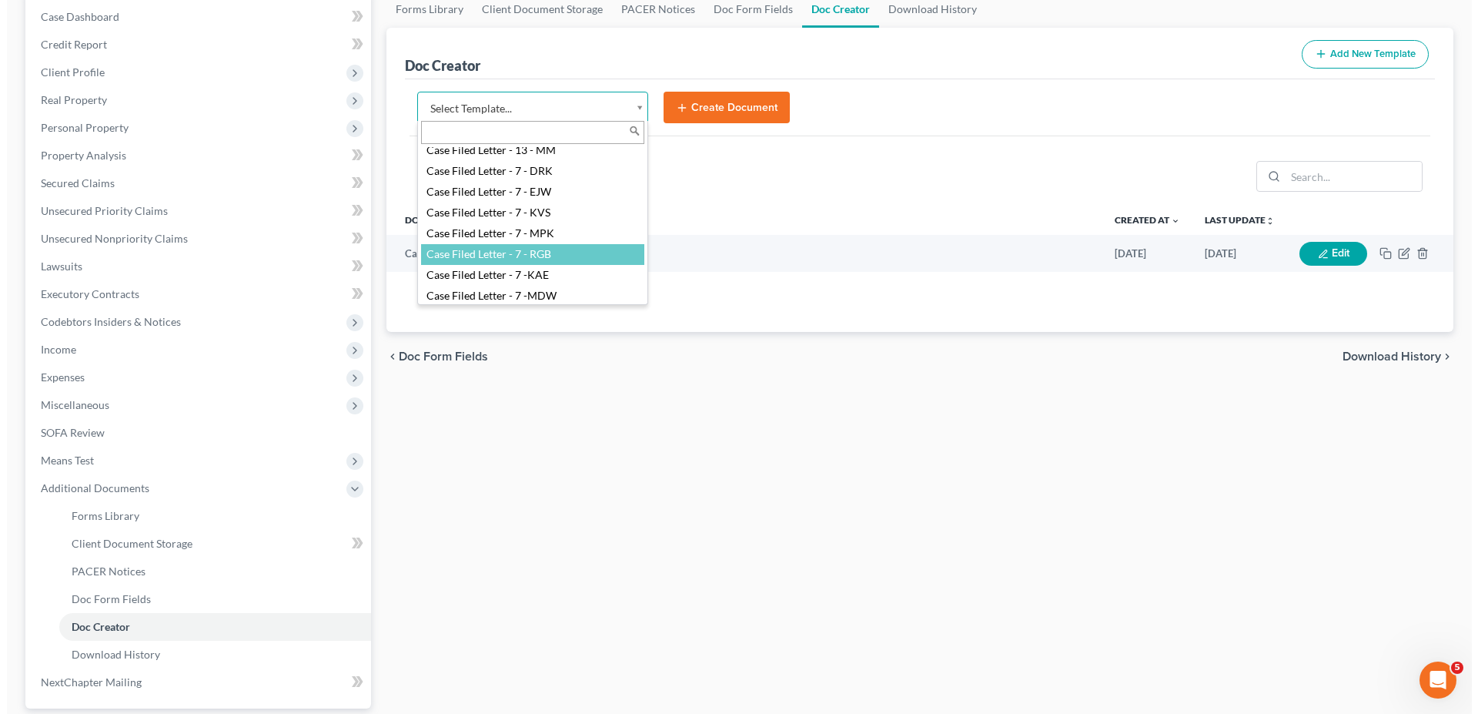
scroll to position [471, 0]
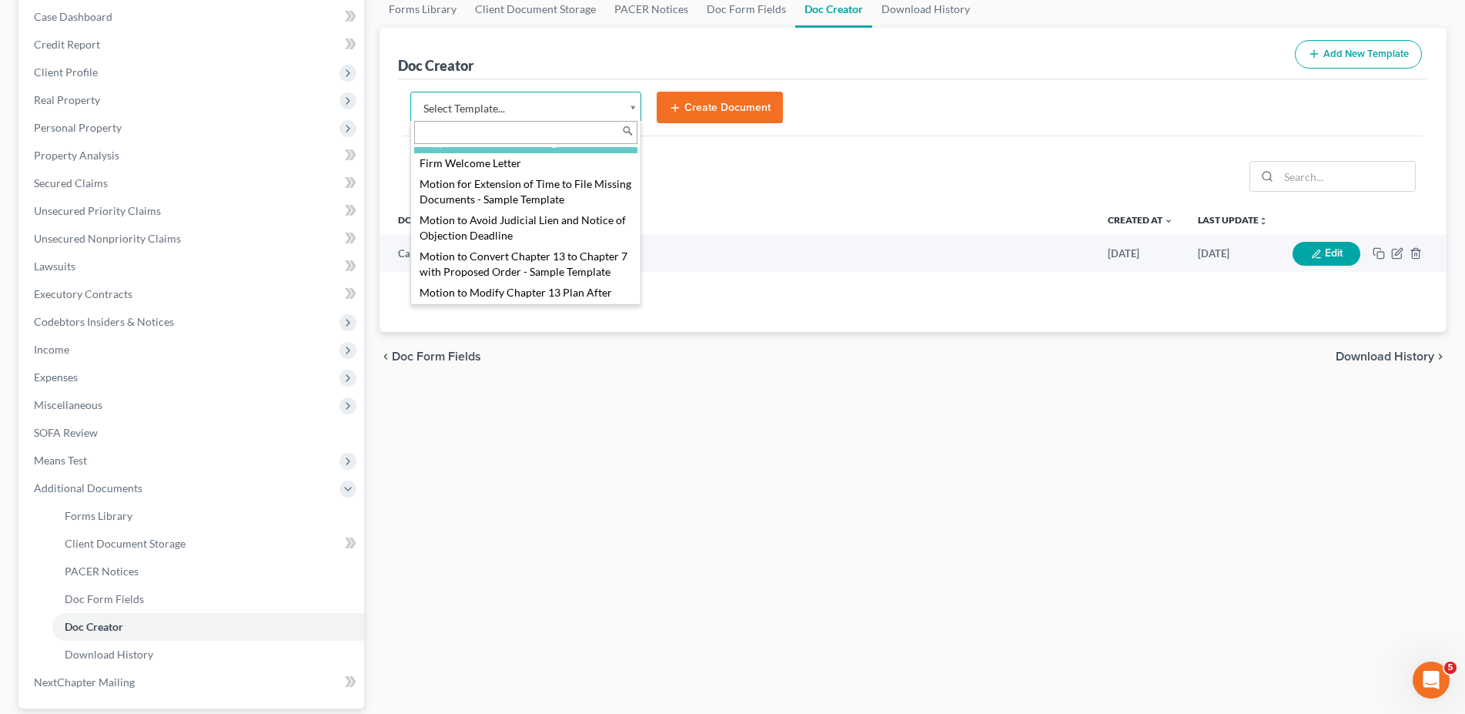
select select "103730"
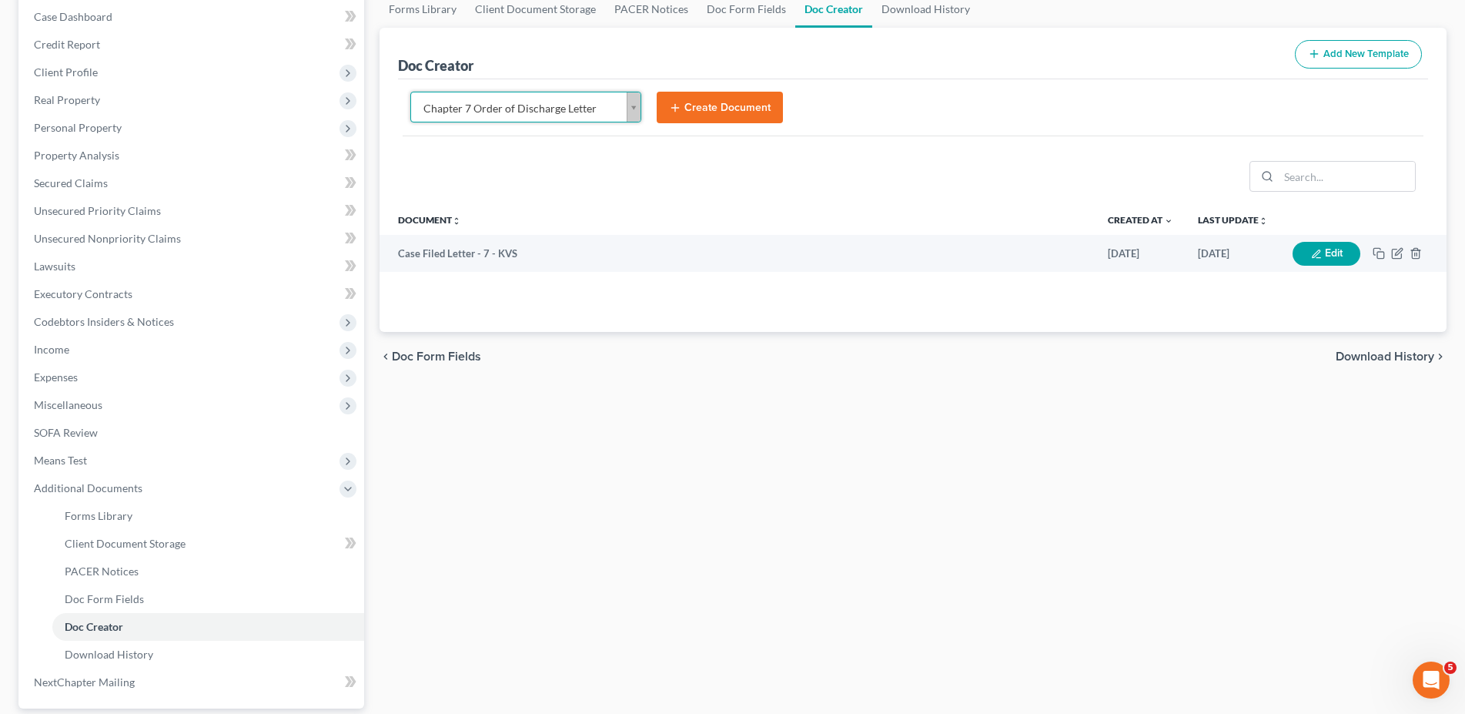
click at [716, 109] on button "Create Document" at bounding box center [720, 108] width 126 height 32
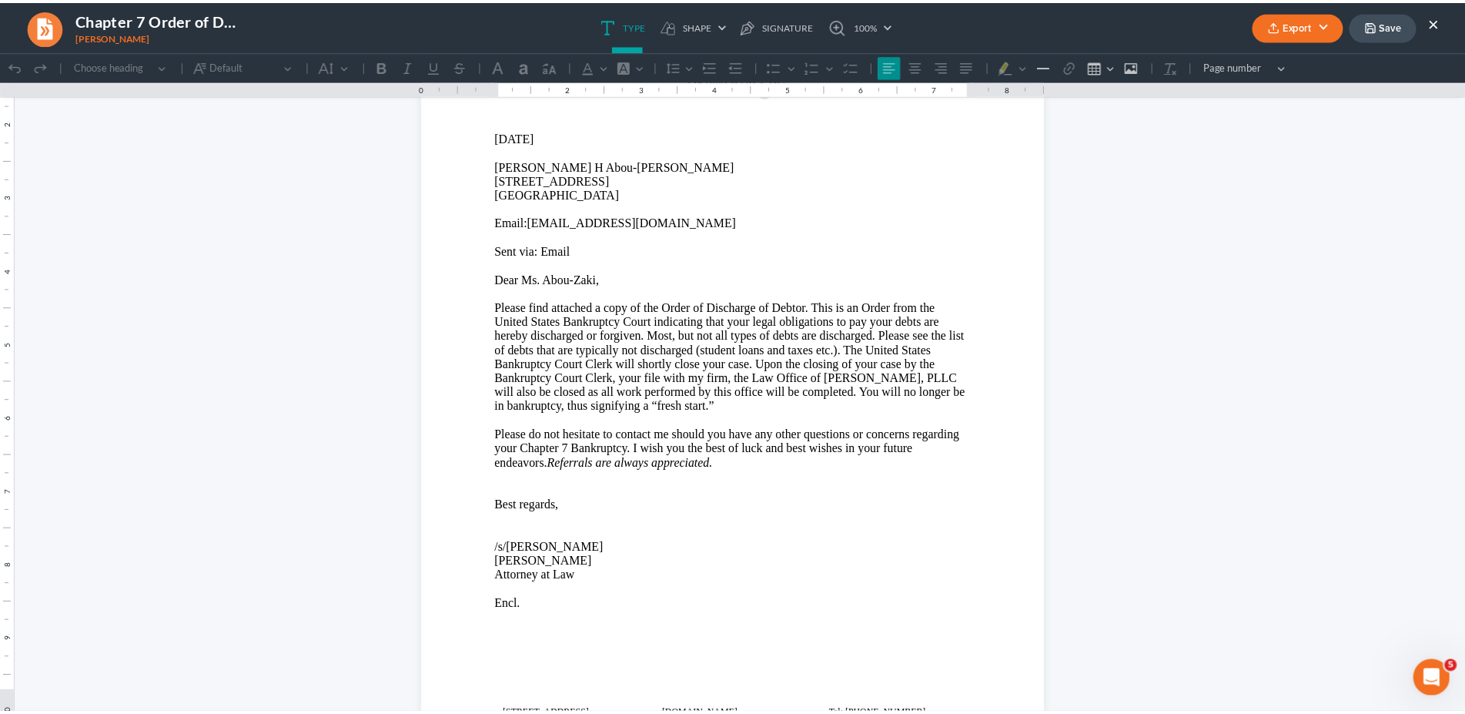
scroll to position [269, 0]
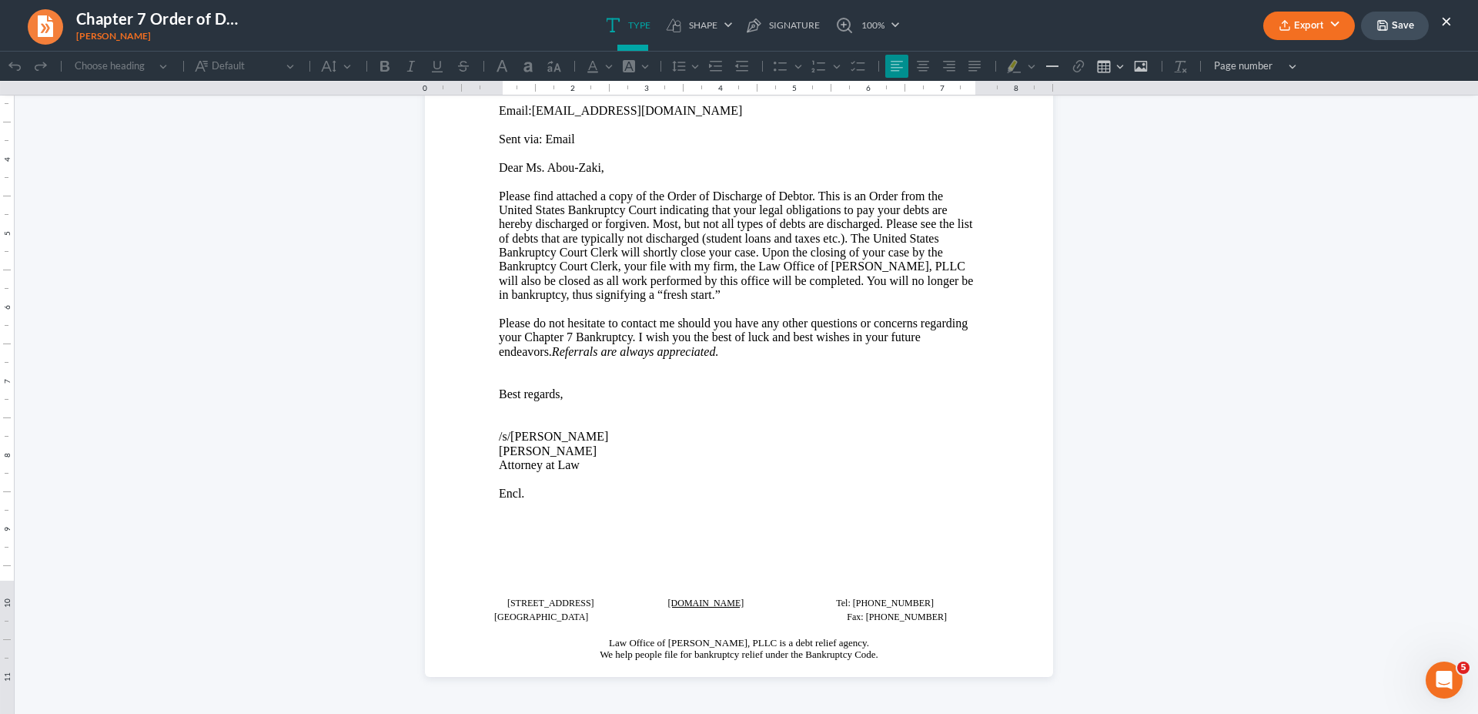
click at [1311, 23] on button "Export" at bounding box center [1309, 26] width 92 height 28
click at [1275, 90] on link "Word" at bounding box center [1307, 87] width 119 height 26
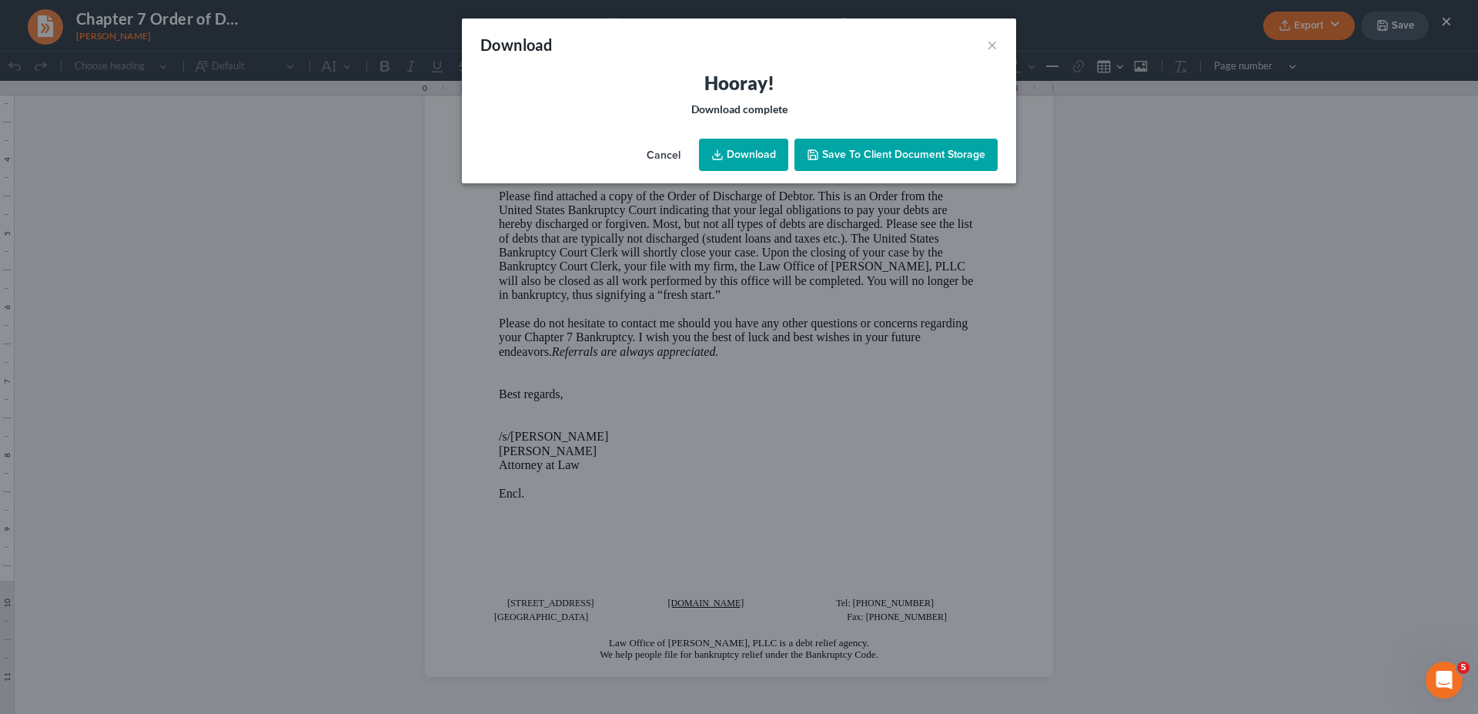
click at [744, 161] on link "Download" at bounding box center [743, 155] width 89 height 32
click at [993, 42] on button "×" at bounding box center [992, 44] width 11 height 18
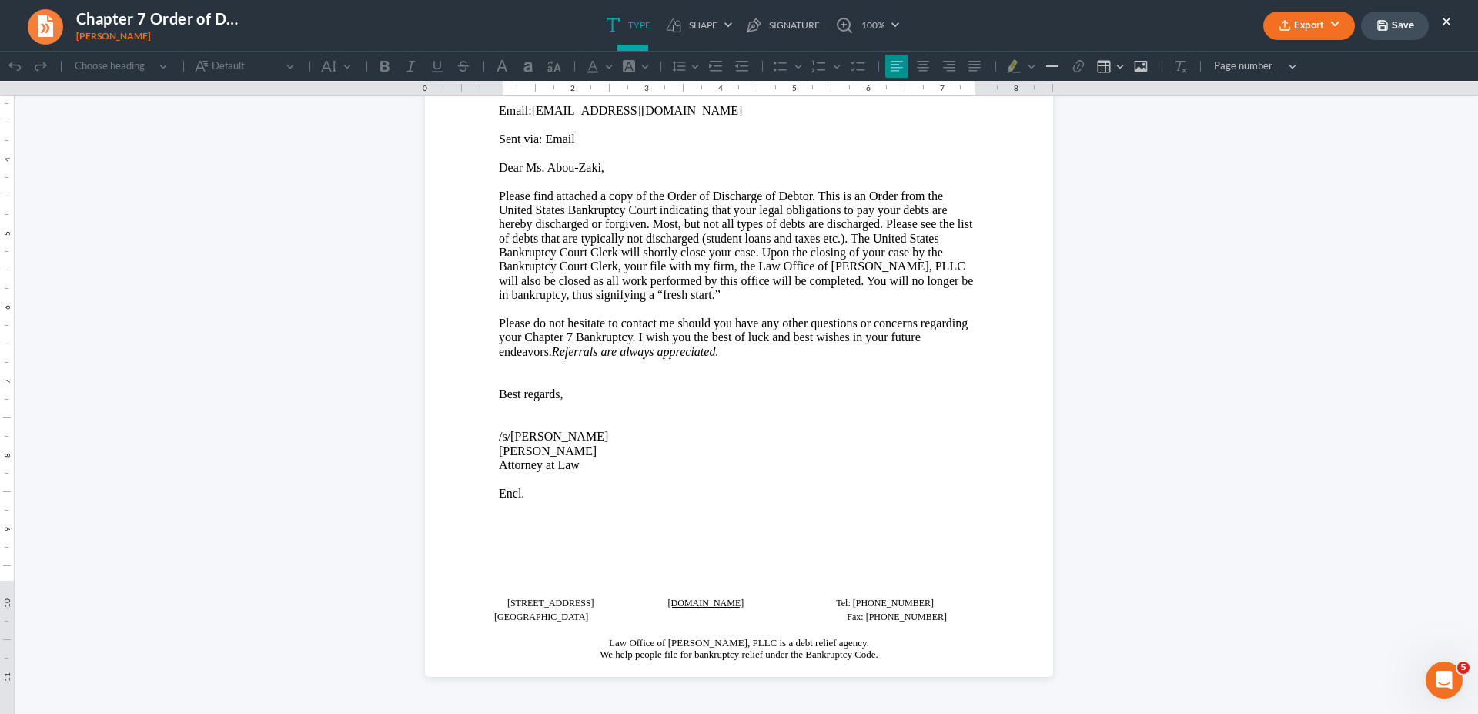
click at [1442, 16] on button "×" at bounding box center [1446, 21] width 11 height 18
